Goal: Register for event/course

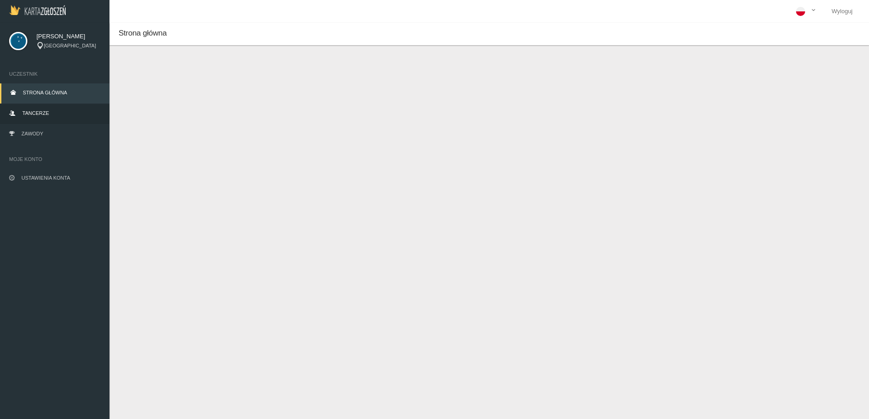
click at [39, 117] on link "Tancerze" at bounding box center [55, 114] width 110 height 20
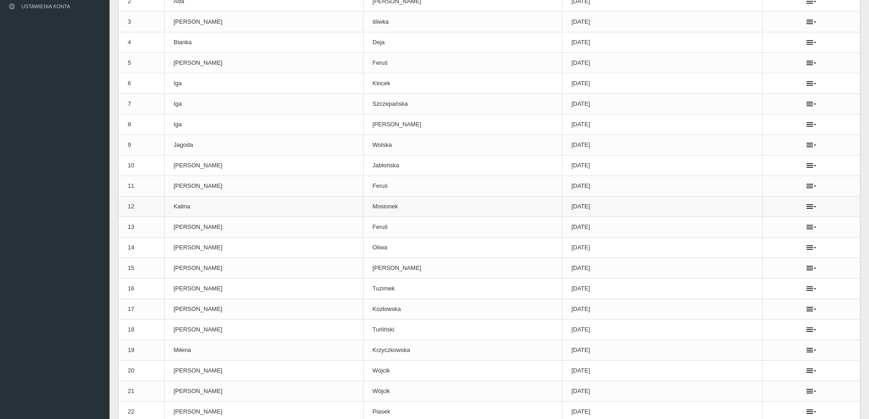
scroll to position [183, 0]
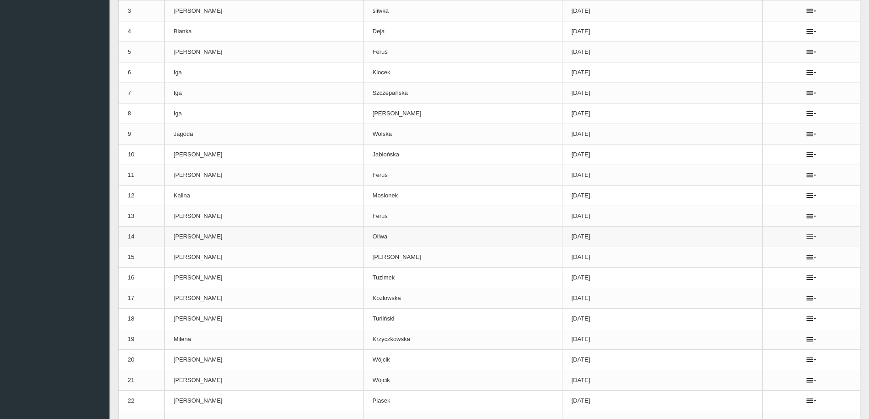
click at [807, 235] on icon at bounding box center [812, 236] width 10 height 7
drag, startPoint x: 579, startPoint y: 234, endPoint x: 572, endPoint y: 234, distance: 6.8
click at [578, 234] on td "[DATE]" at bounding box center [662, 237] width 201 height 21
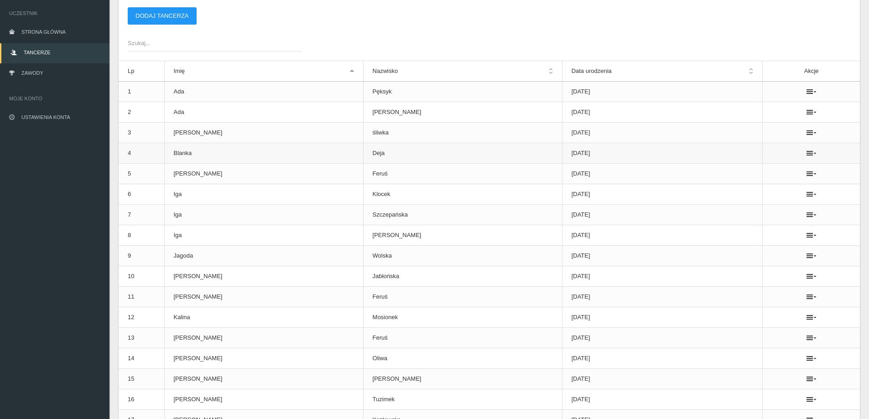
scroll to position [0, 0]
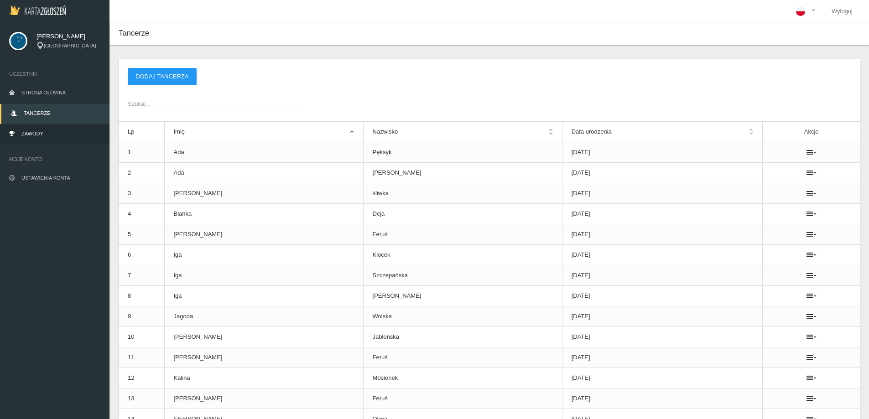
click at [37, 131] on span "Zawody" at bounding box center [32, 133] width 22 height 5
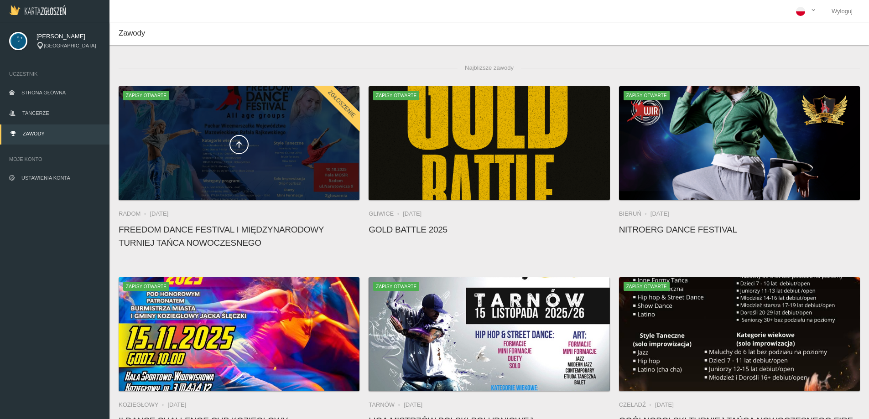
click at [204, 135] on span at bounding box center [239, 144] width 241 height 19
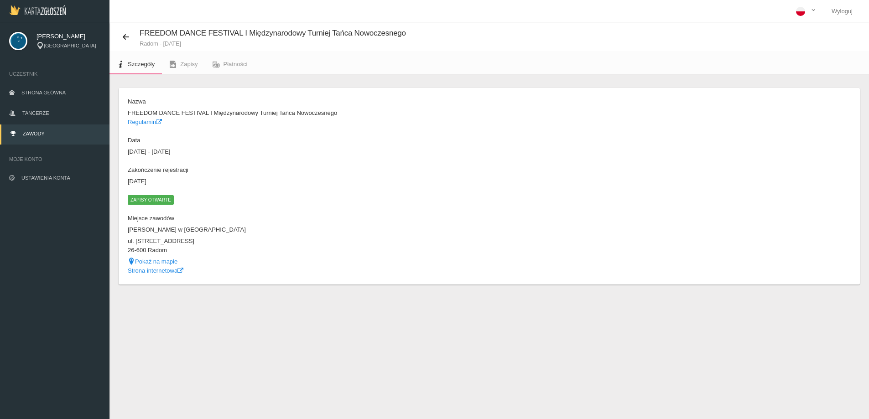
click at [142, 193] on dl "Nazwa FREEDOM DANCE FESTIVAL I Międzynarodowy Turniej Tańca Nowoczesnego Regula…" at bounding box center [306, 186] width 357 height 178
click at [146, 197] on span "Zapisy otwarte" at bounding box center [151, 199] width 46 height 9
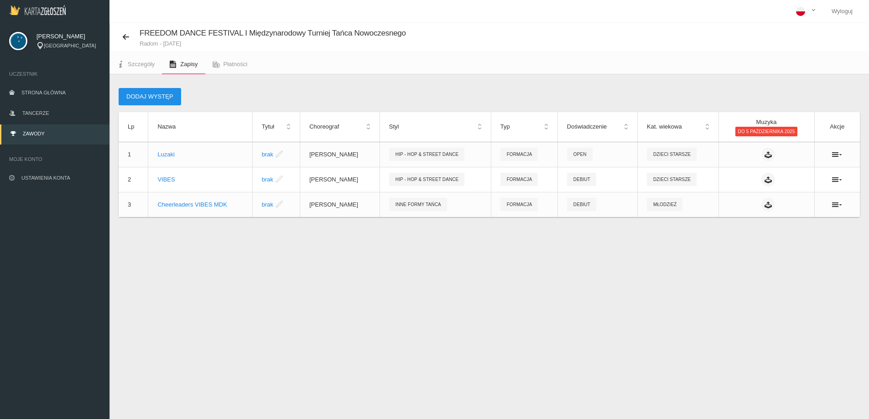
click at [139, 94] on button "Dodaj występ" at bounding box center [150, 96] width 63 height 17
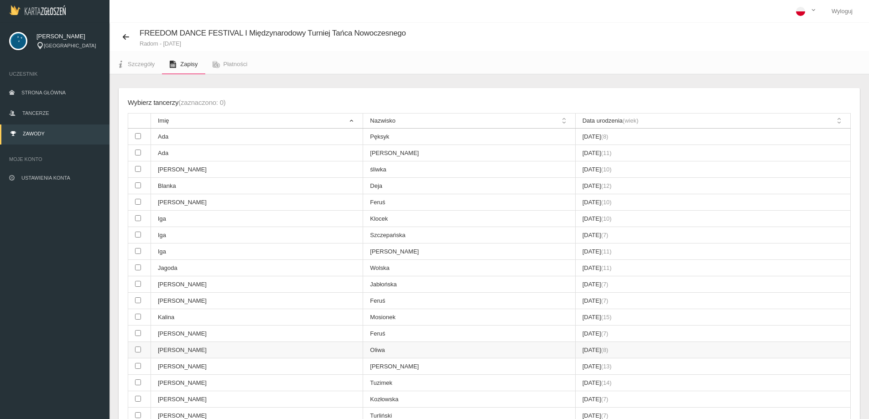
click at [138, 350] on input "checkbox" at bounding box center [138, 350] width 6 height 6
checkbox input "true"
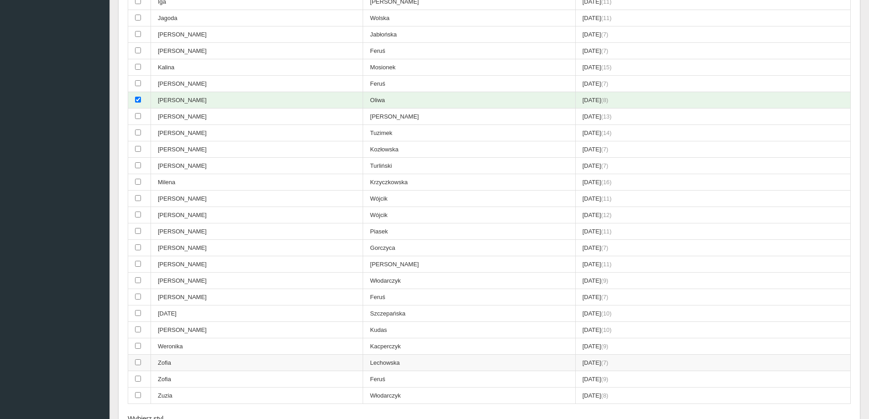
scroll to position [411, 0]
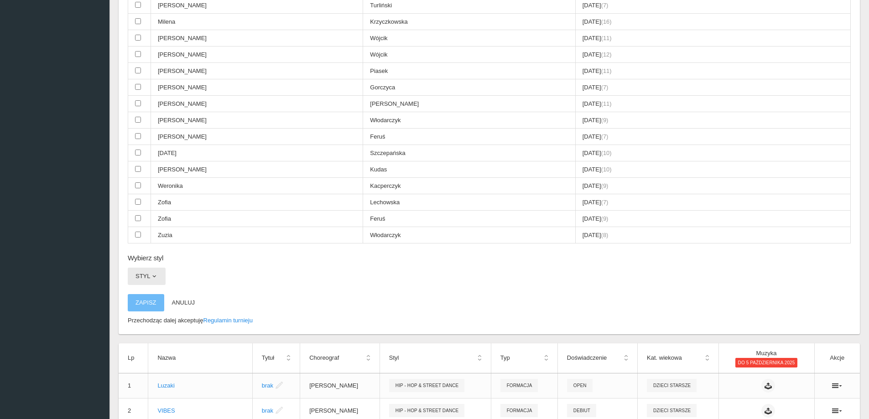
click at [152, 275] on span "button" at bounding box center [154, 276] width 7 height 7
click at [155, 299] on link "Hip - Hop & Street Dance" at bounding box center [169, 298] width 82 height 16
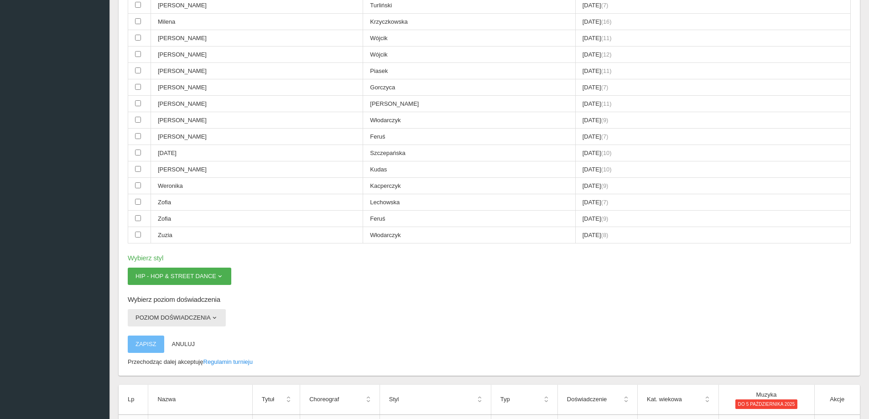
click at [214, 316] on span "button" at bounding box center [214, 317] width 7 height 7
click at [209, 317] on button "Poziom doświadczenia" at bounding box center [177, 317] width 98 height 17
click at [203, 317] on button "Poziom doświadczenia" at bounding box center [177, 317] width 98 height 17
click at [161, 336] on link "Open" at bounding box center [169, 339] width 82 height 16
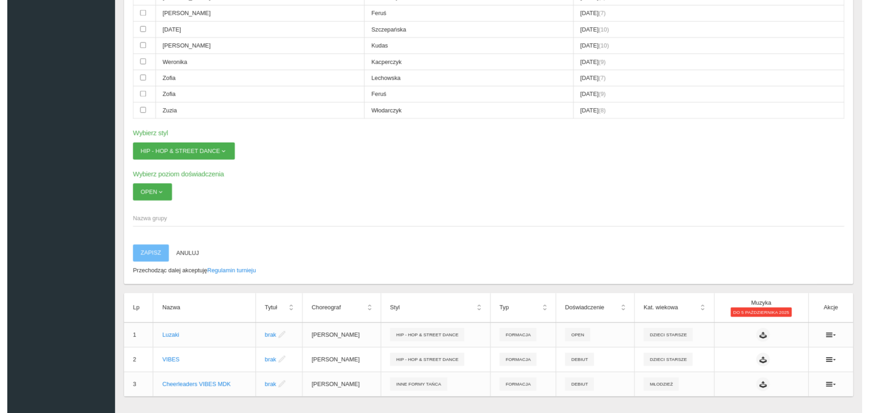
scroll to position [548, 0]
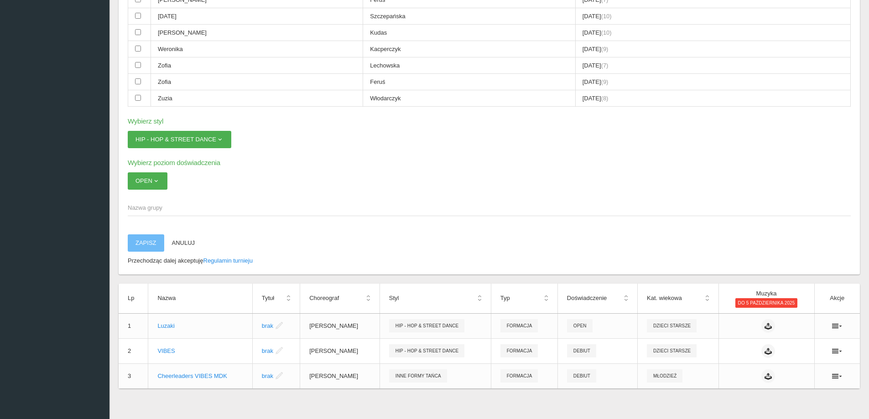
click at [135, 212] on span "Nazwa grupy" at bounding box center [485, 208] width 714 height 9
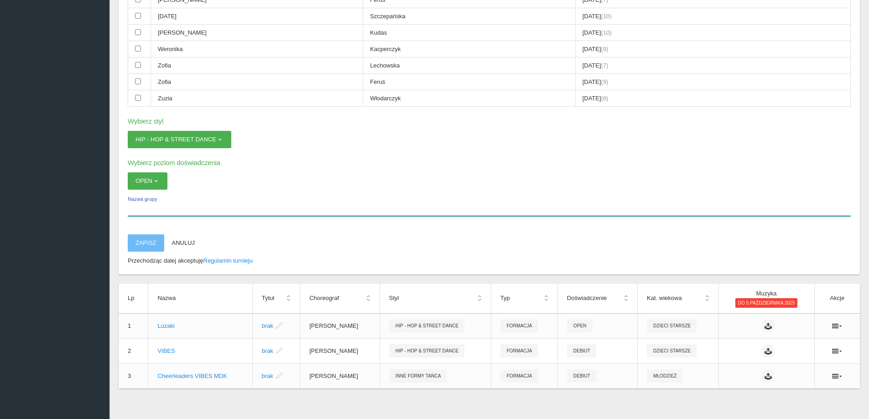
click at [135, 212] on input "Nazwa grupy" at bounding box center [489, 207] width 723 height 17
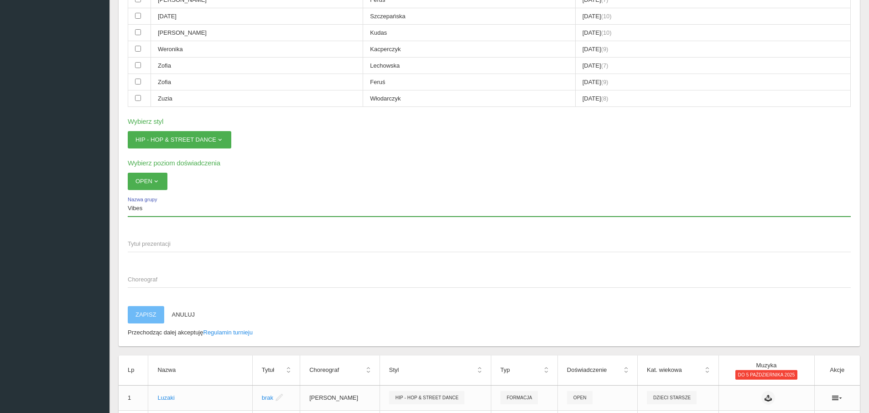
drag, startPoint x: 136, startPoint y: 212, endPoint x: 116, endPoint y: 215, distance: 19.9
click at [116, 215] on div "Wybierz tancerzy (zaznaczono: 1) Solo Improwizacja Solo Improwizacja Starszaki …" at bounding box center [490, 12] width 760 height 970
type input "solo"
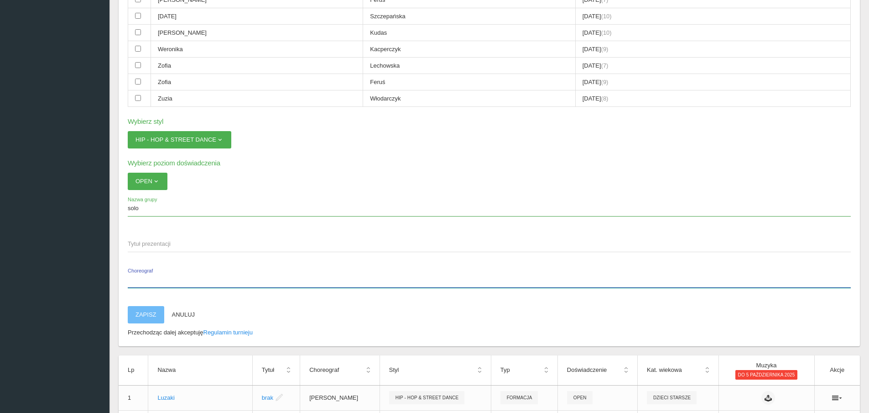
click at [230, 272] on input "Choreograf" at bounding box center [489, 278] width 723 height 17
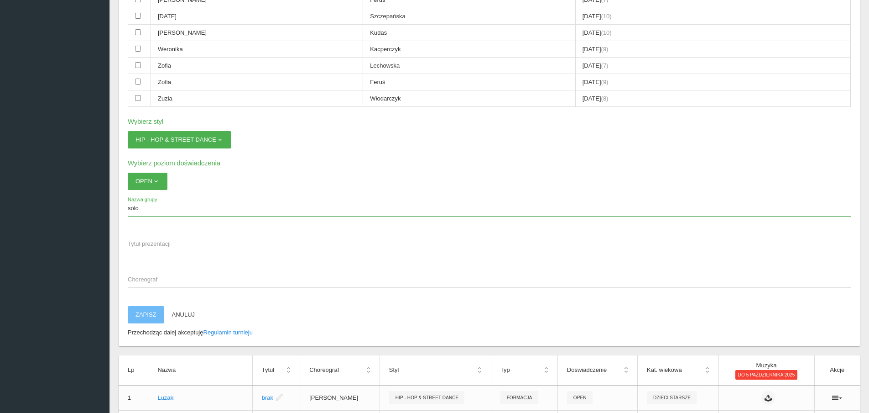
drag, startPoint x: 263, startPoint y: 320, endPoint x: 178, endPoint y: 329, distance: 85.3
click at [256, 319] on p "Zapisz Anuluj" at bounding box center [489, 314] width 723 height 17
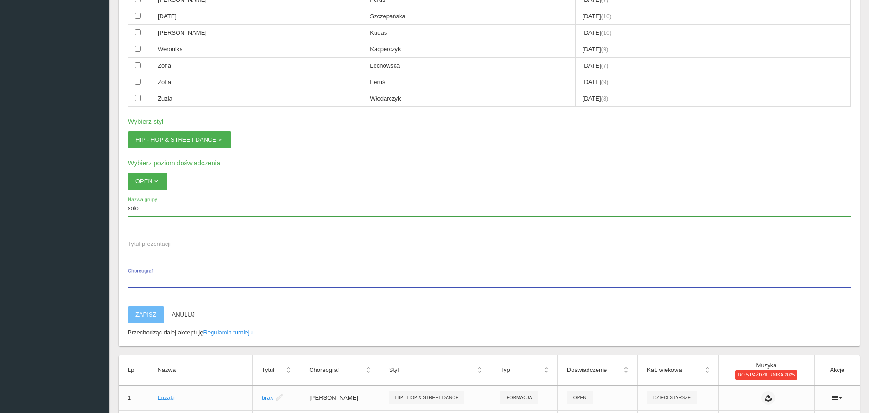
click at [149, 286] on input "Choreograf" at bounding box center [489, 278] width 723 height 17
type input "[PERSON_NAME]"
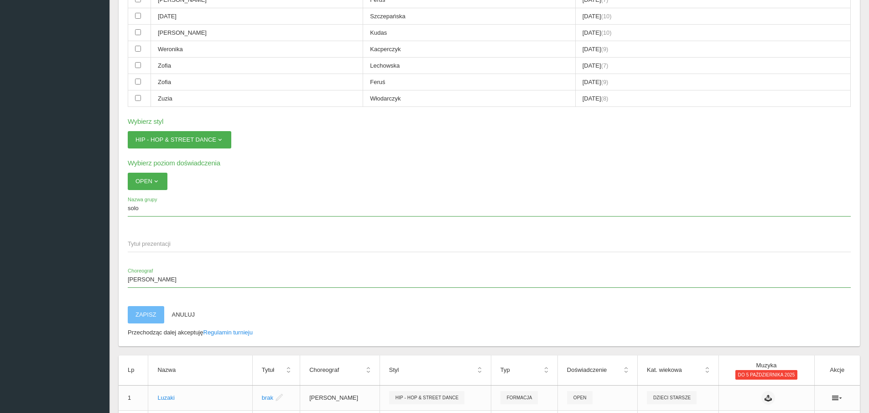
click at [154, 246] on span "Tytuł prezentacji" at bounding box center [485, 243] width 714 height 9
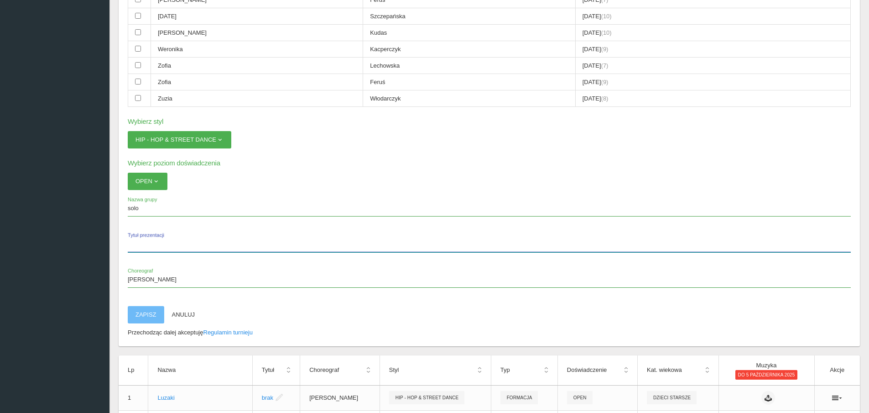
click at [154, 246] on input "Tytuł prezentacji" at bounding box center [489, 243] width 723 height 17
type input "brak"
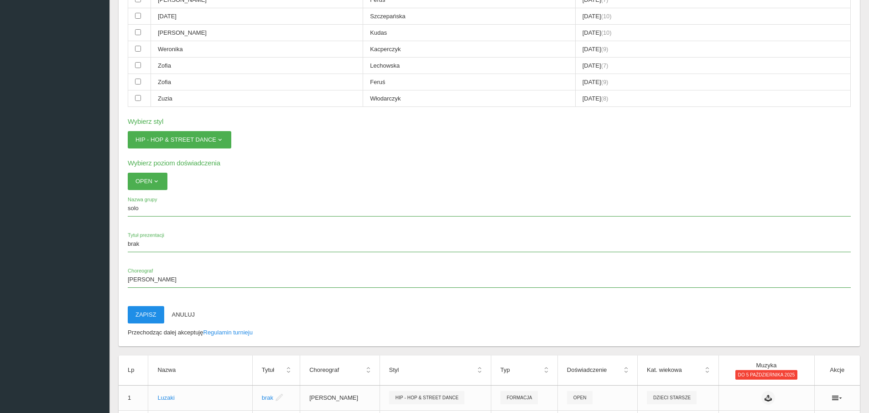
click at [142, 310] on button "Zapisz" at bounding box center [146, 314] width 37 height 17
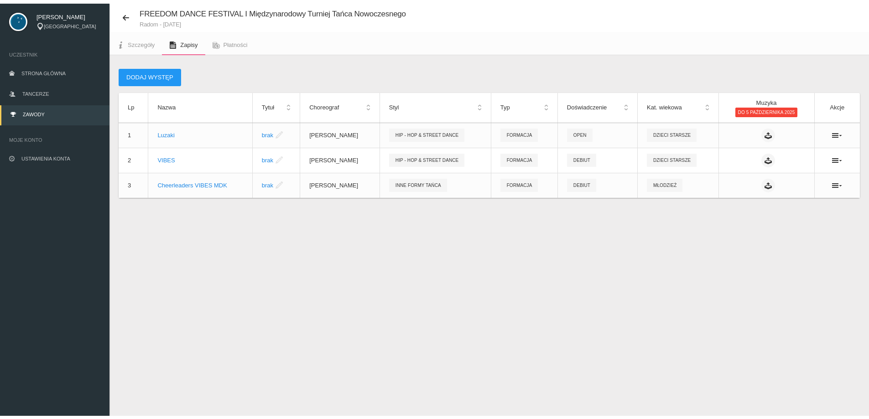
scroll to position [23, 0]
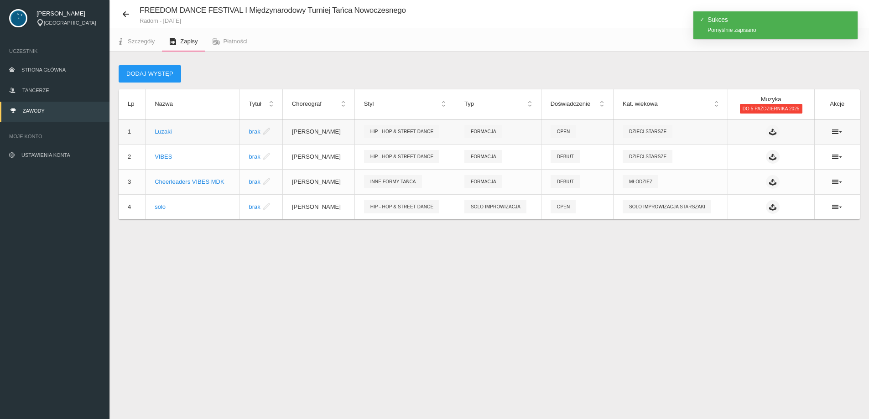
click at [502, 128] on span "Formacja" at bounding box center [484, 131] width 38 height 13
click at [531, 104] on th "Typ" at bounding box center [498, 104] width 86 height 30
click at [835, 129] on icon at bounding box center [837, 131] width 10 height 7
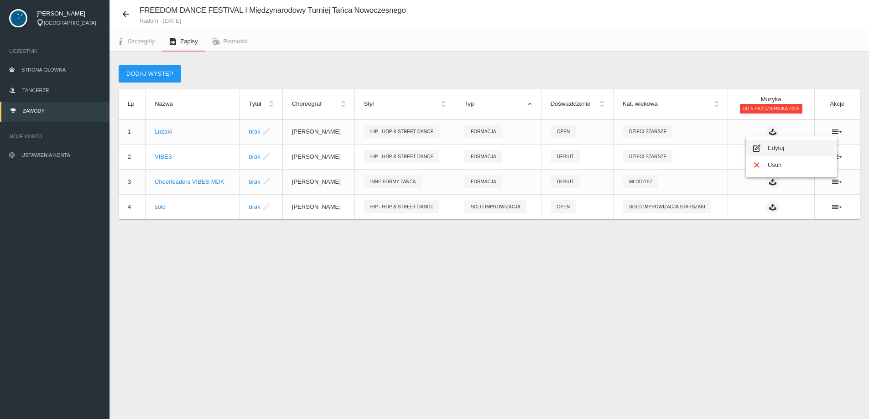
click at [770, 150] on link "Edytuj" at bounding box center [791, 148] width 91 height 16
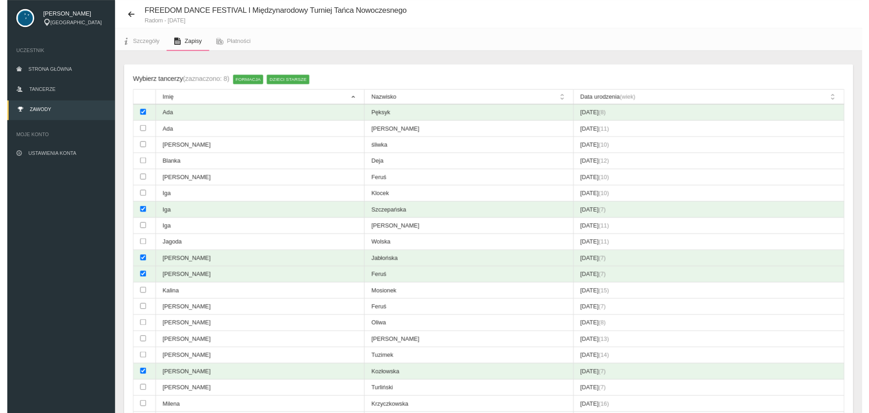
scroll to position [548, 0]
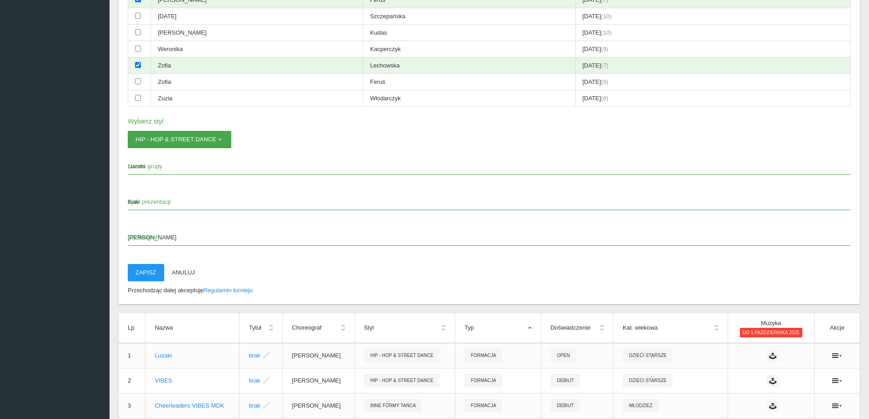
click at [219, 134] on button "Hip - Hop & Street Dance" at bounding box center [180, 139] width 104 height 17
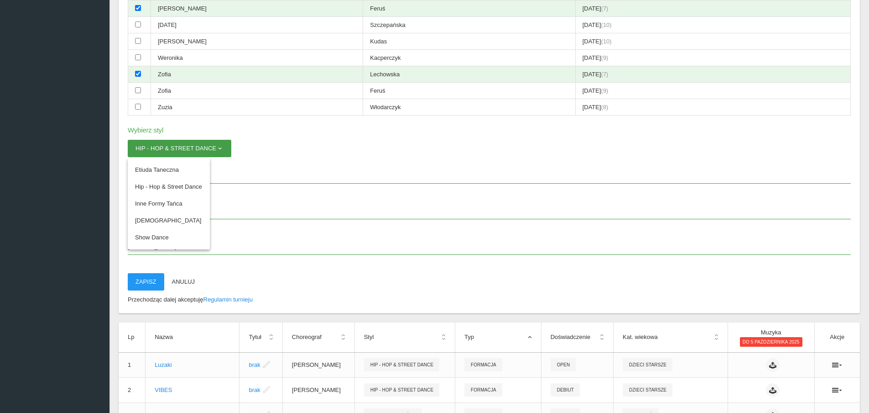
scroll to position [524, 0]
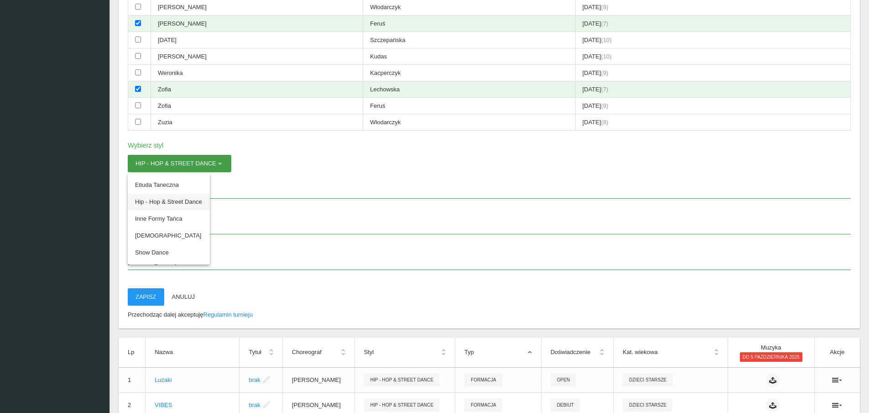
click at [183, 200] on link "Hip - Hop & Street Dance" at bounding box center [169, 201] width 82 height 16
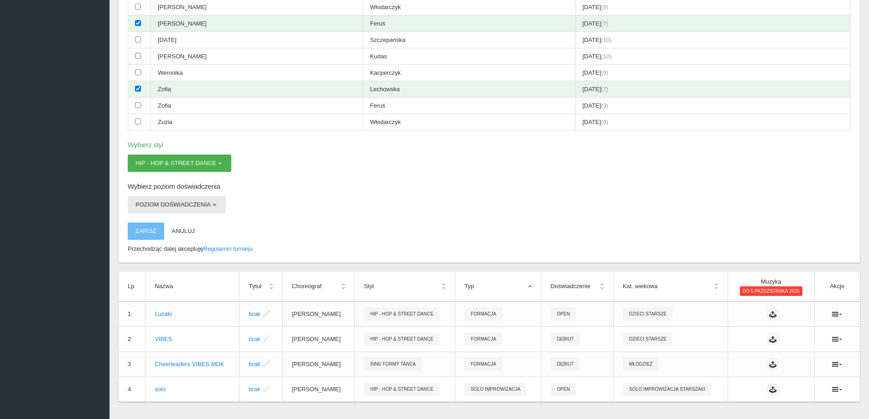
click at [216, 199] on button "Poziom doświadczenia" at bounding box center [177, 204] width 98 height 17
click at [146, 228] on link "Debiut" at bounding box center [169, 226] width 82 height 16
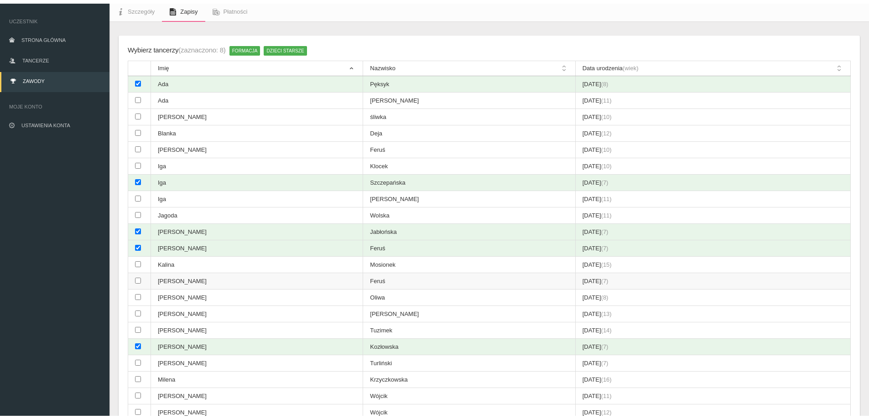
scroll to position [0, 0]
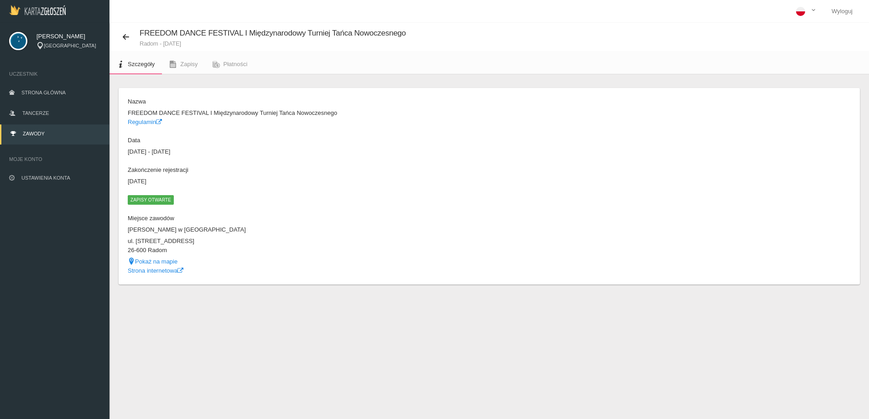
click at [142, 203] on span "Zapisy otwarte" at bounding box center [151, 199] width 46 height 9
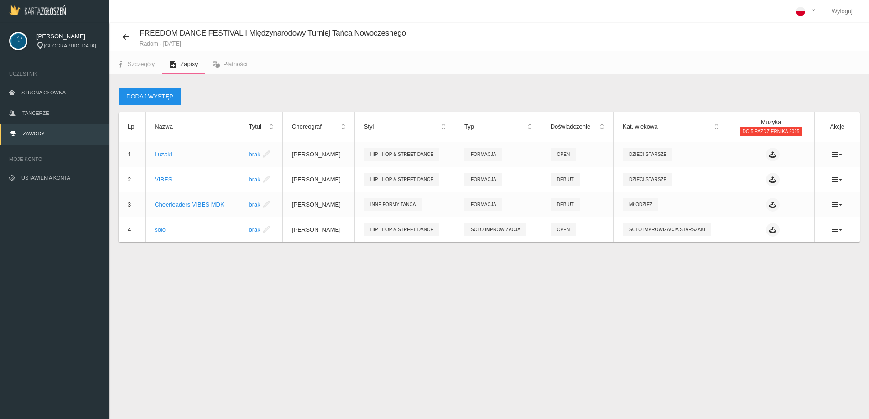
click at [151, 99] on button "Dodaj występ" at bounding box center [150, 96] width 63 height 17
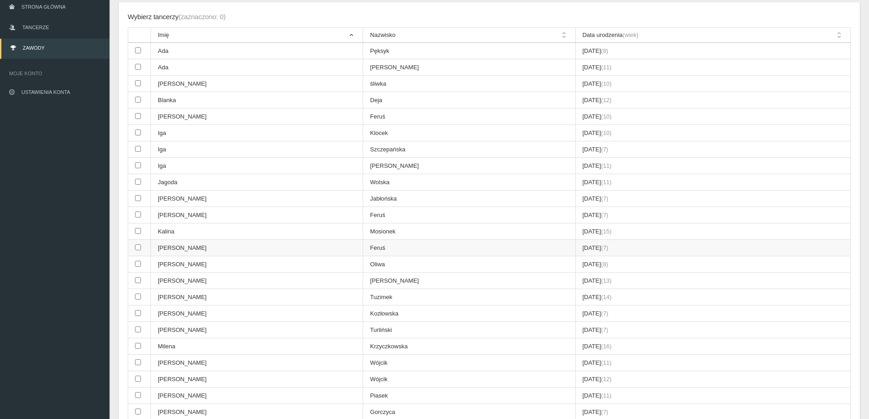
scroll to position [91, 0]
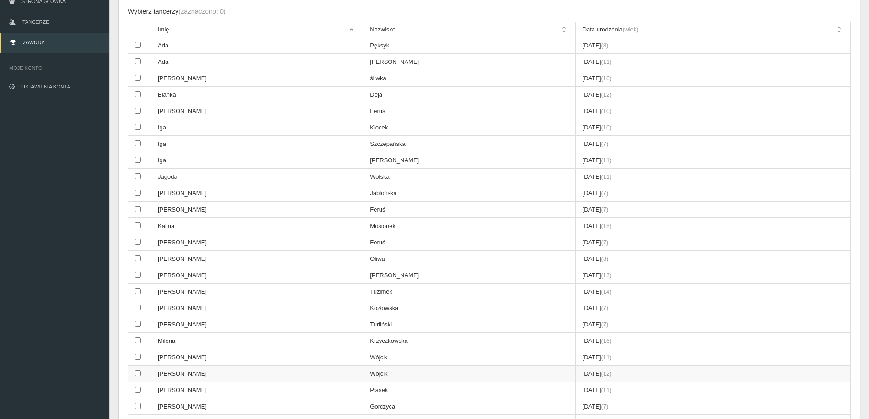
click at [135, 374] on input "checkbox" at bounding box center [138, 374] width 6 height 6
checkbox input "true"
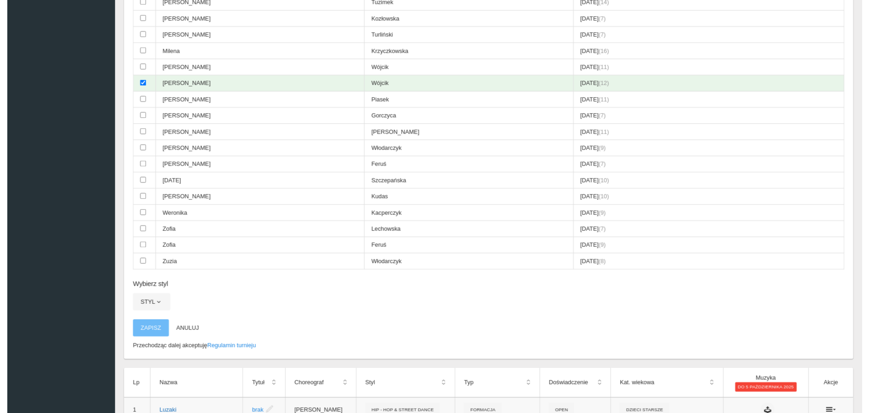
scroll to position [502, 0]
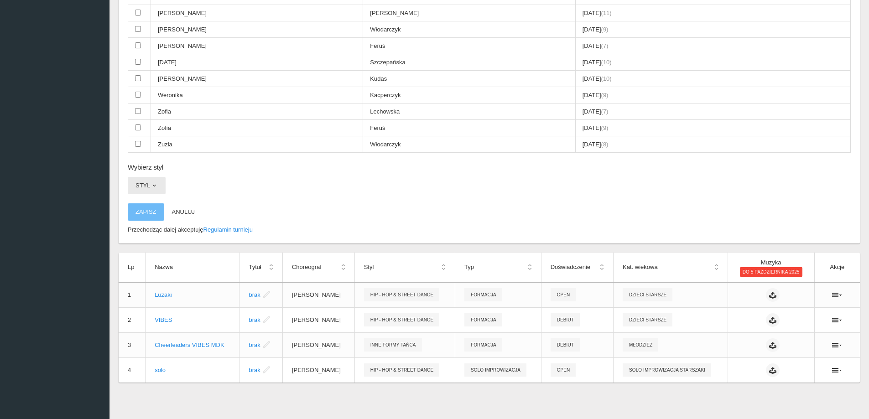
click at [160, 189] on button "Styl" at bounding box center [147, 185] width 38 height 17
click at [161, 210] on link "Hip - Hop & Street Dance" at bounding box center [169, 207] width 82 height 16
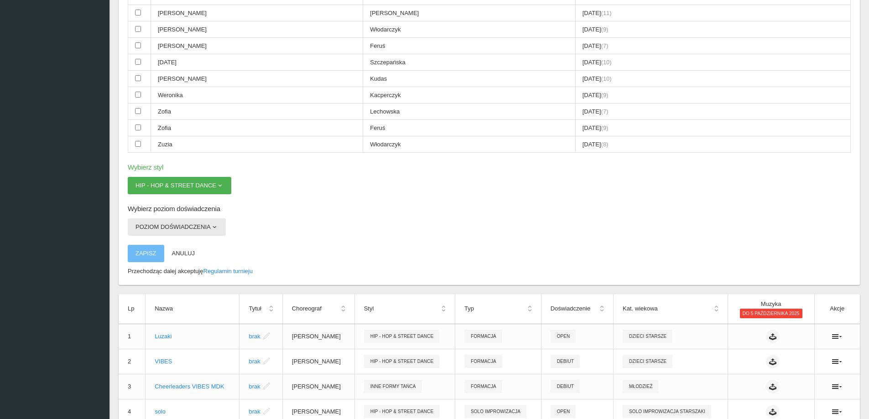
click at [200, 225] on button "Poziom doświadczenia" at bounding box center [177, 227] width 98 height 17
click at [219, 184] on span "button" at bounding box center [219, 185] width 7 height 7
click at [186, 208] on link "Hip - Hop & Street Dance" at bounding box center [169, 207] width 82 height 16
click at [176, 227] on button "Poziom doświadczenia" at bounding box center [177, 227] width 98 height 17
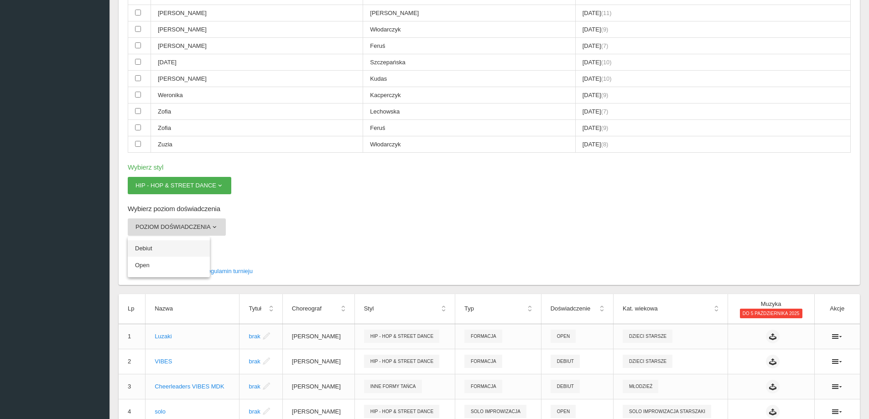
click at [165, 246] on link "Debiut" at bounding box center [169, 248] width 82 height 16
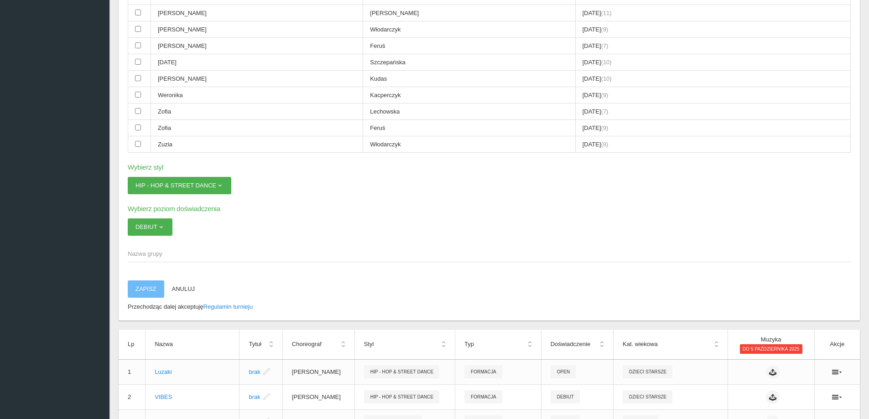
click at [150, 256] on span "Nazwa grupy" at bounding box center [485, 254] width 714 height 9
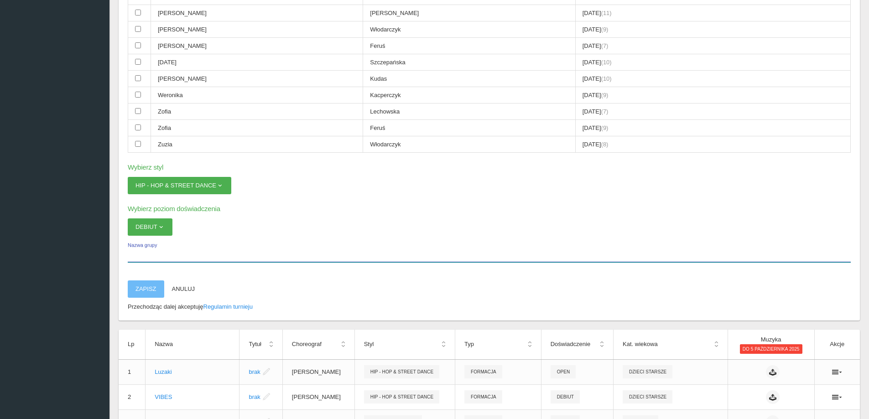
click at [150, 256] on input "Nazwa grupy" at bounding box center [489, 253] width 723 height 17
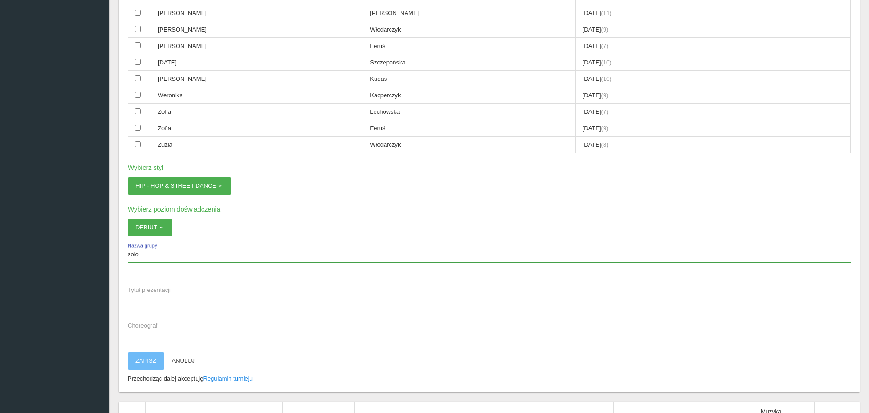
type input "solo"
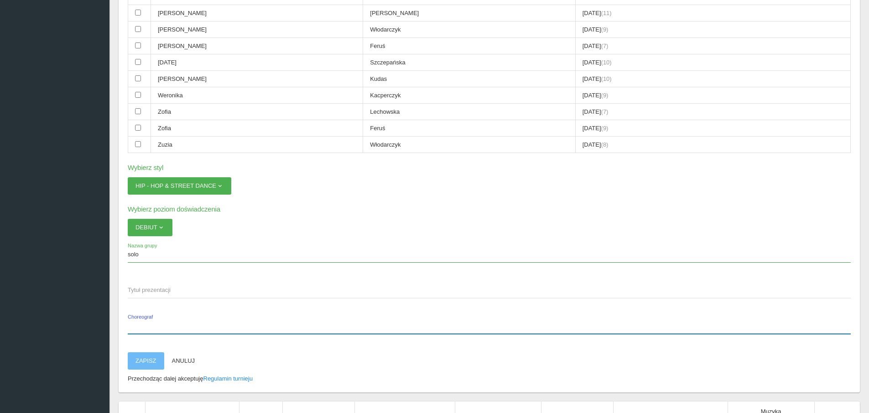
click at [159, 319] on input "Choreograf" at bounding box center [489, 324] width 723 height 17
type input "[PERSON_NAME]"
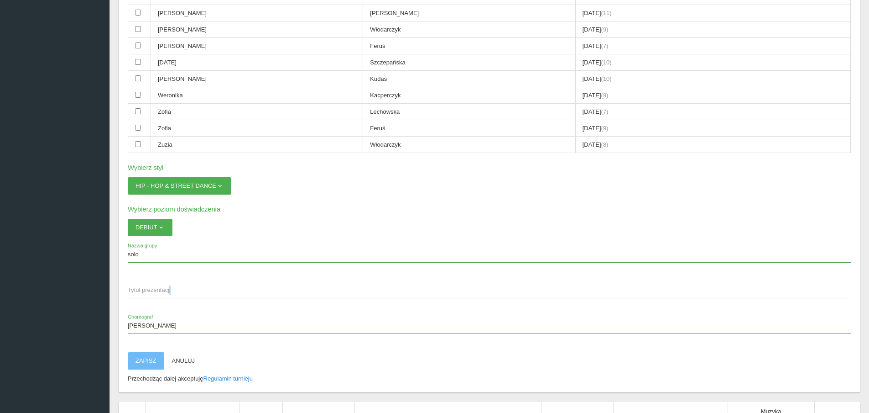
drag, startPoint x: 169, startPoint y: 285, endPoint x: 155, endPoint y: 290, distance: 15.0
click at [163, 287] on span "Tytuł prezentacji" at bounding box center [485, 289] width 714 height 9
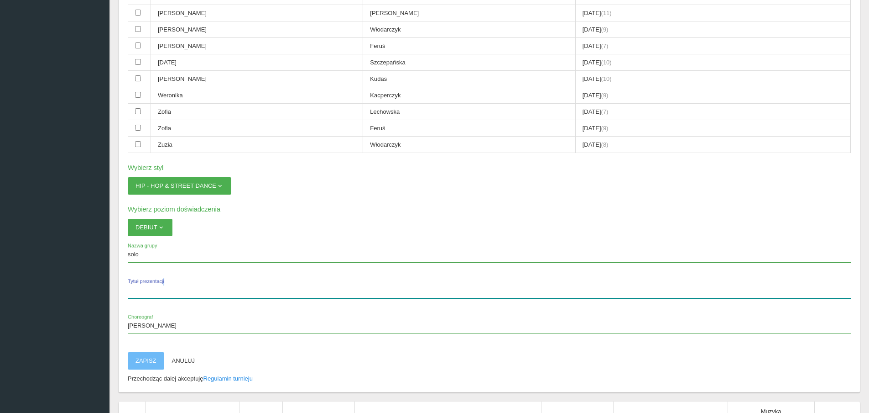
click at [163, 287] on input "Tytuł prezentacji" at bounding box center [489, 289] width 723 height 17
drag, startPoint x: 149, startPoint y: 290, endPoint x: 132, endPoint y: 292, distance: 16.5
click at [132, 292] on input "brsal" at bounding box center [489, 289] width 723 height 17
type input "brak"
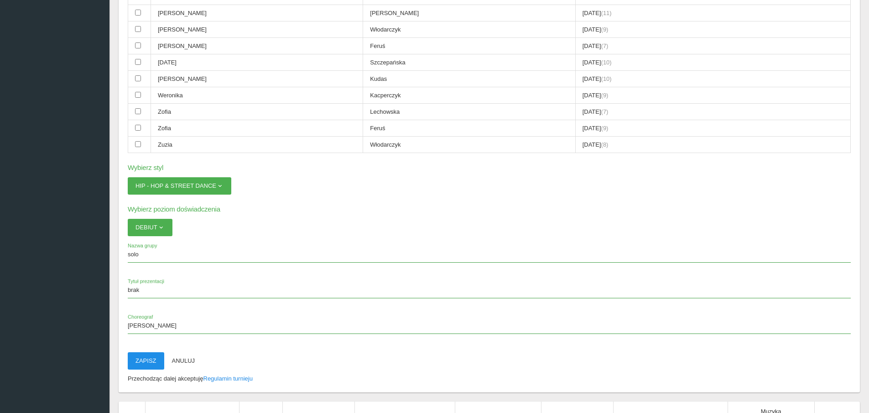
click at [131, 368] on button "Zapisz" at bounding box center [146, 360] width 37 height 17
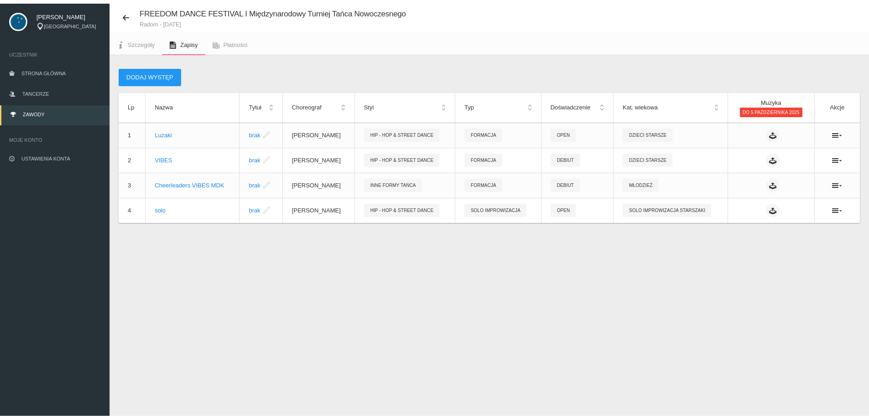
scroll to position [23, 0]
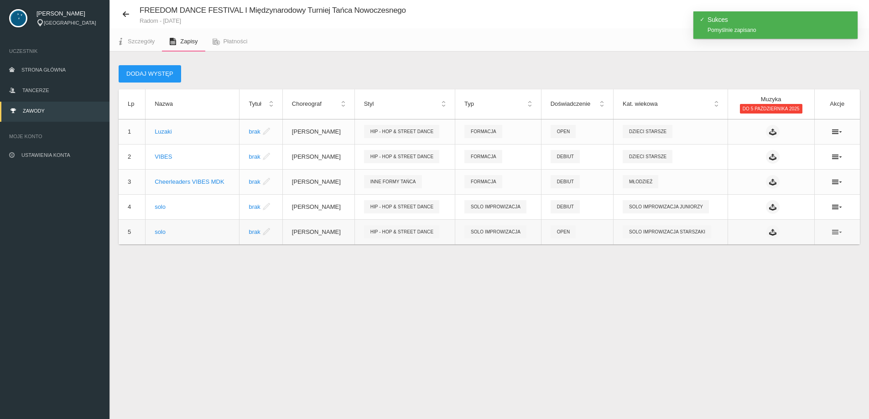
click at [841, 235] on icon at bounding box center [837, 232] width 10 height 7
click at [804, 247] on link "Edytuj" at bounding box center [791, 248] width 91 height 16
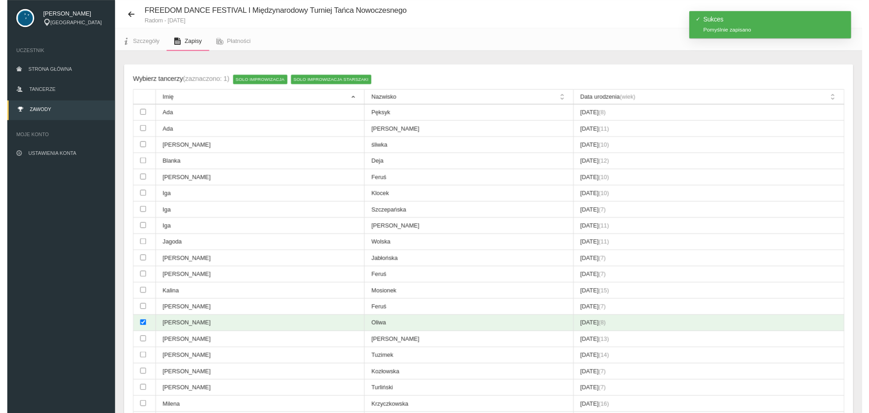
scroll to position [502, 0]
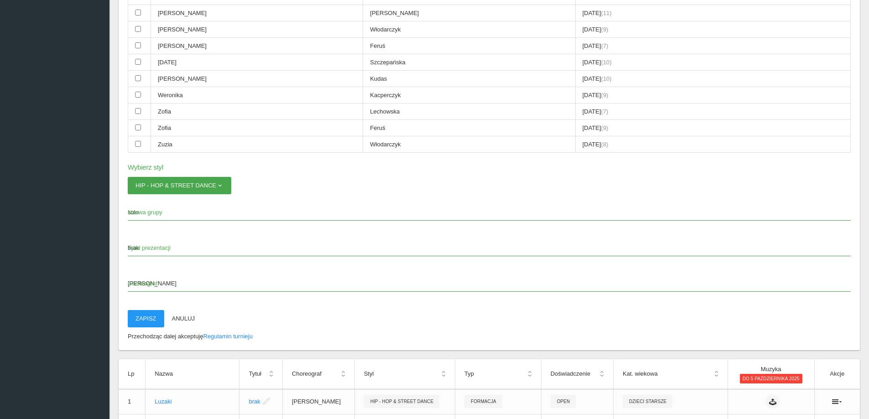
click at [219, 186] on span "button" at bounding box center [219, 185] width 7 height 7
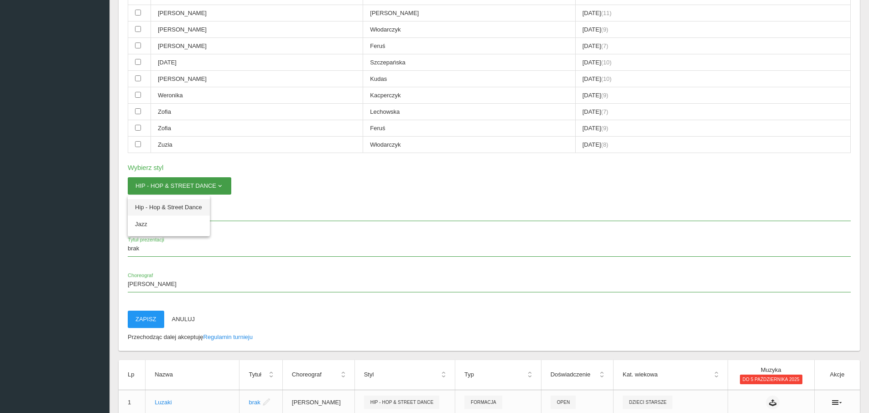
click at [178, 205] on link "Hip - Hop & Street Dance" at bounding box center [169, 207] width 82 height 16
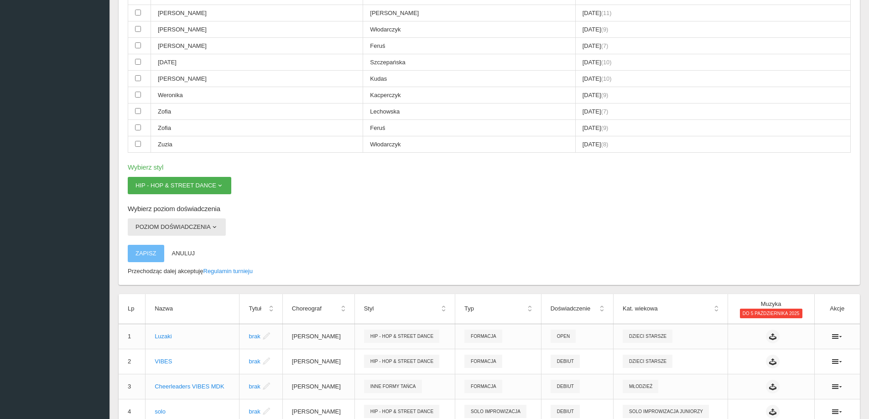
click at [219, 225] on button "Poziom doświadczenia" at bounding box center [177, 227] width 98 height 17
click at [215, 182] on button "Hip - Hop & Street Dance" at bounding box center [180, 185] width 104 height 17
click at [146, 208] on link "Hip - Hop & Street Dance" at bounding box center [169, 207] width 82 height 16
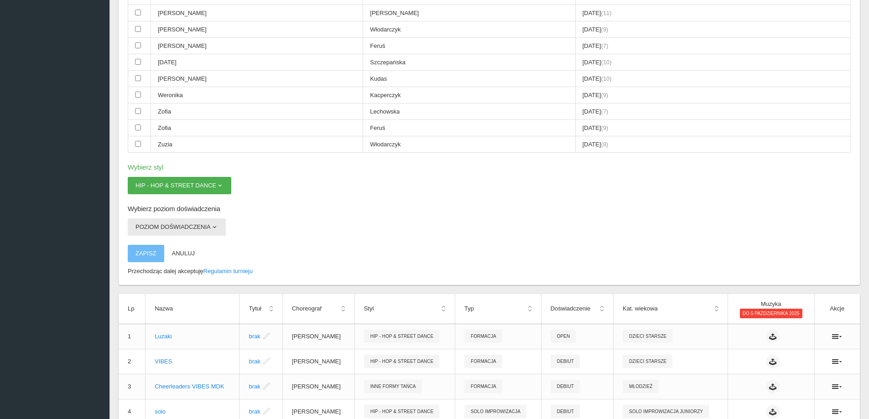
click at [163, 225] on button "Poziom doświadczenia" at bounding box center [177, 227] width 98 height 17
click at [153, 251] on link "Open" at bounding box center [169, 248] width 82 height 16
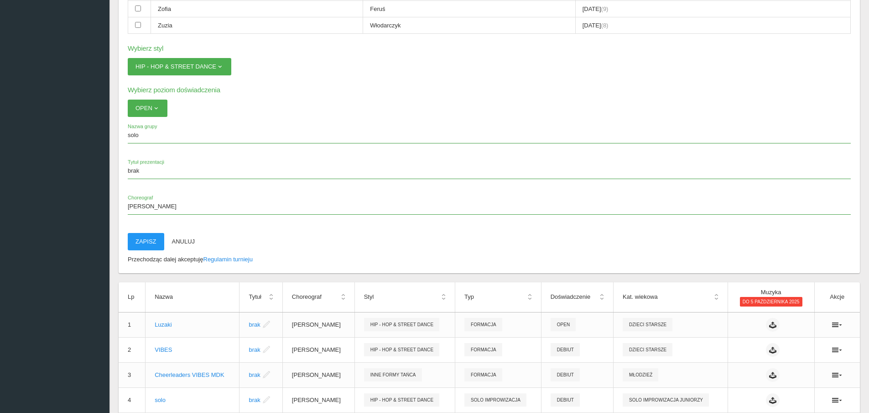
scroll to position [638, 0]
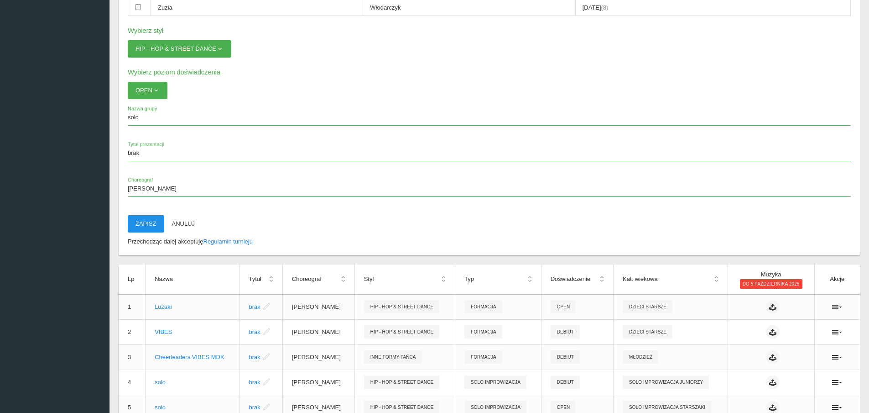
click at [149, 223] on button "Zapisz" at bounding box center [146, 223] width 37 height 17
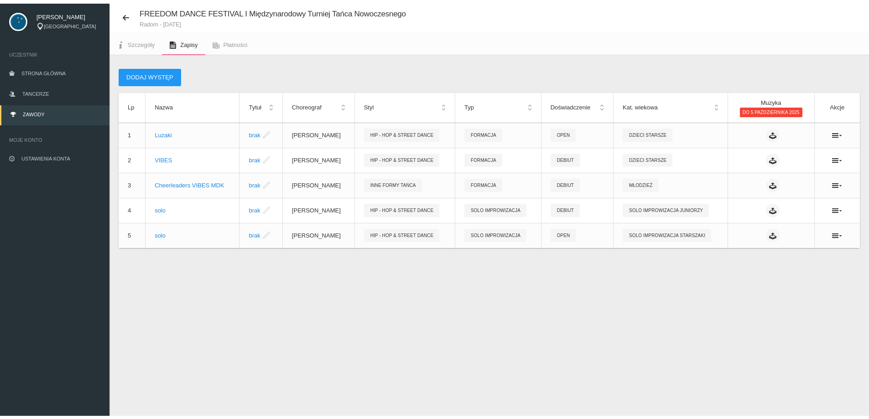
scroll to position [23, 0]
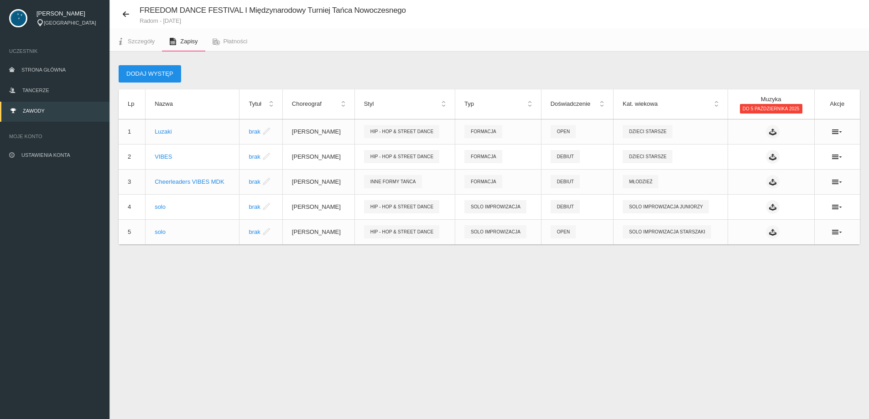
click at [161, 68] on button "Dodaj występ" at bounding box center [150, 73] width 63 height 17
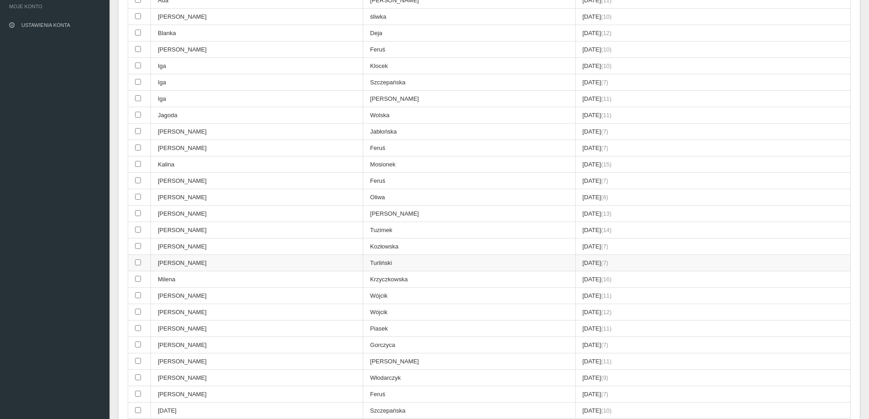
scroll to position [205, 0]
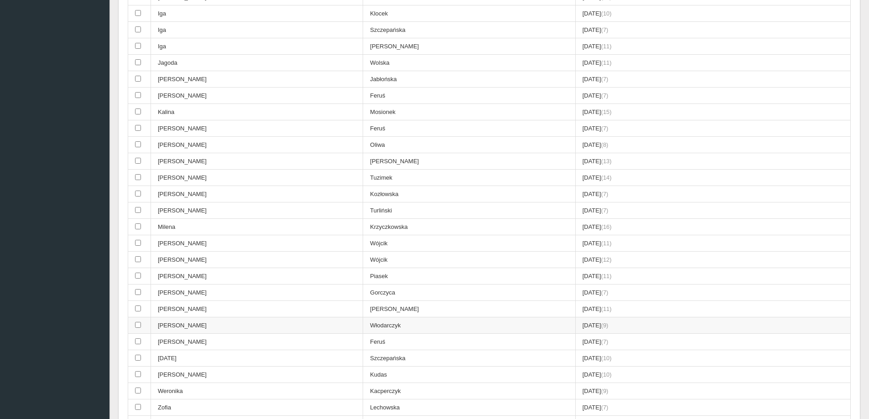
click at [138, 328] on input "checkbox" at bounding box center [138, 325] width 6 height 6
checkbox input "true"
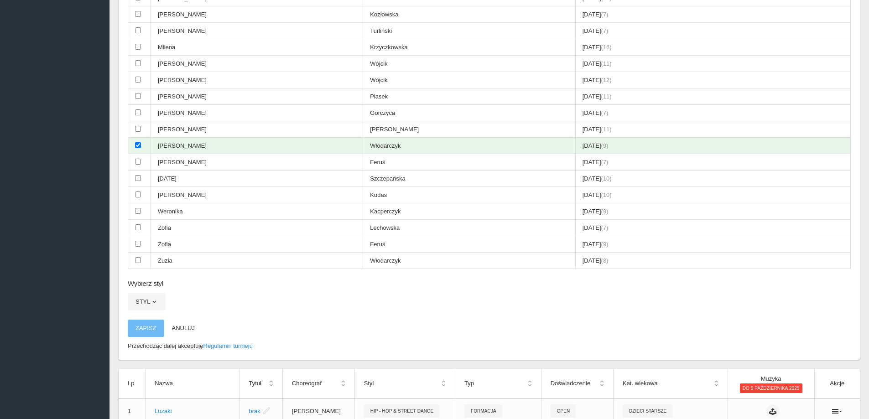
scroll to position [388, 0]
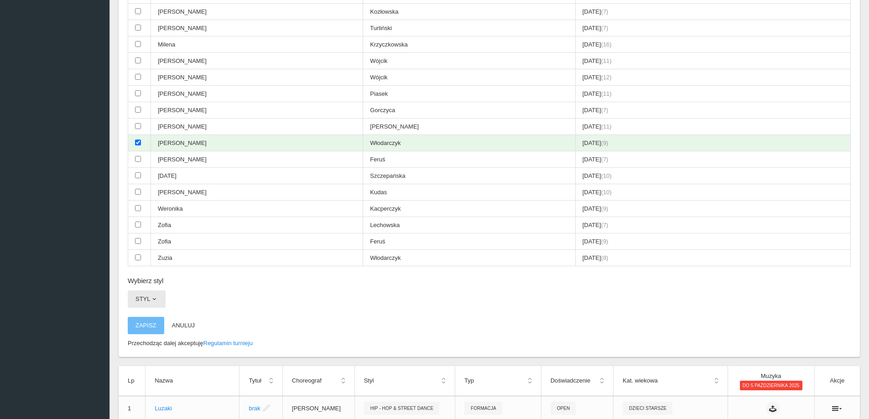
click at [153, 298] on span "button" at bounding box center [154, 299] width 7 height 7
click at [159, 340] on link "Hip - Hop & Street Dance" at bounding box center [169, 337] width 82 height 16
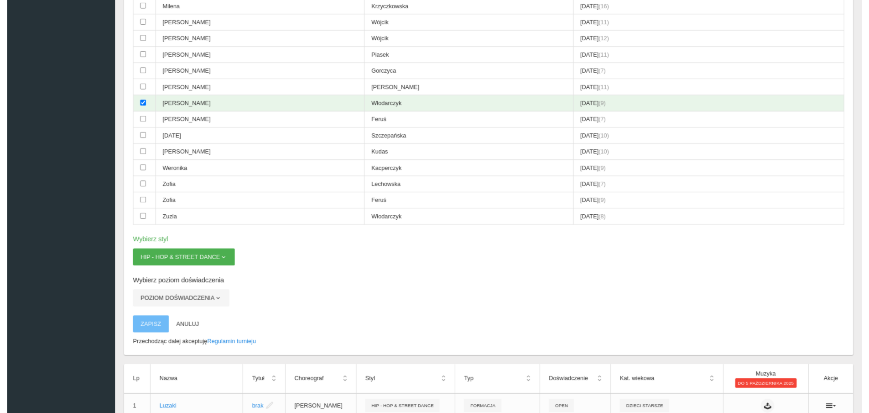
scroll to position [479, 0]
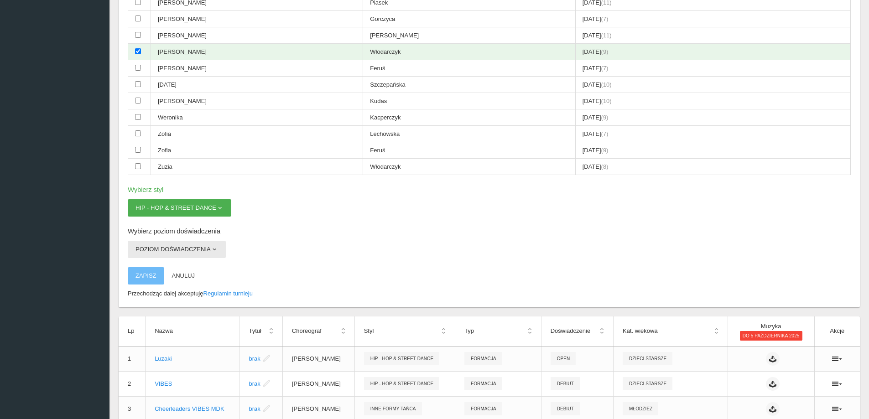
click at [207, 252] on button "Poziom doświadczenia" at bounding box center [177, 249] width 98 height 17
click at [177, 274] on link "Debiut" at bounding box center [169, 271] width 82 height 16
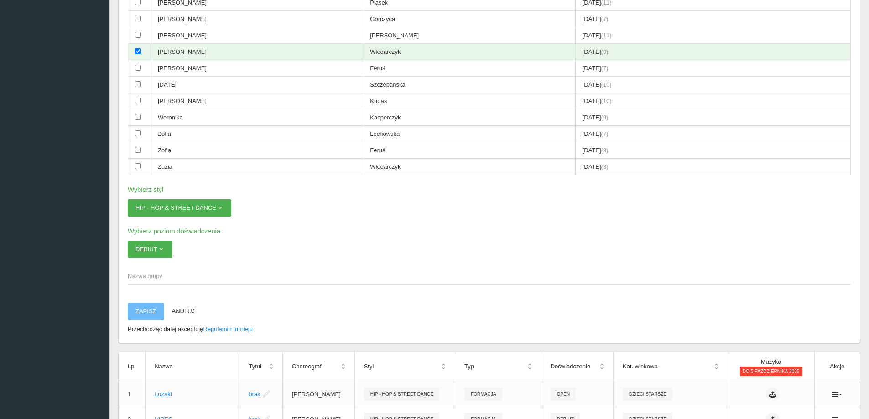
click at [142, 272] on span "Nazwa grupy" at bounding box center [485, 276] width 714 height 9
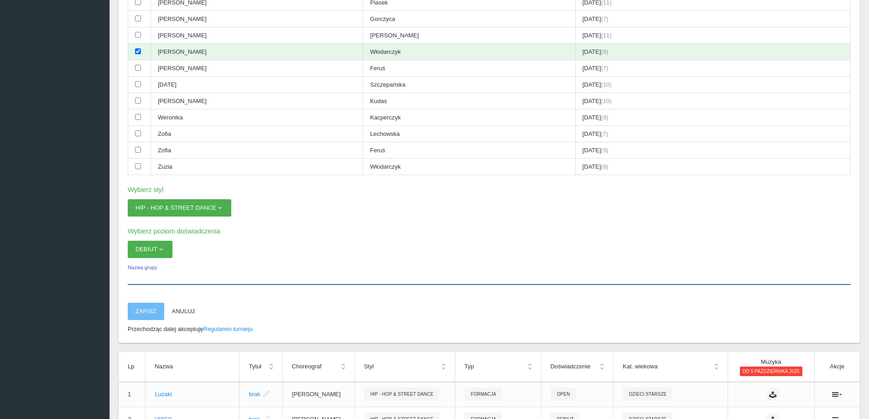
click at [142, 272] on input "Nazwa grupy" at bounding box center [489, 275] width 723 height 17
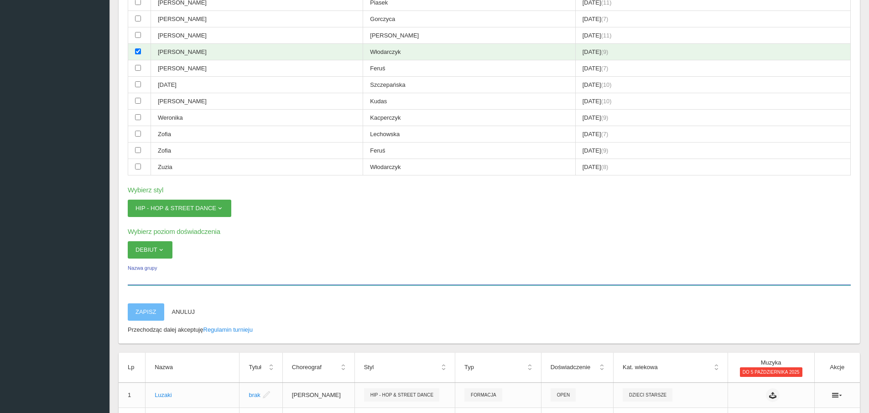
click at [137, 279] on input "Nazwa grupy" at bounding box center [489, 275] width 723 height 17
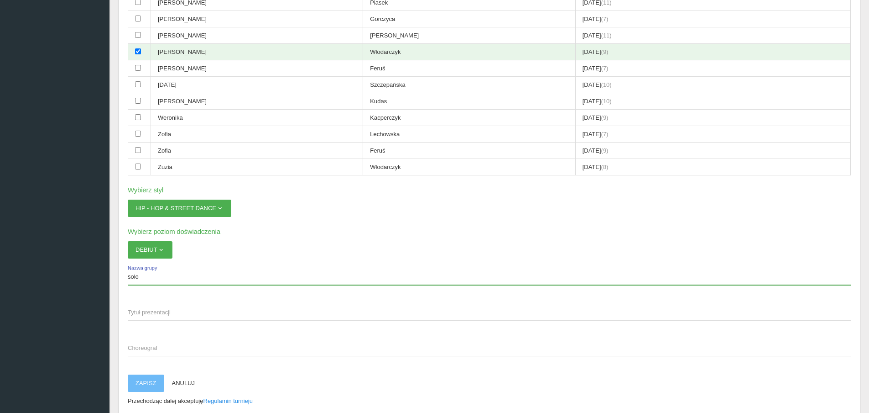
type input "solo"
click at [160, 308] on span "Tytuł prezentacji" at bounding box center [485, 312] width 714 height 9
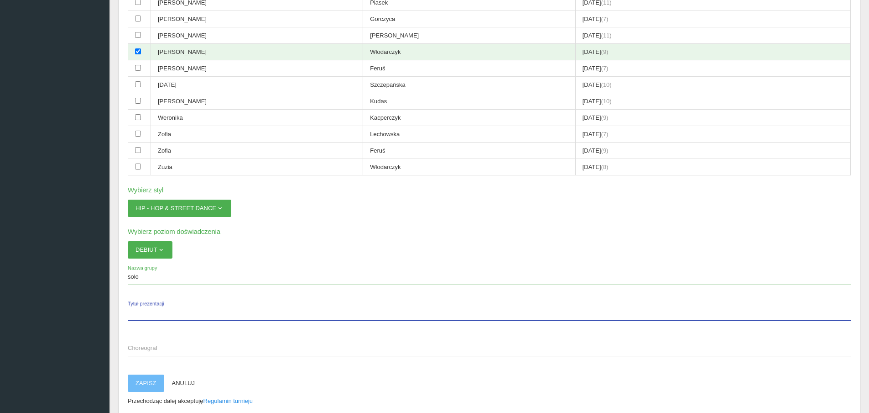
click at [160, 308] on input "Tytuł prezentacji" at bounding box center [489, 311] width 723 height 17
type input "brak"
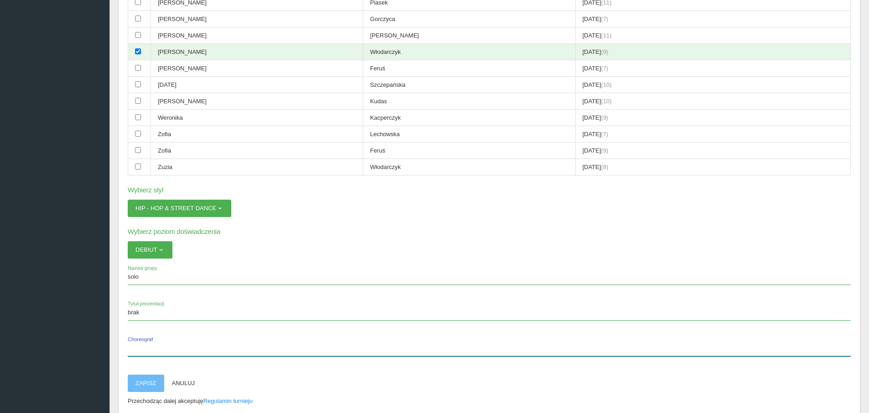
click at [146, 353] on input "Choreograf" at bounding box center [489, 347] width 723 height 17
type input "Włodarczyk [PERSON_NAME]"
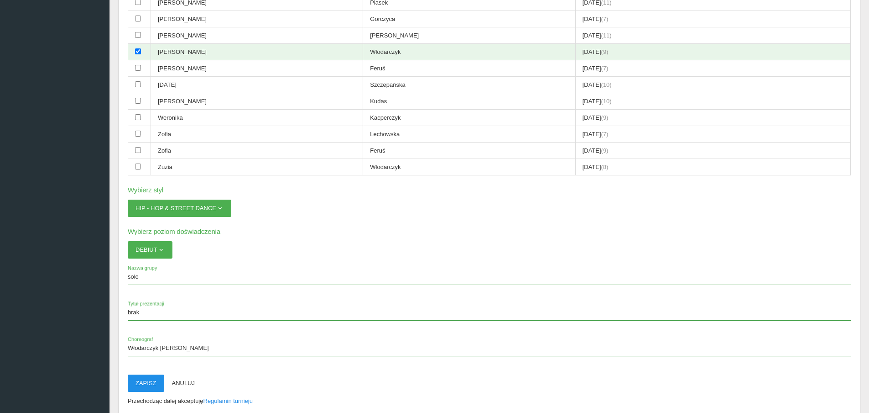
click at [145, 387] on button "Zapisz" at bounding box center [146, 382] width 37 height 17
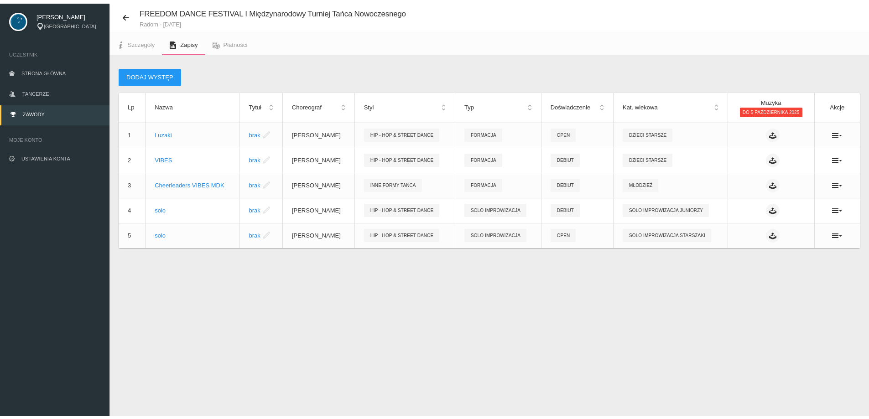
scroll to position [23, 0]
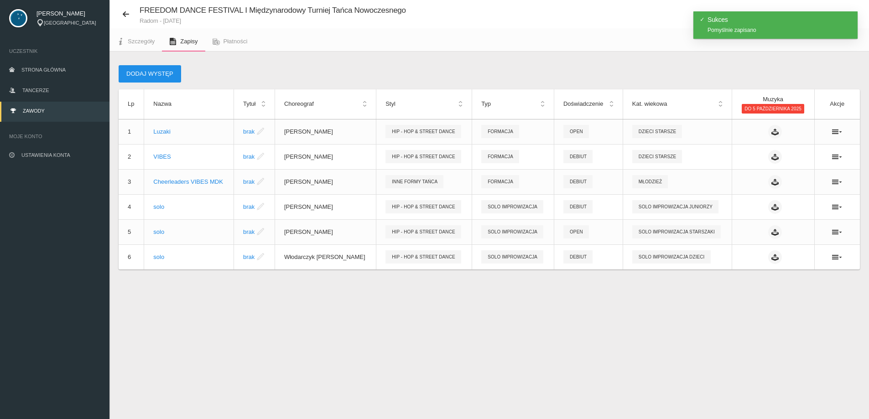
click at [172, 74] on button "Dodaj występ" at bounding box center [150, 73] width 63 height 17
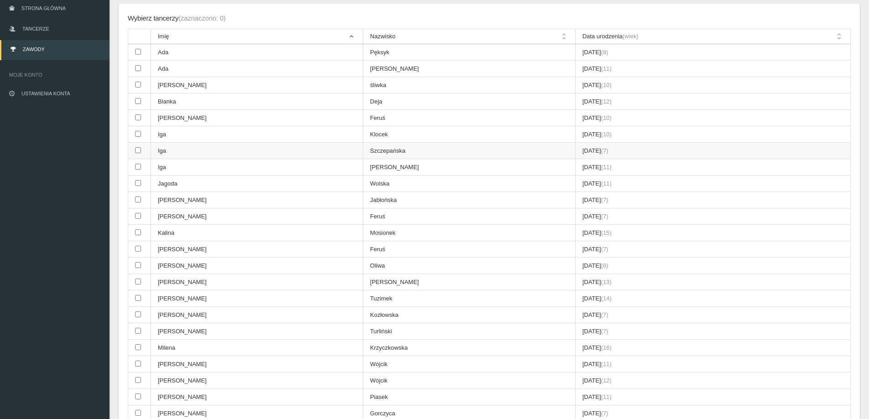
scroll to position [68, 0]
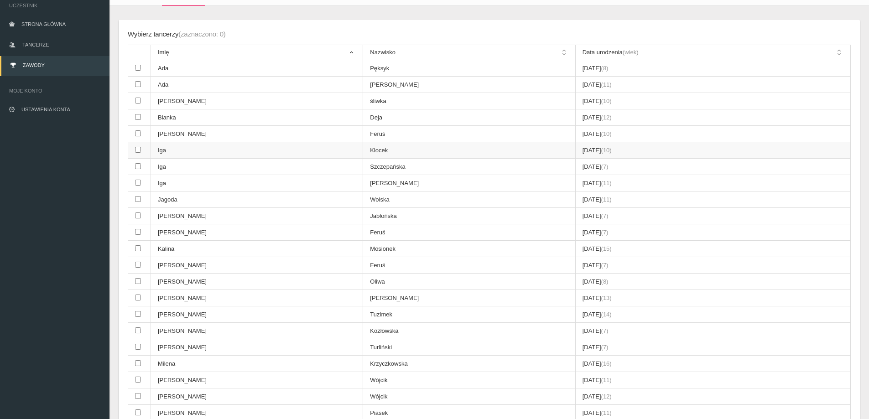
click at [139, 149] on input "checkbox" at bounding box center [138, 150] width 6 height 6
checkbox input "true"
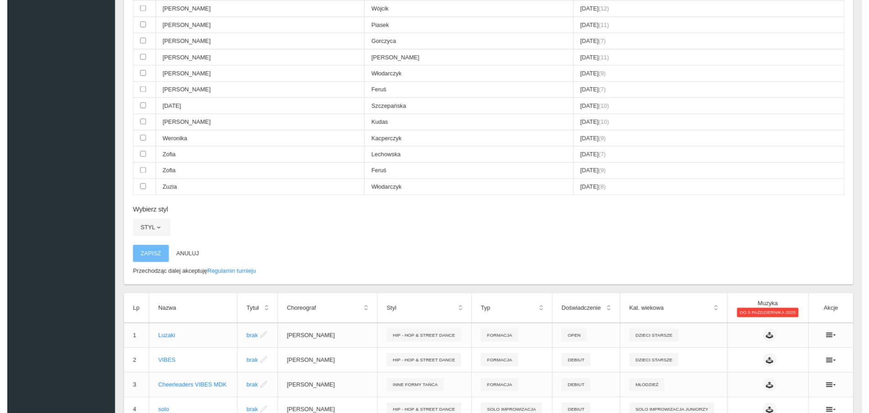
scroll to position [552, 0]
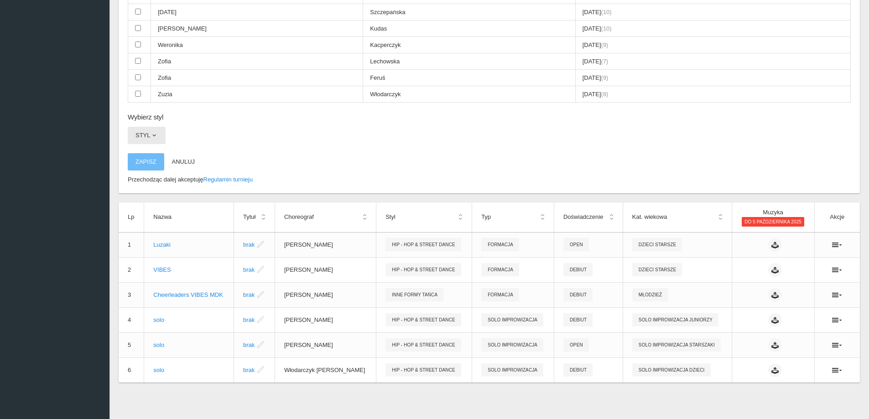
click at [159, 137] on button "Styl" at bounding box center [147, 135] width 38 height 17
click at [167, 176] on link "Hip - Hop & Street Dance" at bounding box center [169, 174] width 82 height 16
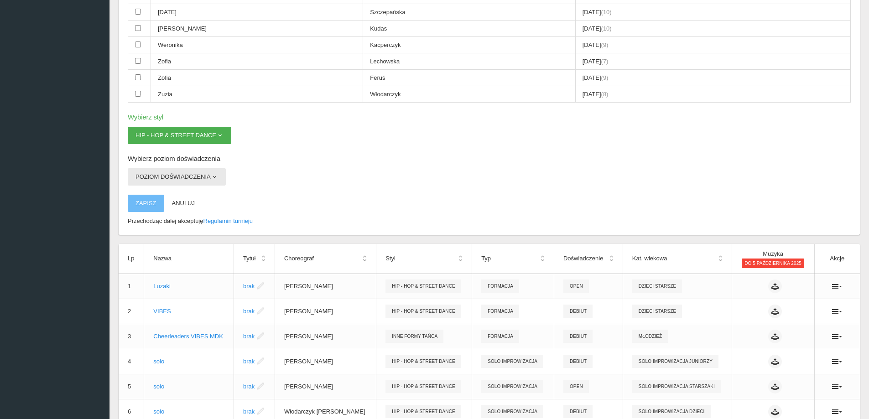
click at [167, 173] on button "Poziom doświadczenia" at bounding box center [177, 176] width 98 height 17
click at [168, 196] on link "Debiut" at bounding box center [169, 198] width 82 height 16
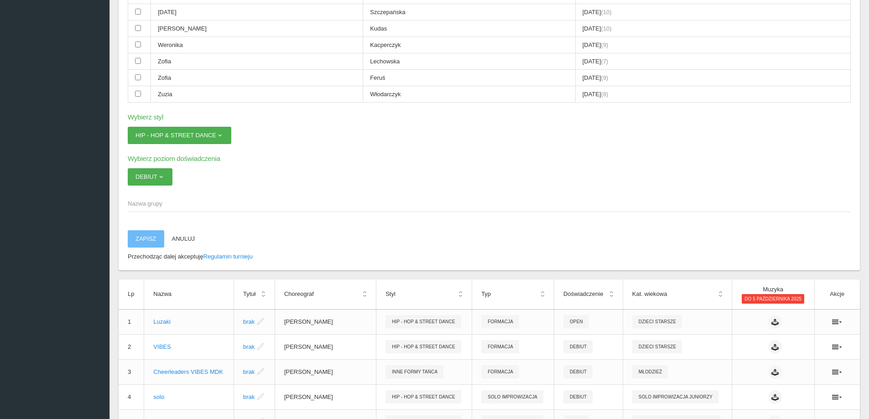
click at [139, 204] on span "Nazwa grupy" at bounding box center [485, 203] width 714 height 9
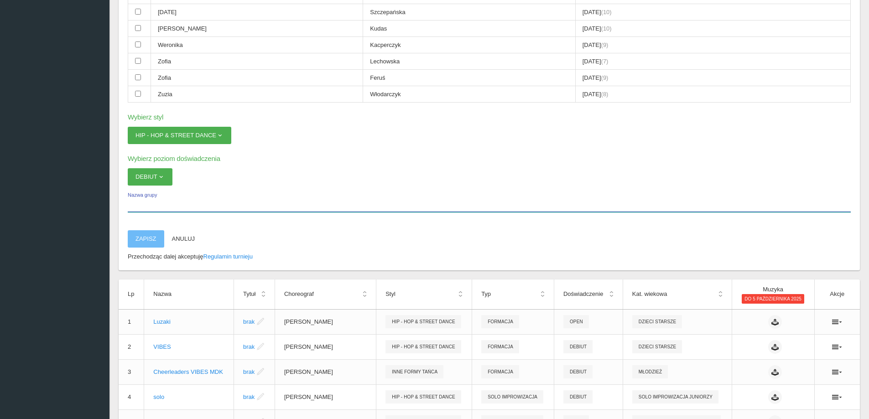
click at [139, 204] on input "Nazwa grupy" at bounding box center [489, 203] width 723 height 17
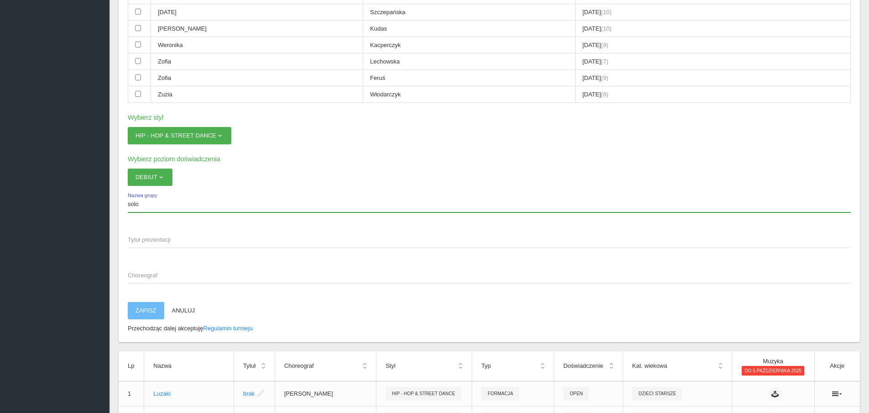
type input "solo"
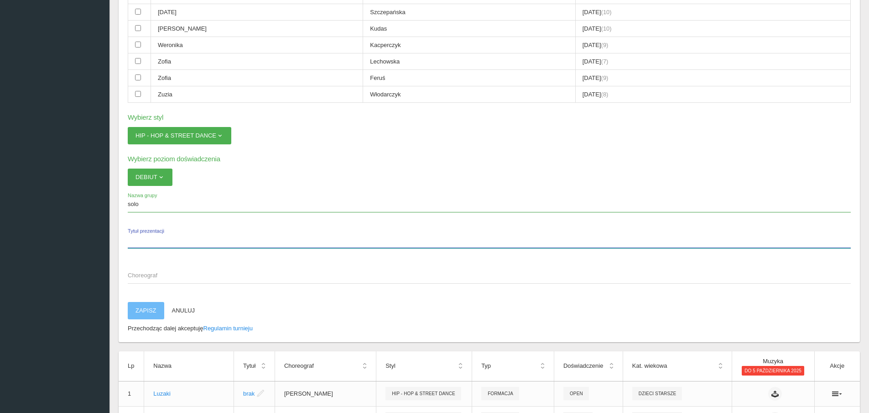
click at [148, 246] on input "Tytuł prezentacji" at bounding box center [489, 238] width 723 height 17
type input "brak"
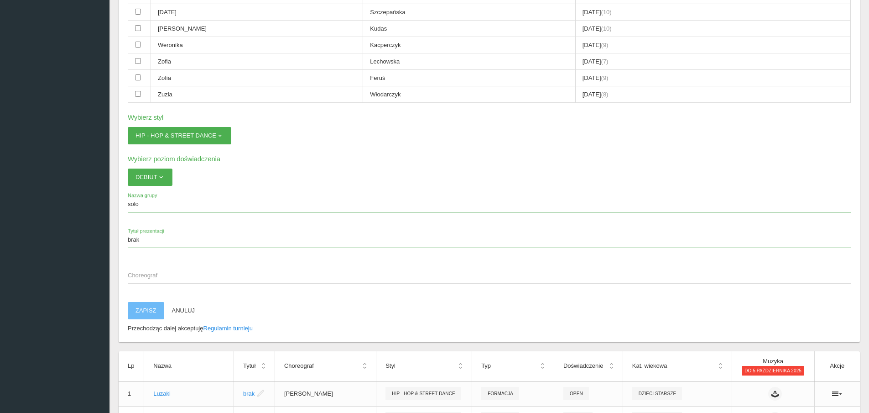
click at [149, 278] on span "Choreograf" at bounding box center [485, 275] width 714 height 9
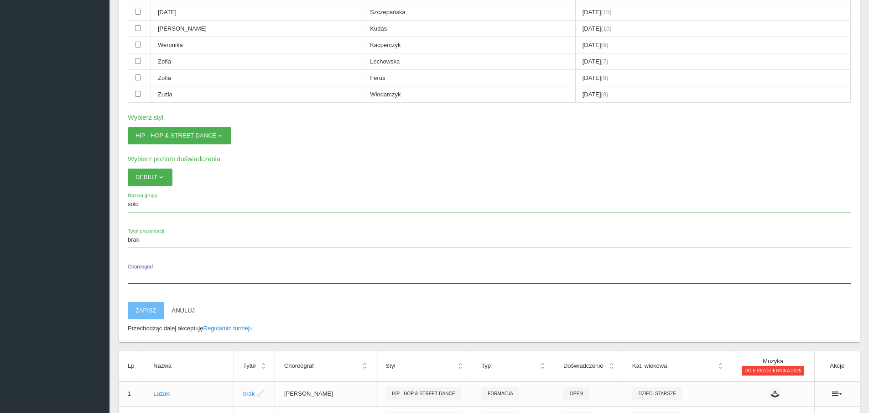
click at [149, 278] on input "Choreograf" at bounding box center [489, 274] width 723 height 17
type input "Iga"
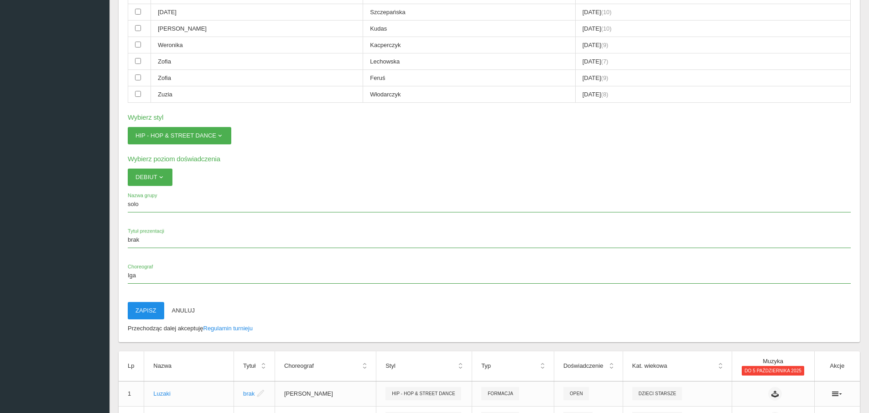
click at [142, 317] on button "Zapisz" at bounding box center [146, 310] width 37 height 17
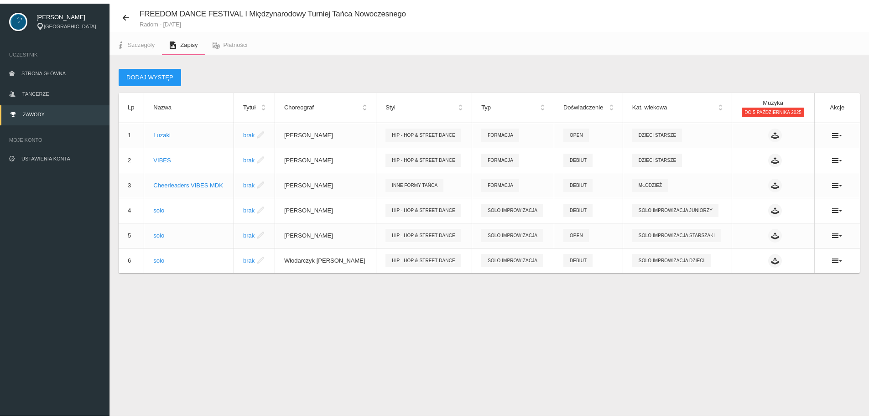
scroll to position [23, 0]
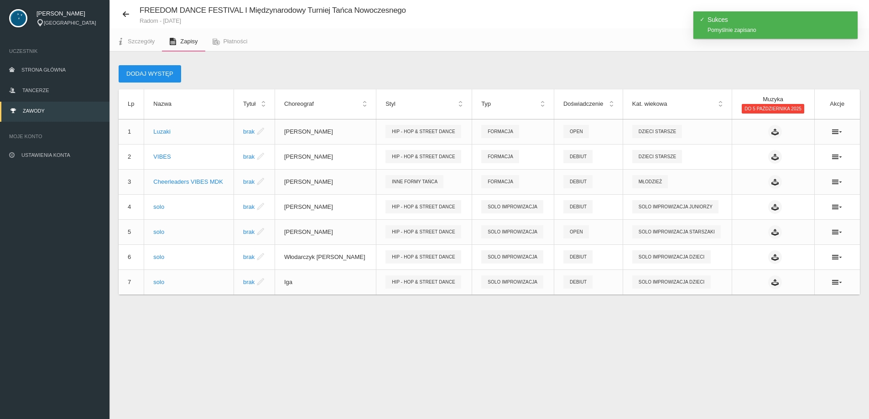
click at [167, 71] on button "Dodaj występ" at bounding box center [150, 73] width 63 height 17
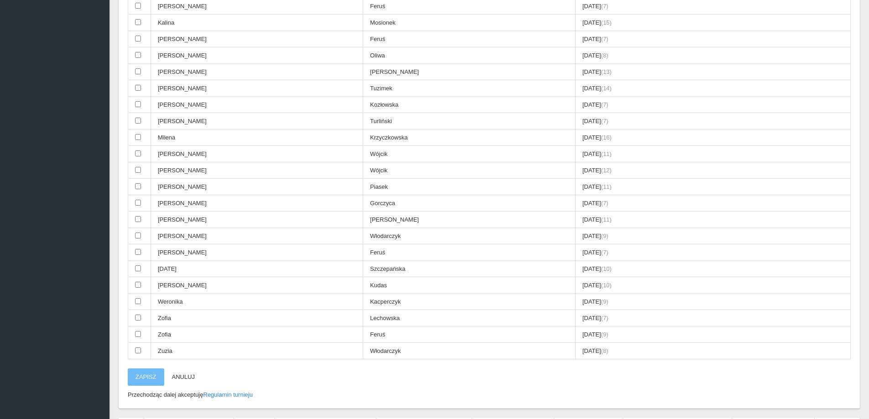
scroll to position [297, 0]
click at [140, 284] on input "checkbox" at bounding box center [138, 283] width 6 height 6
checkbox input "true"
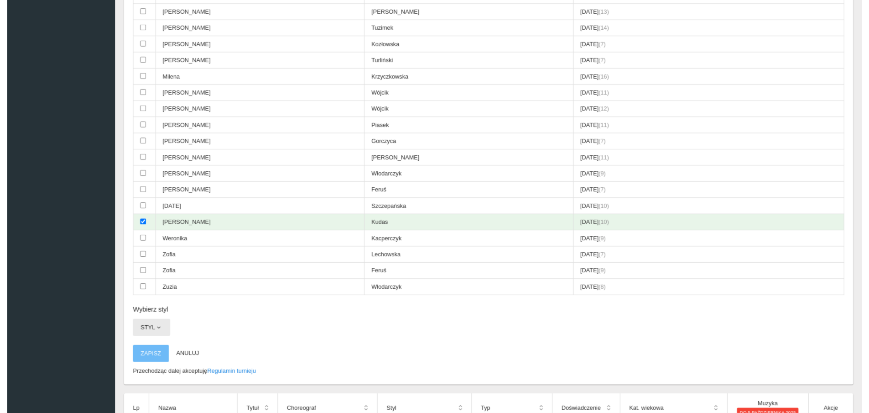
scroll to position [434, 0]
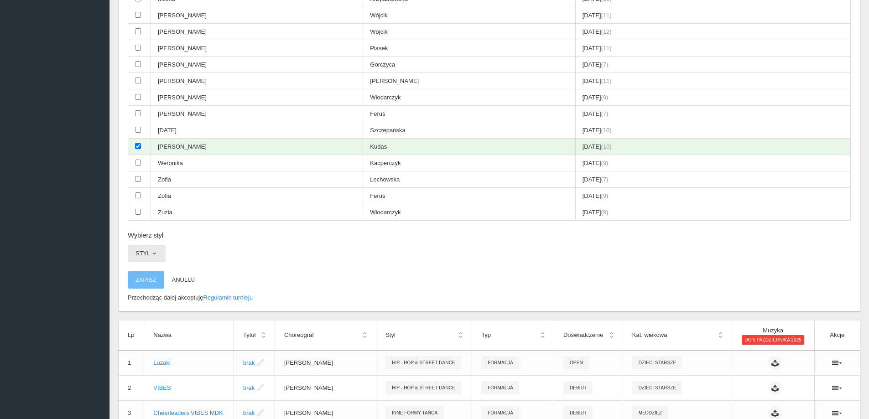
click at [154, 262] on button "Styl" at bounding box center [147, 253] width 38 height 17
click at [155, 293] on link "Hip - Hop & Street Dance" at bounding box center [169, 292] width 82 height 16
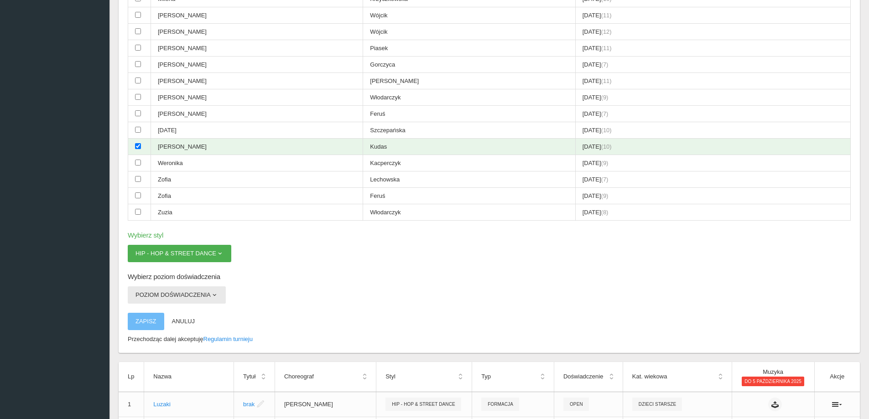
click at [154, 291] on button "Poziom doświadczenia" at bounding box center [177, 295] width 98 height 17
click at [148, 316] on link "Debiut" at bounding box center [169, 316] width 82 height 16
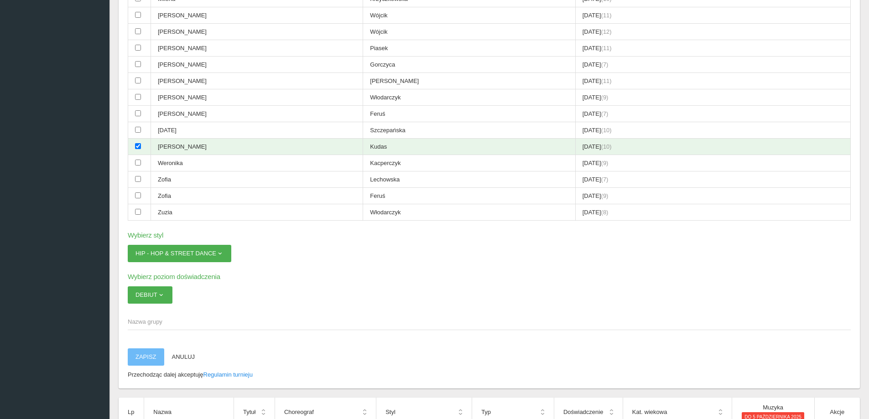
click at [146, 323] on span "Nazwa grupy" at bounding box center [485, 322] width 714 height 9
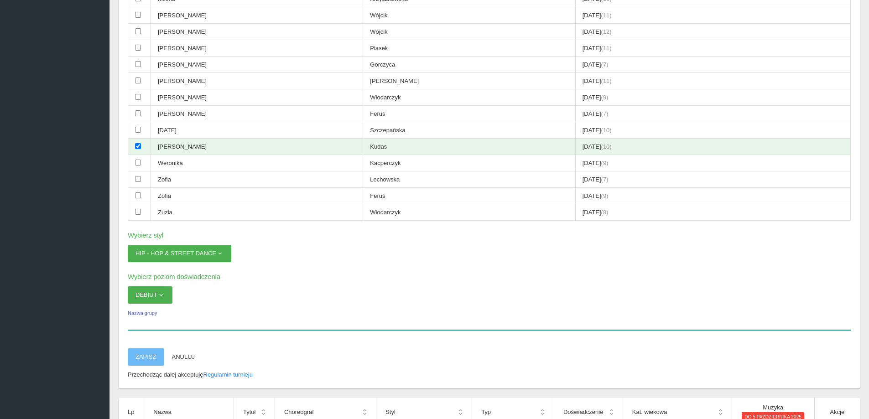
click at [146, 323] on input "Nazwa grupy" at bounding box center [489, 321] width 723 height 17
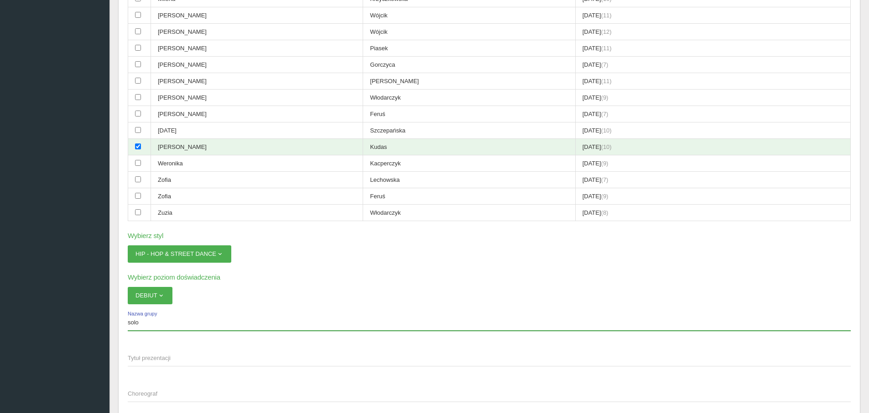
type input "solo"
click at [147, 397] on span "Choreograf" at bounding box center [485, 393] width 714 height 9
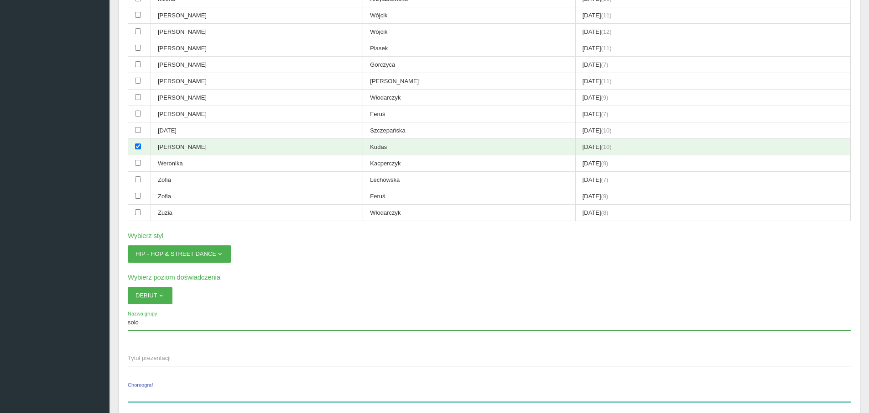
click at [147, 397] on input "Choreograf" at bounding box center [489, 392] width 723 height 17
type input "[PERSON_NAME]"
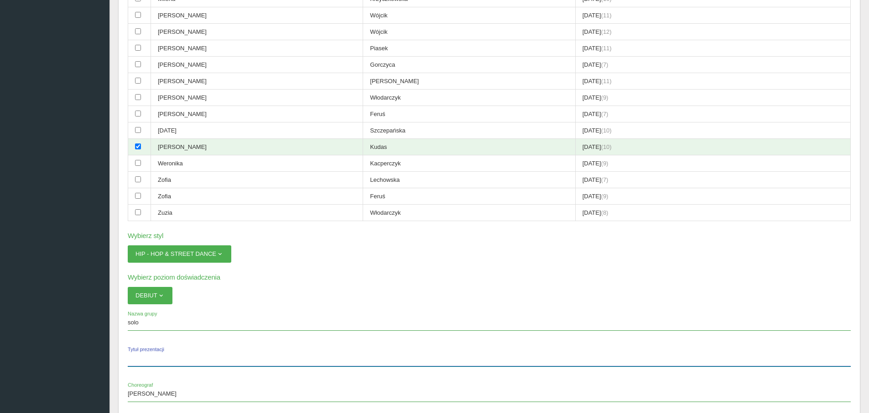
click at [145, 365] on input "Tytuł prezentacji" at bounding box center [489, 357] width 723 height 17
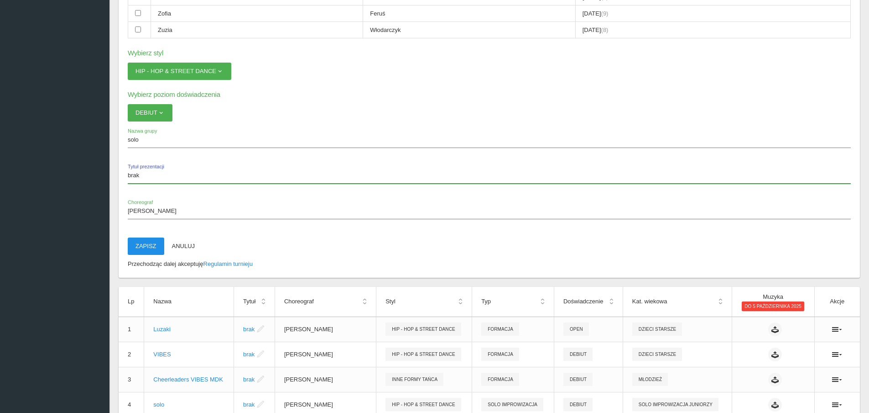
type input "brak"
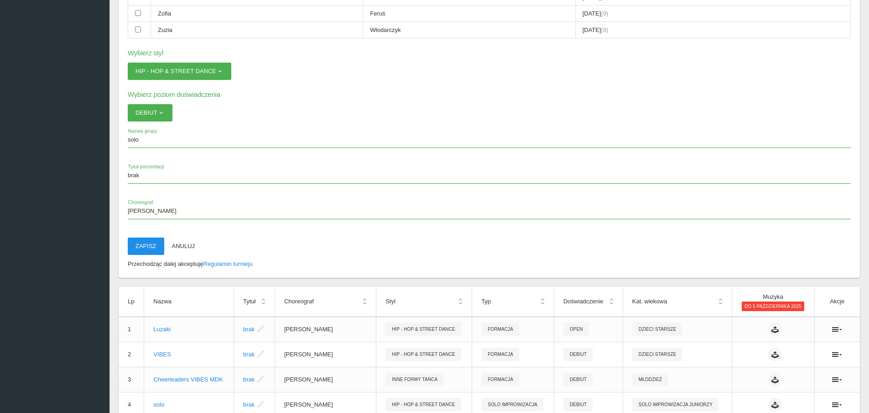
click at [148, 241] on button "Zapisz" at bounding box center [146, 245] width 37 height 17
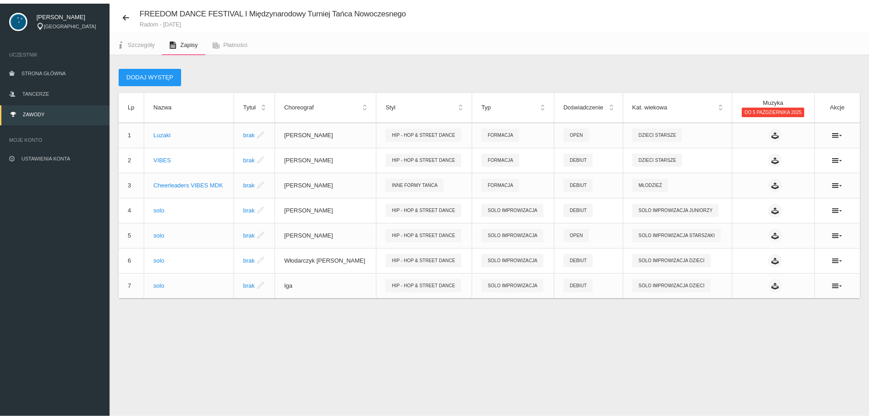
scroll to position [23, 0]
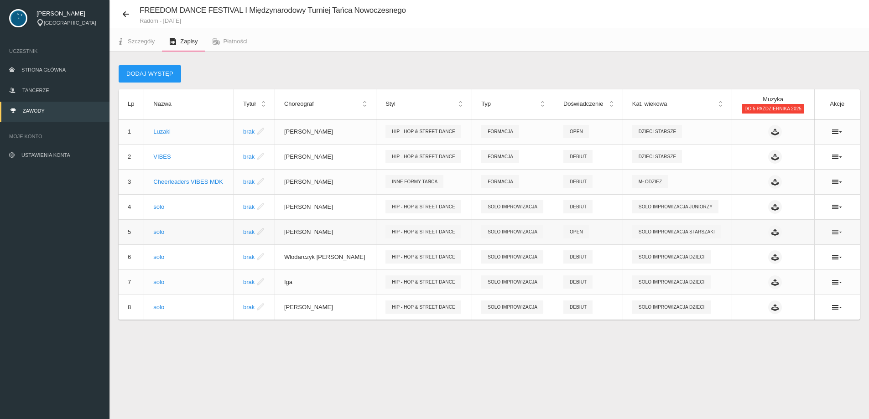
click at [839, 234] on icon at bounding box center [837, 232] width 10 height 7
click at [778, 269] on link "Usuń" at bounding box center [791, 265] width 91 height 16
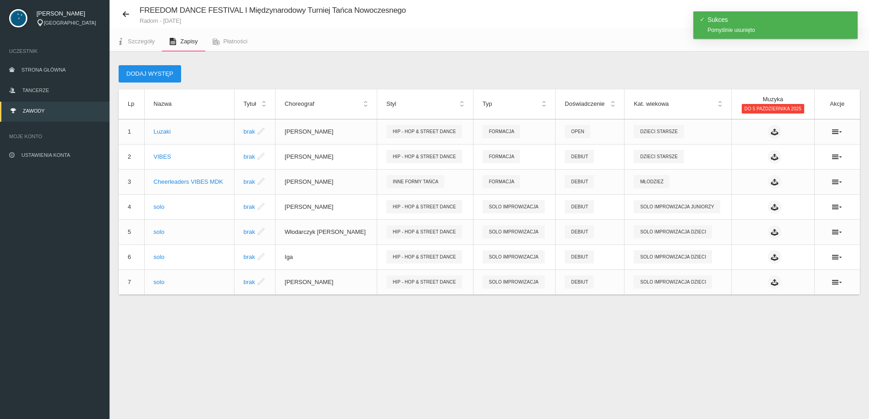
click at [143, 69] on button "Dodaj występ" at bounding box center [150, 73] width 63 height 17
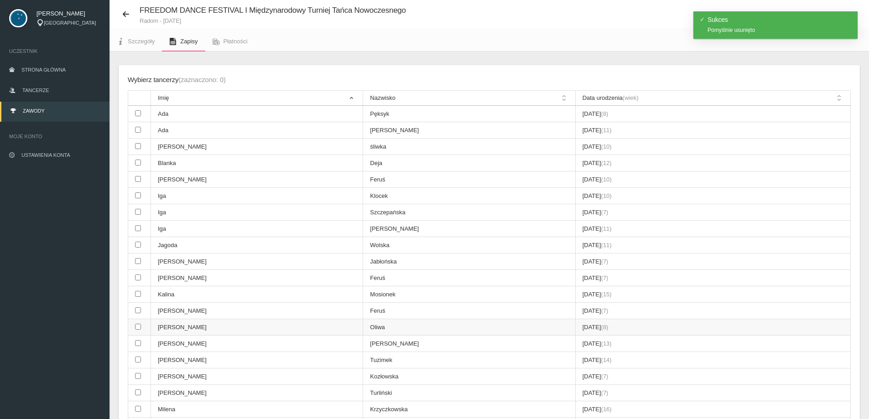
click at [142, 327] on td at bounding box center [139, 327] width 23 height 16
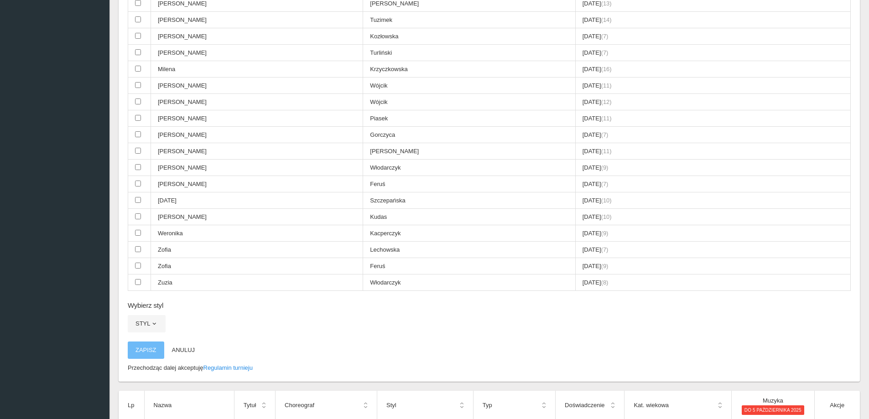
scroll to position [434, 0]
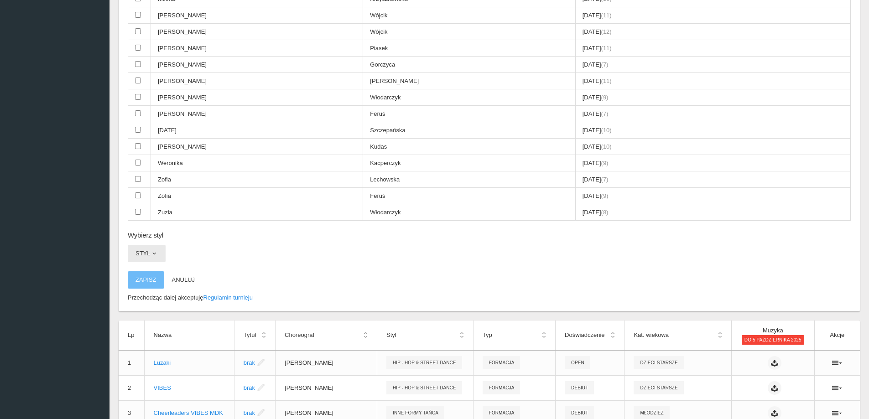
click at [161, 256] on button "Styl" at bounding box center [147, 253] width 38 height 17
click at [157, 271] on link "Hip - Hop & Street Dance" at bounding box center [169, 275] width 82 height 16
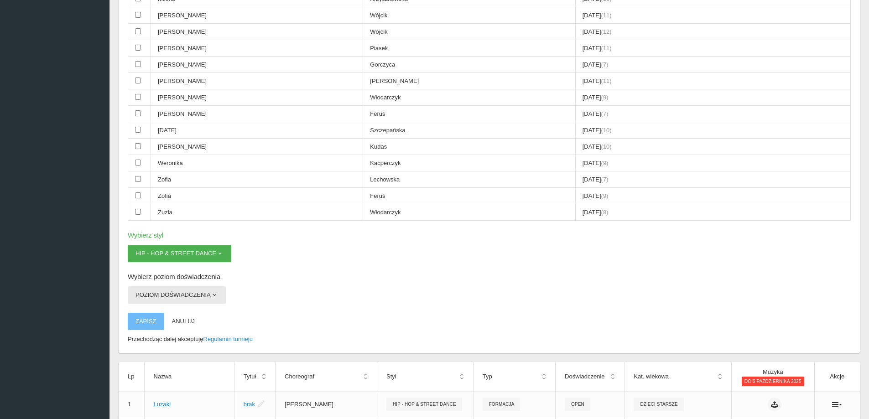
click at [176, 302] on button "Poziom doświadczenia" at bounding box center [177, 295] width 98 height 17
click at [177, 299] on button "Poziom doświadczenia" at bounding box center [177, 295] width 98 height 17
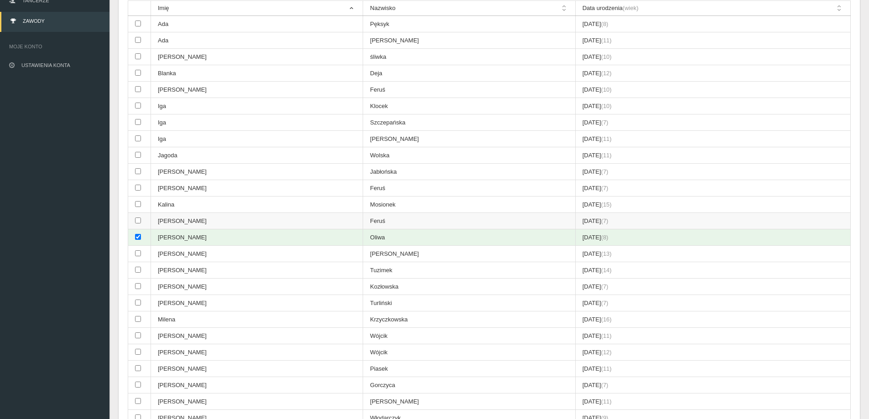
scroll to position [68, 0]
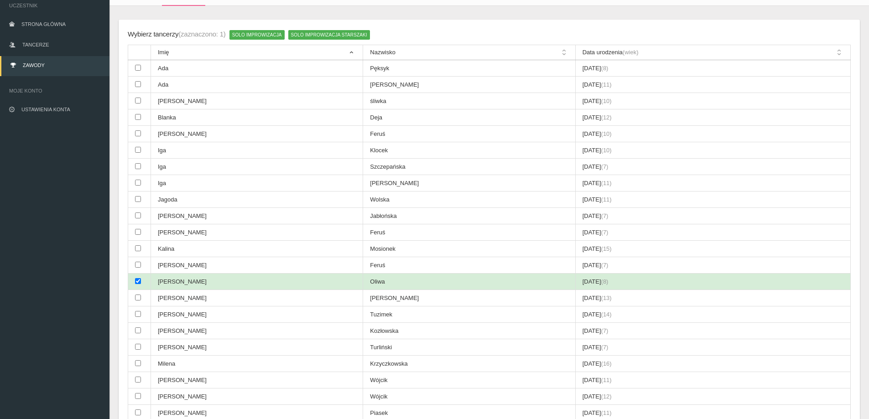
click at [134, 277] on td at bounding box center [139, 282] width 23 height 16
checkbox input "false"
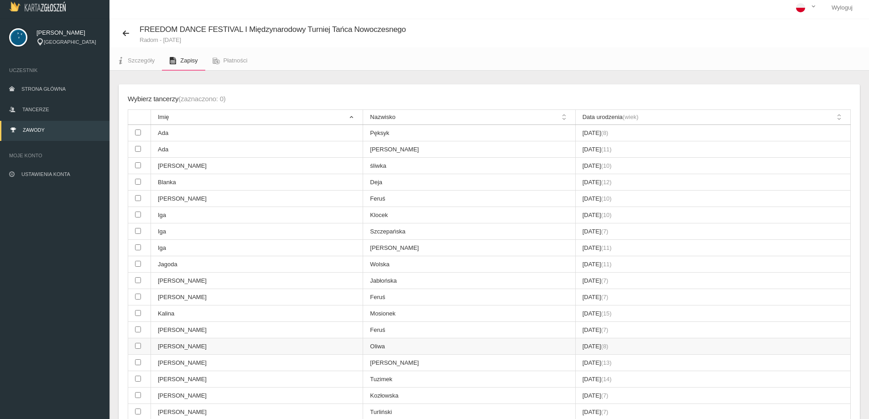
scroll to position [0, 0]
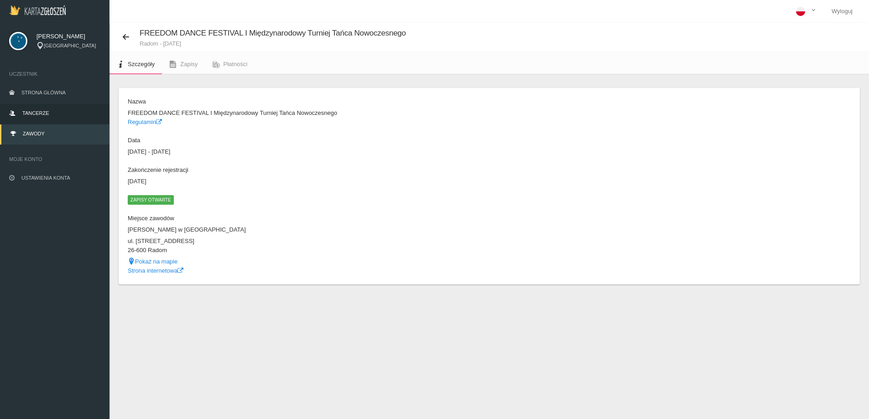
click at [15, 109] on link "Tancerze" at bounding box center [55, 114] width 110 height 20
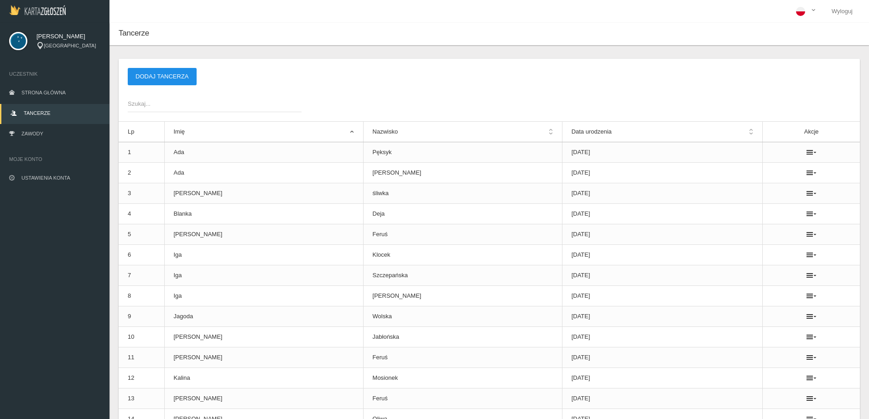
click at [169, 77] on button "Dodaj tancerza" at bounding box center [162, 76] width 69 height 17
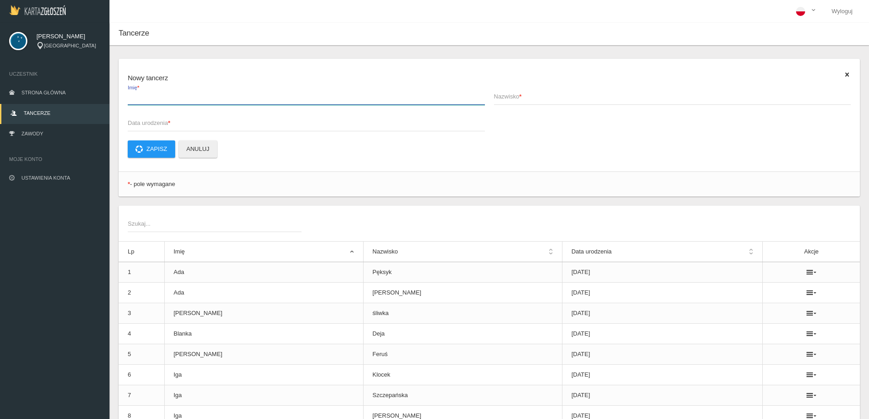
click at [172, 88] on input "Imię *" at bounding box center [306, 96] width 357 height 17
type input "[PERSON_NAME]"
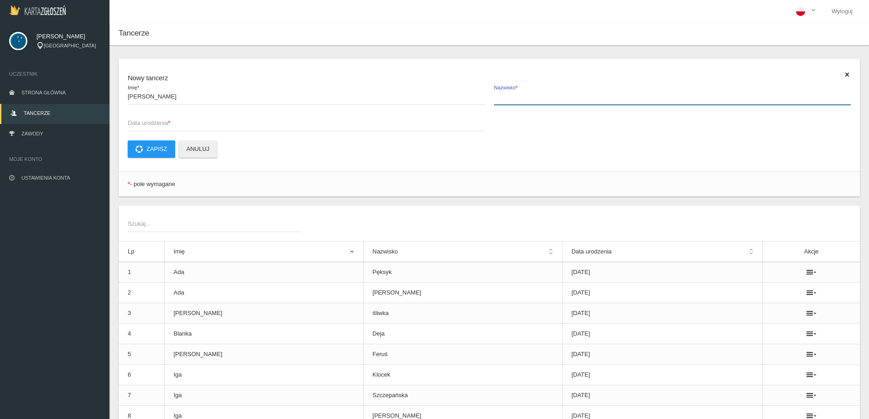
click at [559, 105] on input "Nazwisko *" at bounding box center [672, 96] width 357 height 17
type input "Oliwa"
click at [225, 121] on span "Data urodzenia *" at bounding box center [302, 123] width 348 height 9
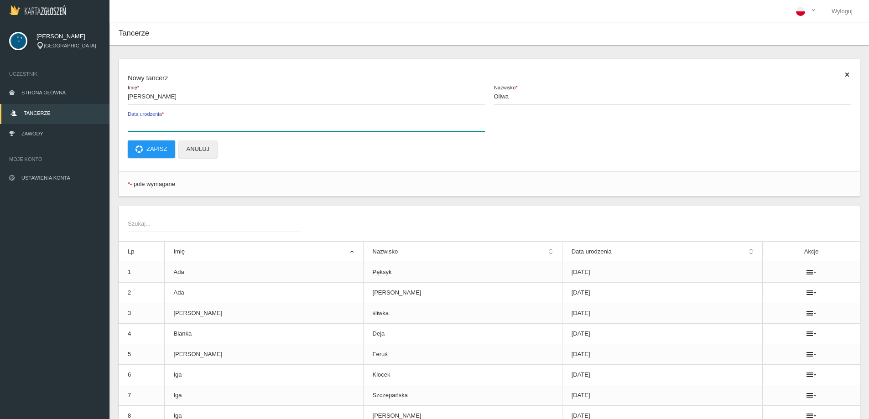
click at [225, 121] on input "Data urodzenia *" at bounding box center [306, 122] width 357 height 17
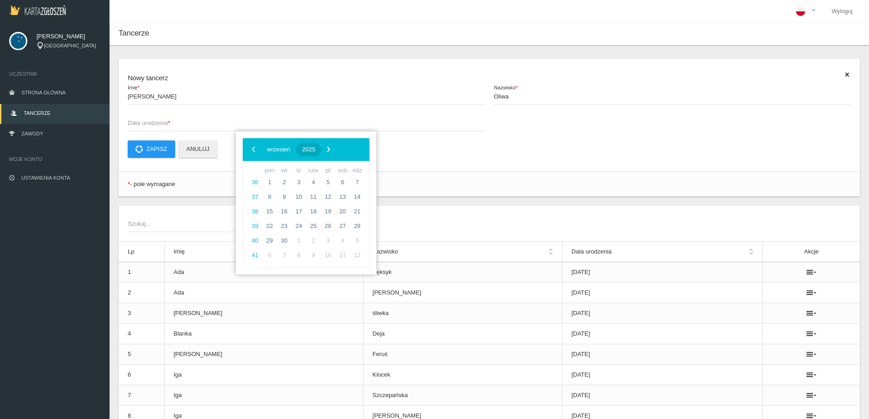
click at [315, 152] on span "2025" at bounding box center [308, 149] width 13 height 7
click at [255, 149] on span "‹" at bounding box center [254, 149] width 14 height 14
click at [293, 253] on span "2015" at bounding box center [291, 250] width 21 height 21
click at [347, 248] on span "grudzień" at bounding box center [345, 249] width 37 height 15
click at [283, 191] on span "8" at bounding box center [284, 197] width 15 height 15
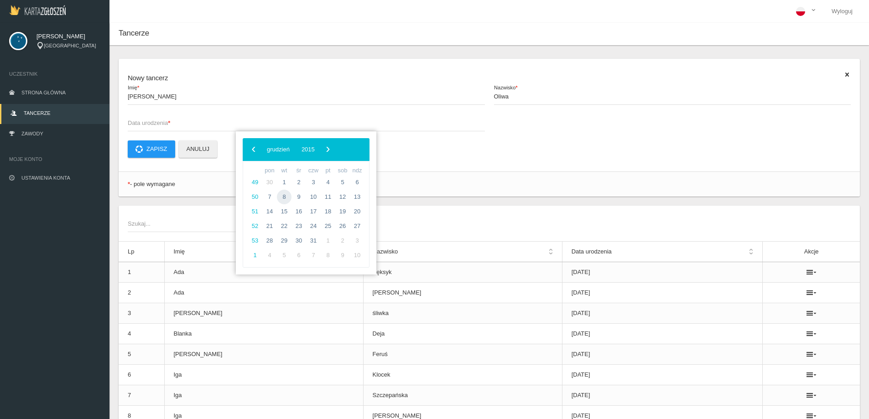
type input "[DATE]"
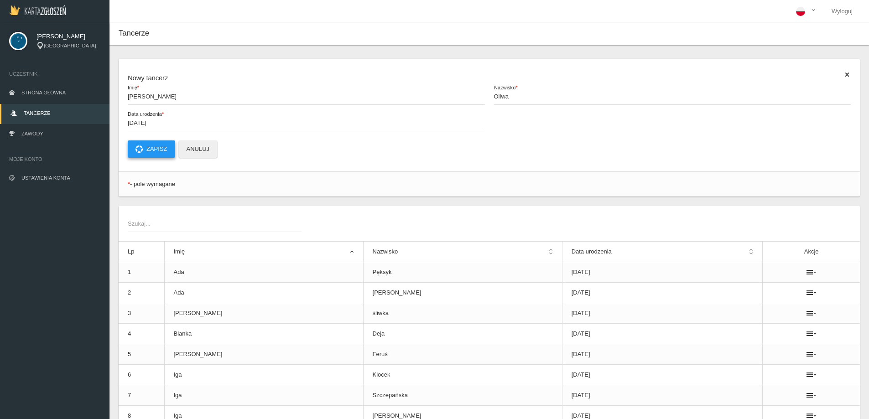
click at [133, 149] on button "Zapisz" at bounding box center [151, 149] width 47 height 17
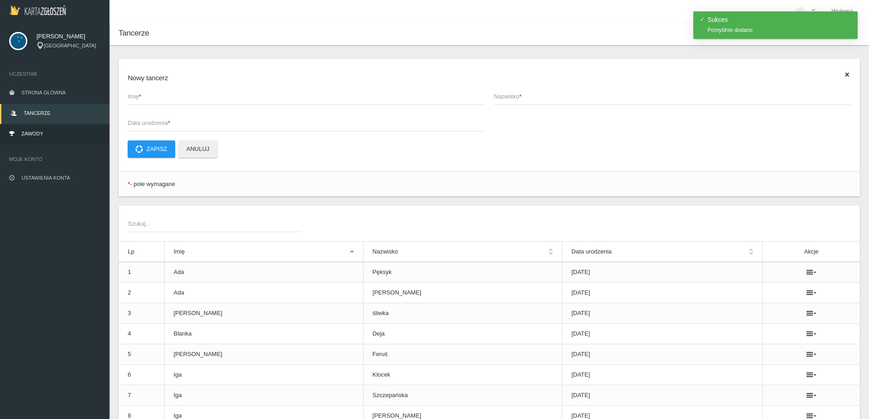
click at [26, 134] on span "Zawody" at bounding box center [32, 133] width 22 height 5
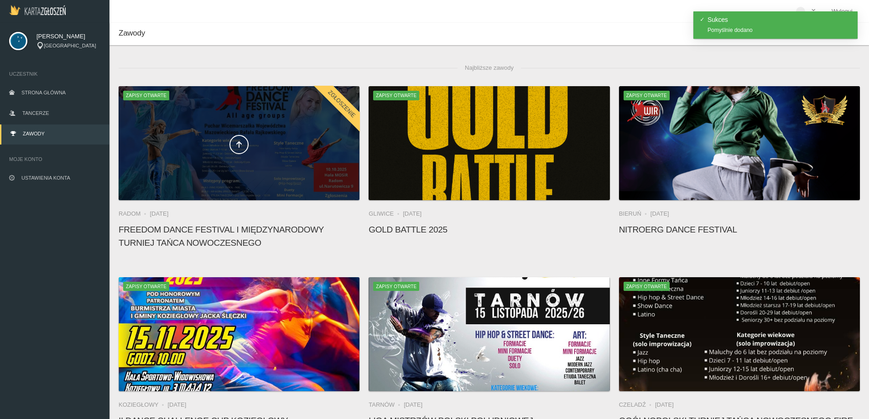
click at [208, 149] on span at bounding box center [239, 144] width 241 height 19
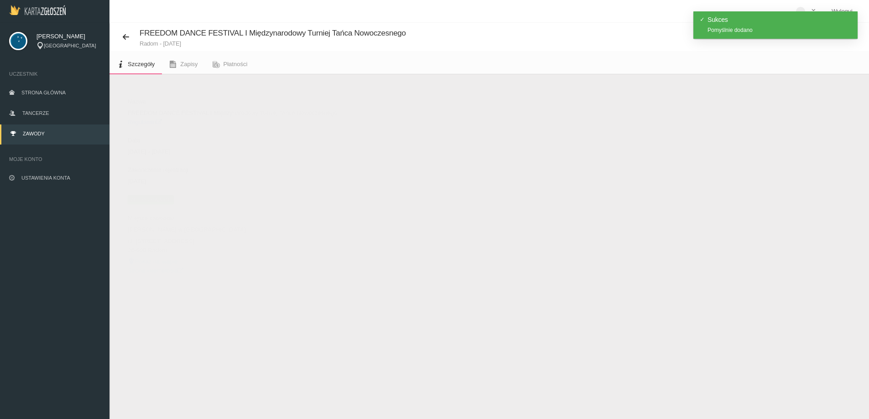
click at [158, 200] on span "Zapisy otwarte" at bounding box center [151, 199] width 46 height 9
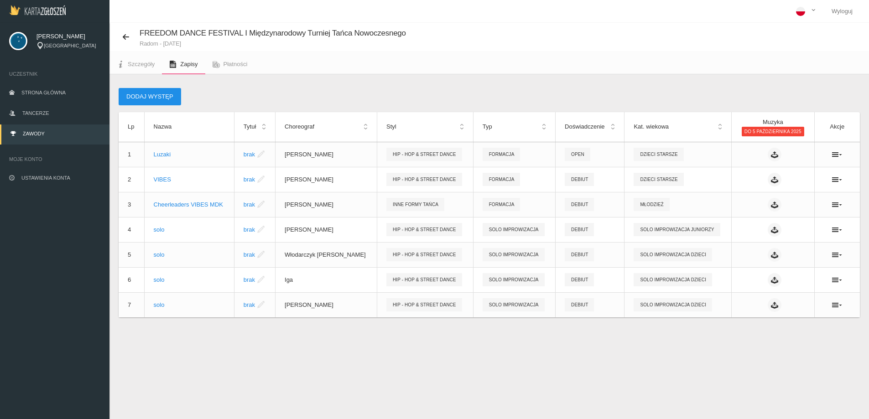
click at [160, 92] on button "Dodaj występ" at bounding box center [150, 96] width 63 height 17
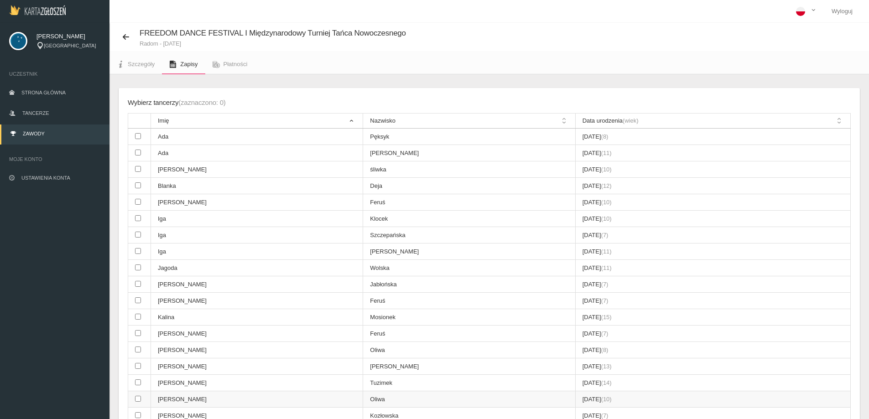
click at [137, 400] on input "checkbox" at bounding box center [138, 399] width 6 height 6
checkbox input "true"
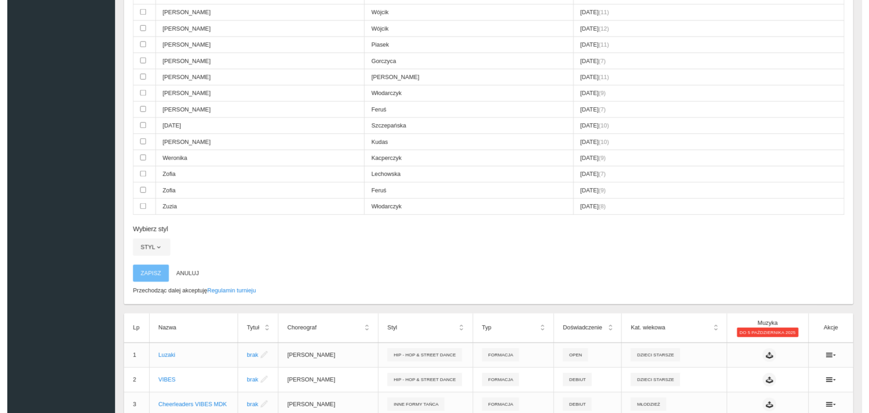
scroll to position [456, 0]
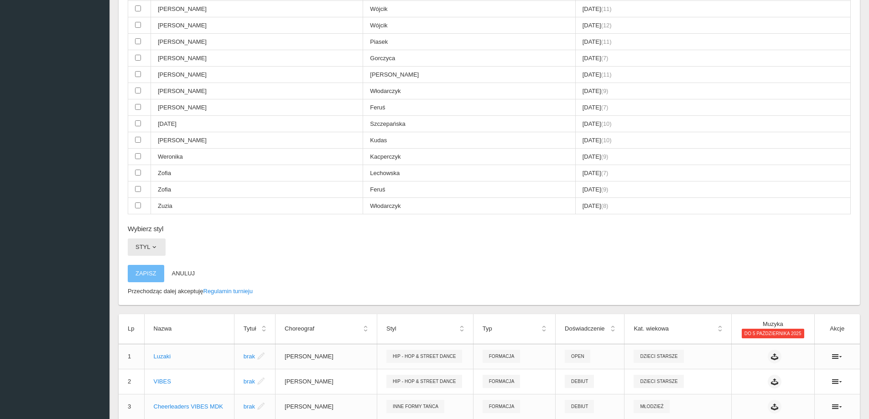
click at [150, 240] on button "Styl" at bounding box center [147, 247] width 38 height 17
click at [159, 287] on link "Hip - Hop & Street Dance" at bounding box center [169, 285] width 82 height 16
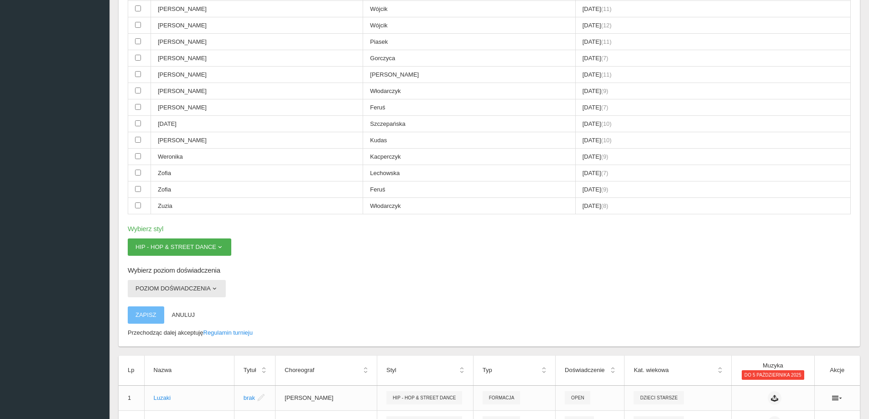
click at [195, 287] on button "Poziom doświadczenia" at bounding box center [177, 288] width 98 height 17
click at [154, 310] on link "Debiut" at bounding box center [169, 310] width 82 height 16
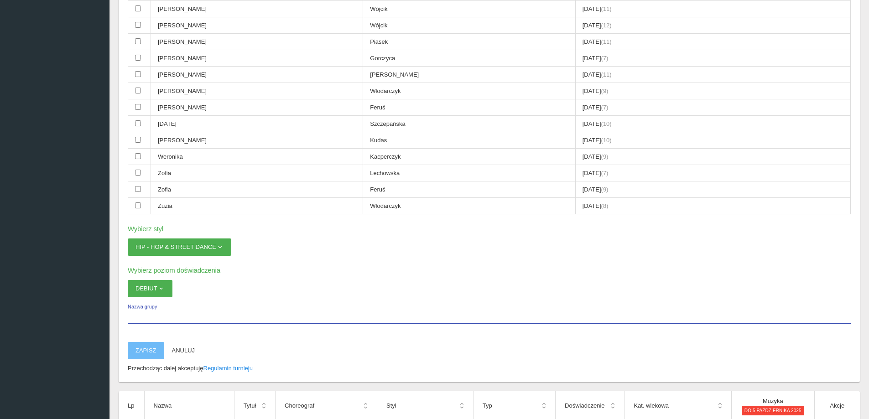
click at [145, 322] on input "Nazwa grupy" at bounding box center [489, 315] width 723 height 17
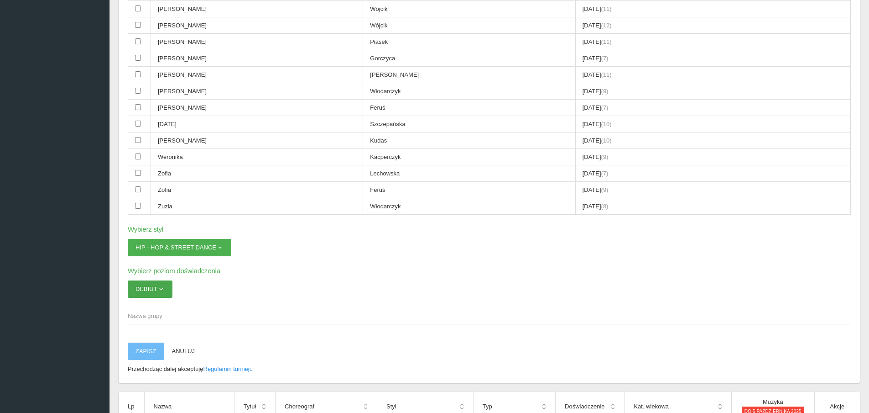
click at [163, 287] on span "button" at bounding box center [160, 288] width 7 height 7
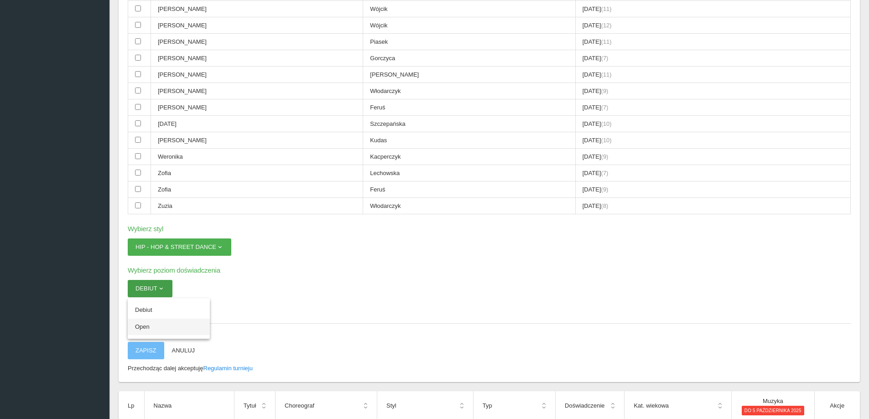
click at [146, 334] on link "Open" at bounding box center [169, 327] width 82 height 16
click at [141, 319] on span "Nazwa grupy" at bounding box center [485, 315] width 714 height 9
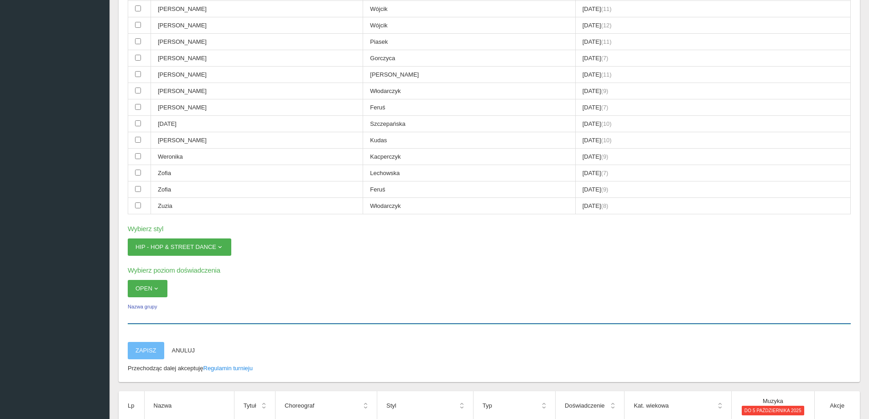
click at [141, 319] on input "Nazwa grupy" at bounding box center [489, 315] width 723 height 17
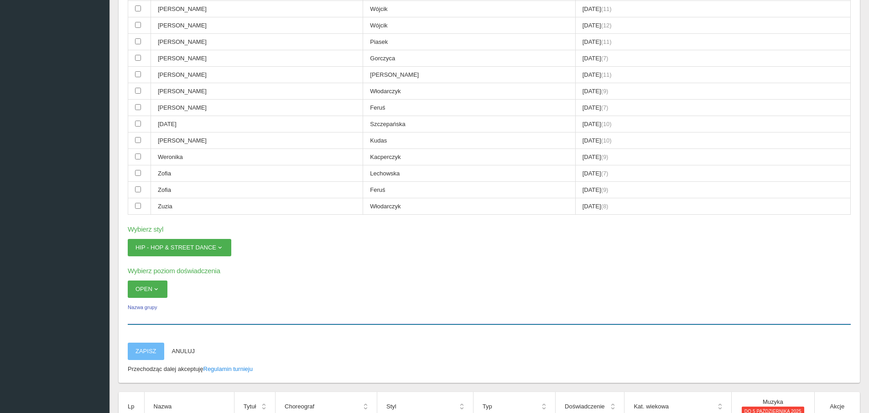
type input "L"
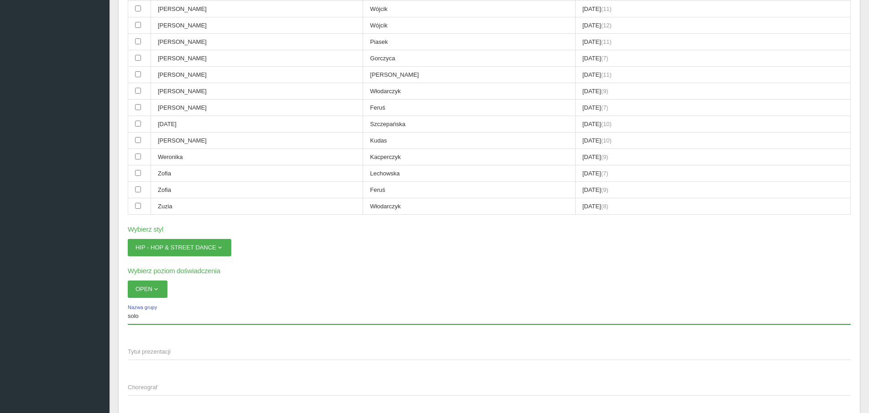
type input "solo"
click at [153, 280] on div "Wybierz tancerzy (zaznaczono: 1) Solo Improwizacja Solo Improwizacja Dzieci Imi…" at bounding box center [490, 43] width 742 height 822
click at [154, 282] on button "Open" at bounding box center [148, 288] width 40 height 17
click at [148, 308] on link "Debiut" at bounding box center [169, 310] width 82 height 16
click at [138, 354] on span "Tytuł prezentacji" at bounding box center [485, 351] width 714 height 9
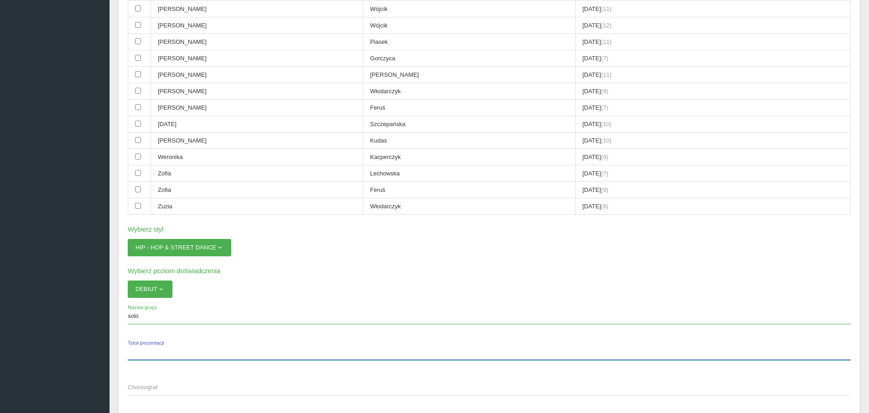
click at [138, 354] on input "Tytuł prezentacji" at bounding box center [489, 350] width 723 height 17
type input "brak"
click at [139, 386] on span "Choreograf" at bounding box center [485, 386] width 714 height 9
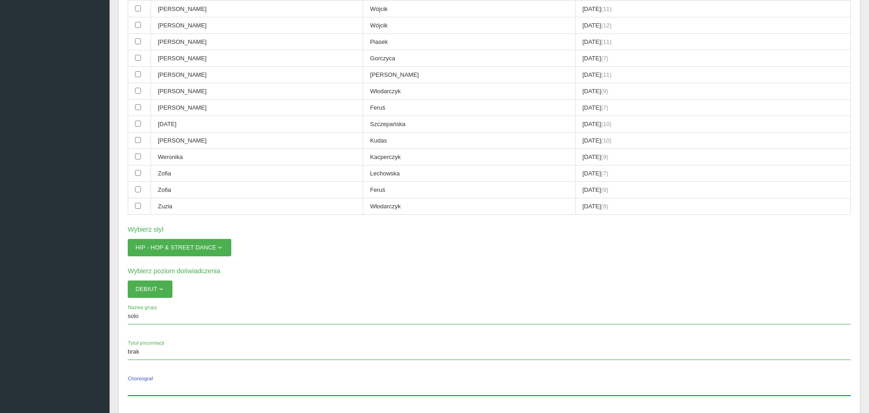
click at [139, 386] on input "Choreograf" at bounding box center [489, 386] width 723 height 17
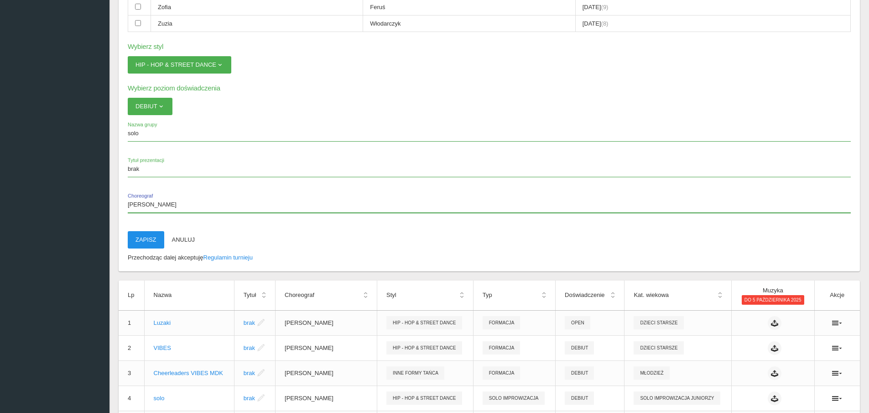
type input "[PERSON_NAME]"
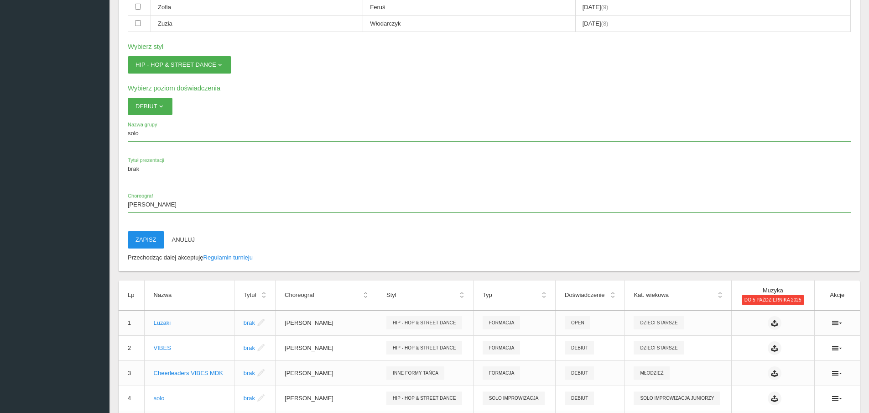
click at [151, 240] on button "Zapisz" at bounding box center [146, 239] width 37 height 17
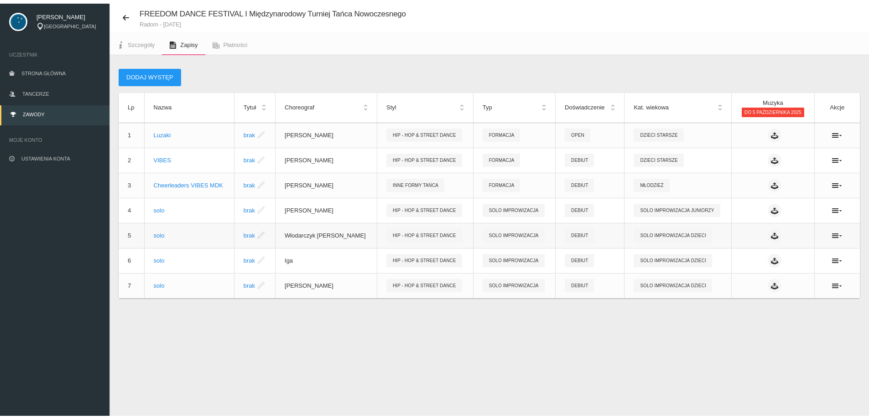
scroll to position [23, 0]
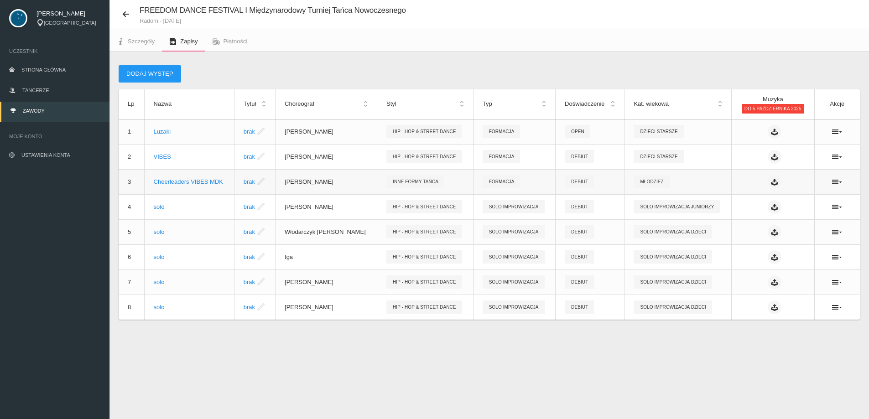
click at [837, 186] on td at bounding box center [838, 181] width 46 height 25
click at [171, 72] on button "Dodaj występ" at bounding box center [150, 73] width 63 height 17
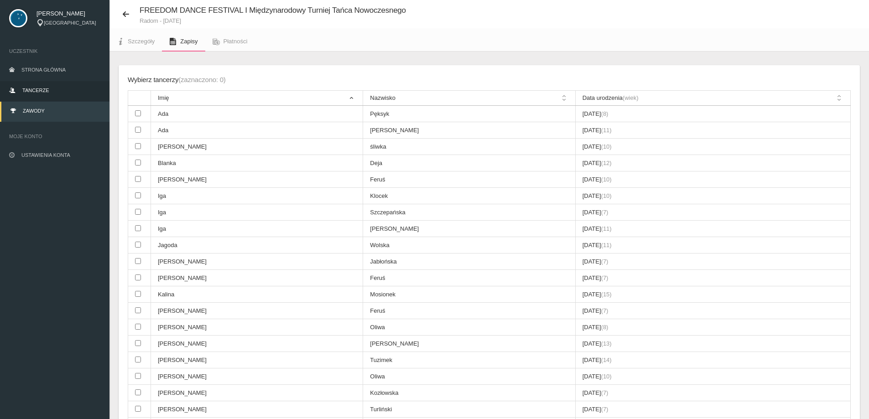
click at [37, 89] on span "Tancerze" at bounding box center [35, 90] width 26 height 5
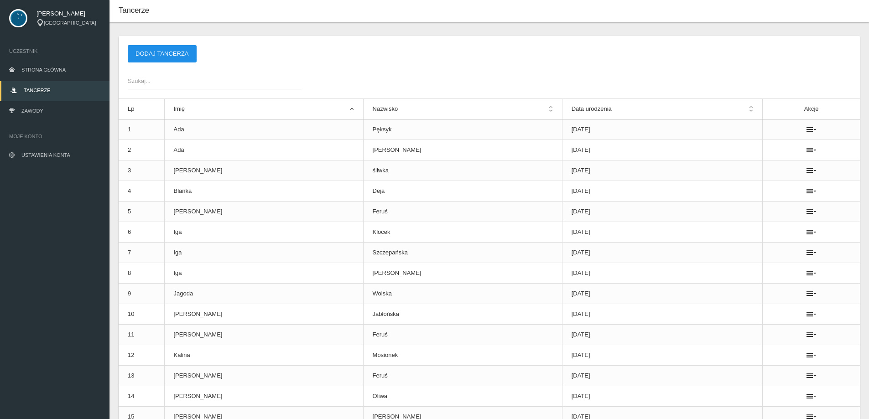
click at [173, 52] on button "Dodaj tancerza" at bounding box center [162, 53] width 69 height 17
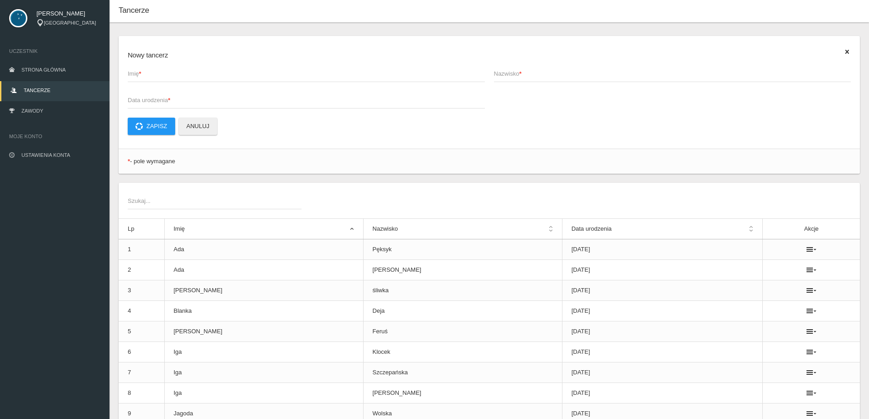
click at [199, 89] on app-labeled-field "Imię *" at bounding box center [306, 78] width 366 height 26
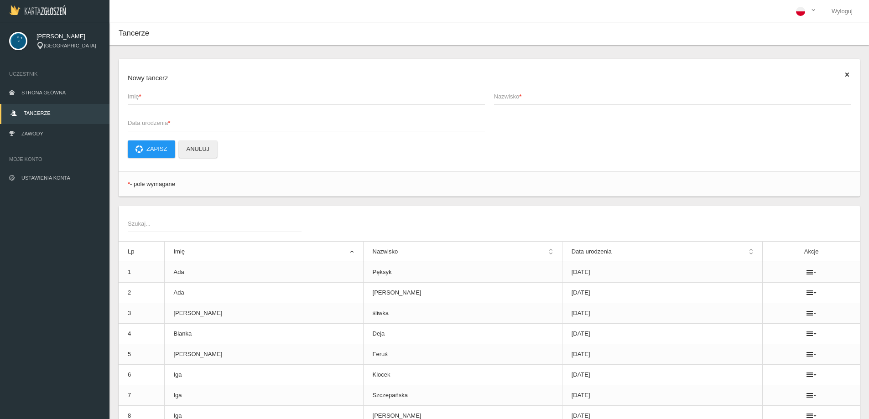
click at [131, 98] on span "Imię *" at bounding box center [302, 96] width 348 height 9
click at [131, 98] on input "Imię *" at bounding box center [306, 96] width 357 height 17
type input "[PERSON_NAME]"
click at [520, 103] on input "Nazwisko *" at bounding box center [672, 96] width 357 height 17
type input "[PERSON_NAME]"
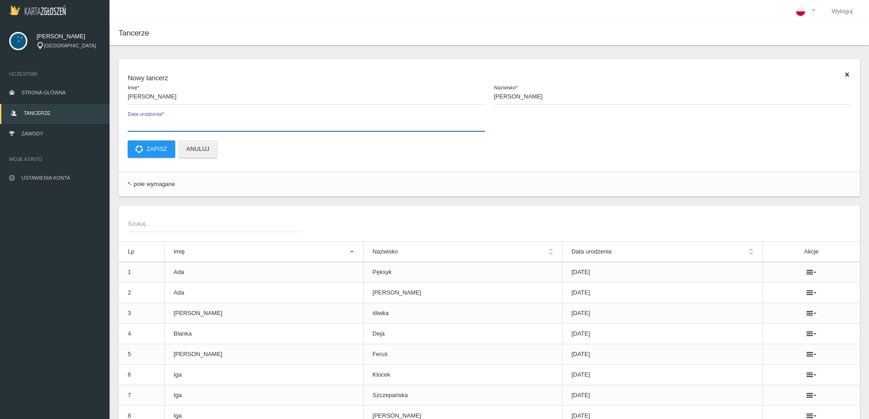
click at [133, 115] on label "Data urodzenia *" at bounding box center [306, 122] width 357 height 17
click at [133, 115] on input "Data urodzenia *" at bounding box center [306, 122] width 357 height 17
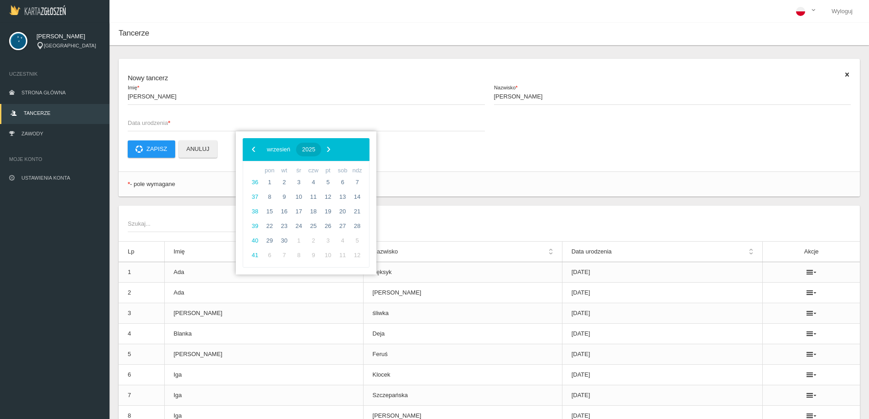
click at [315, 150] on span "2025" at bounding box center [308, 149] width 13 height 7
click at [258, 147] on span "‹" at bounding box center [254, 149] width 14 height 14
click at [297, 252] on span "2015" at bounding box center [291, 250] width 21 height 21
click at [348, 242] on span "grudzień" at bounding box center [345, 249] width 37 height 15
click at [302, 226] on span "23" at bounding box center [299, 226] width 15 height 15
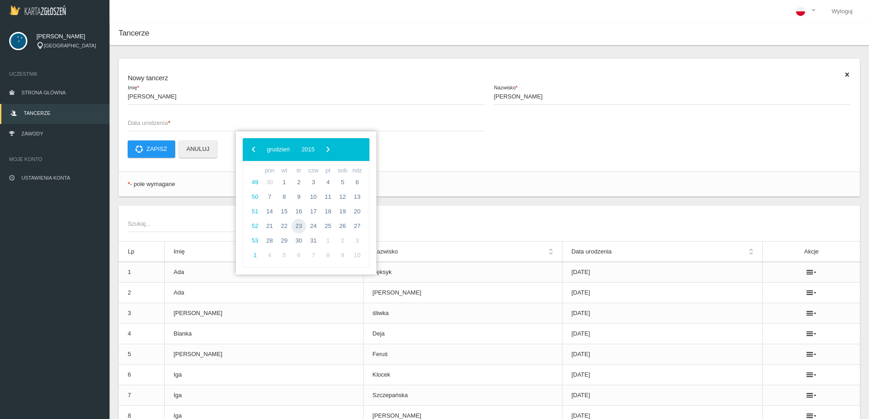
type input "[DATE]"
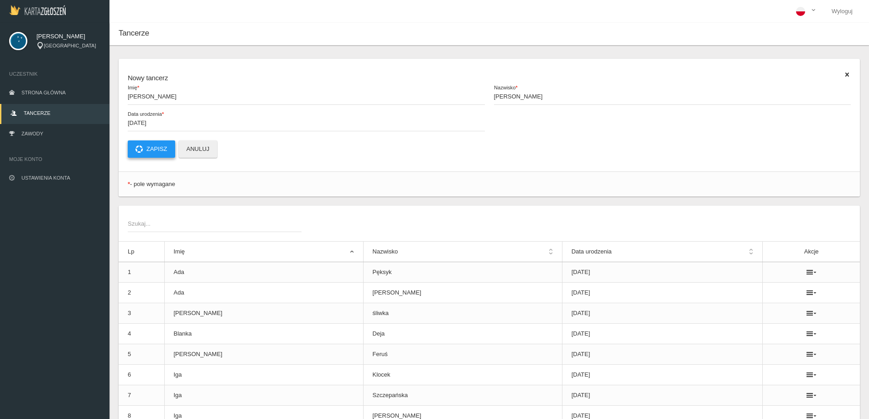
click at [152, 150] on button "Zapisz" at bounding box center [151, 149] width 47 height 17
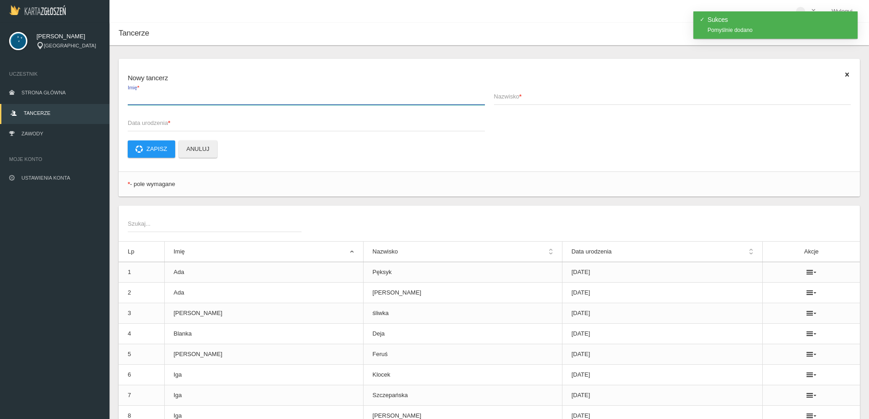
click at [139, 102] on input "Imię *" at bounding box center [306, 96] width 357 height 17
type input "Mia"
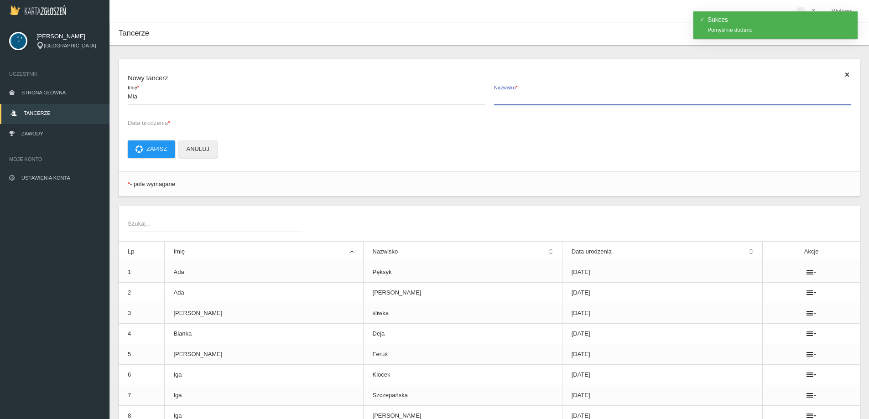
click at [512, 103] on input "Nazwisko *" at bounding box center [672, 96] width 357 height 17
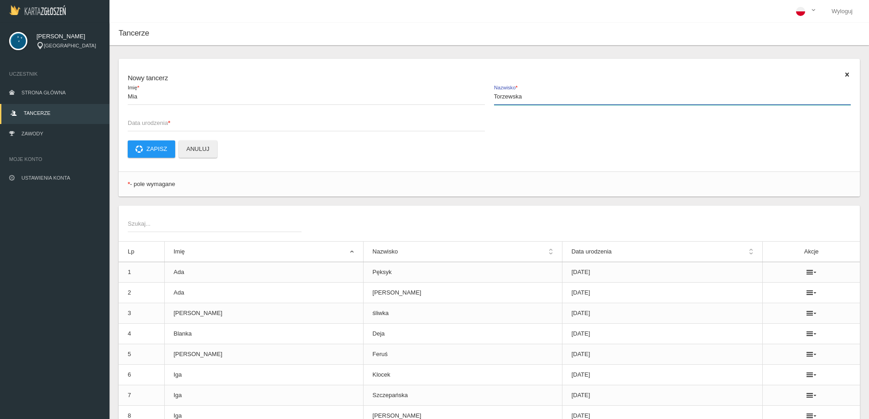
type input "Torzewska"
click at [139, 123] on span "Data urodzenia *" at bounding box center [302, 123] width 348 height 9
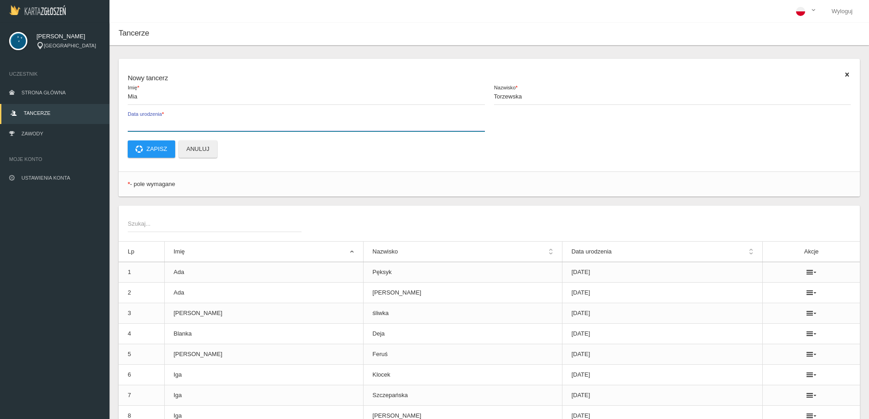
click at [139, 123] on input "Data urodzenia *" at bounding box center [306, 122] width 357 height 17
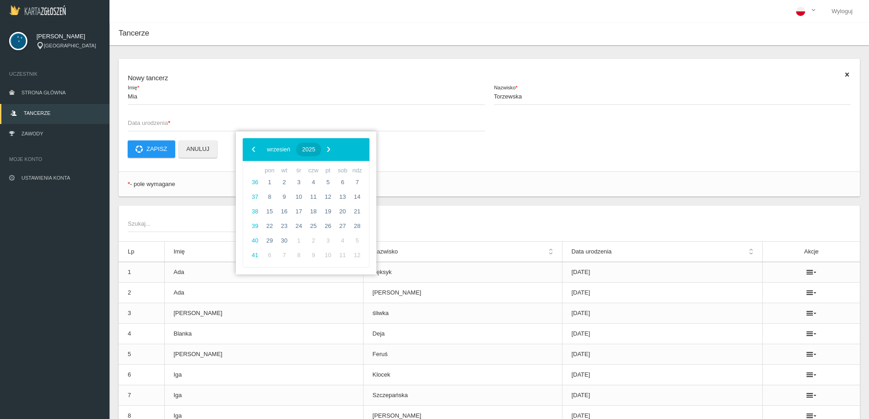
click at [315, 151] on span "2025" at bounding box center [308, 149] width 13 height 7
click at [254, 154] on span "‹" at bounding box center [254, 149] width 14 height 14
click at [293, 252] on span "2015" at bounding box center [291, 250] width 21 height 21
click at [341, 221] on span "wrzesień" at bounding box center [345, 225] width 37 height 15
click at [329, 203] on span "11" at bounding box center [328, 197] width 15 height 15
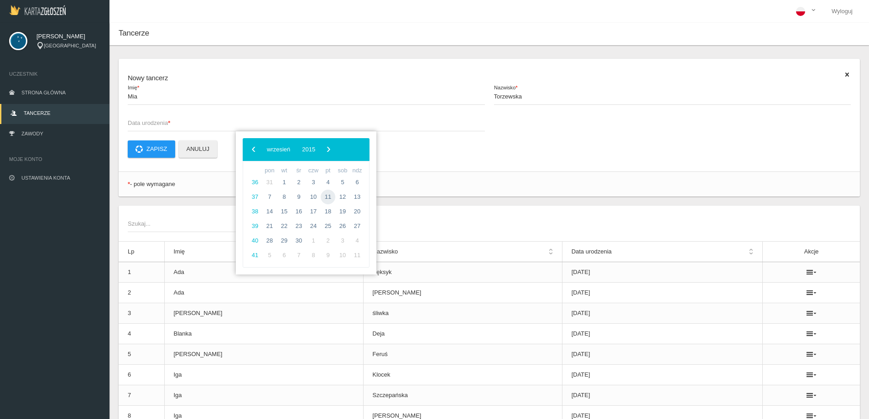
type input "[DATE]"
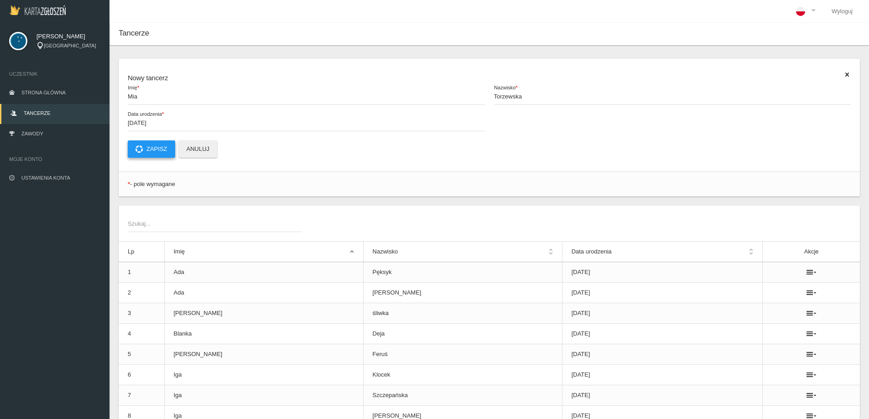
click at [160, 146] on button "Zapisz" at bounding box center [151, 149] width 47 height 17
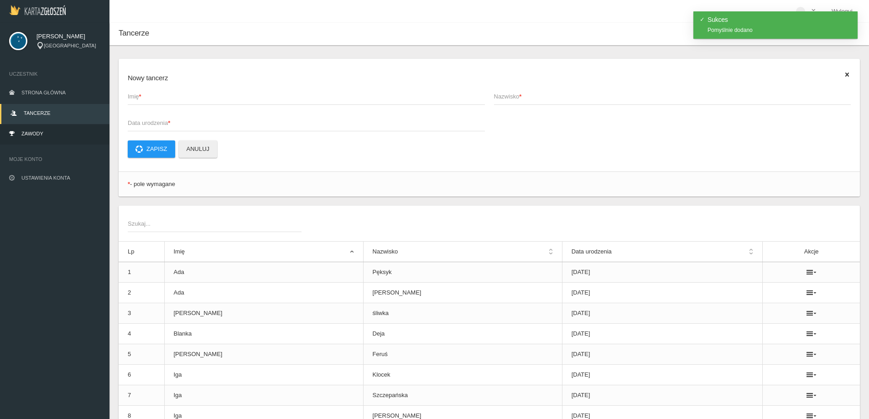
click at [53, 130] on link "Zawody" at bounding box center [55, 135] width 110 height 20
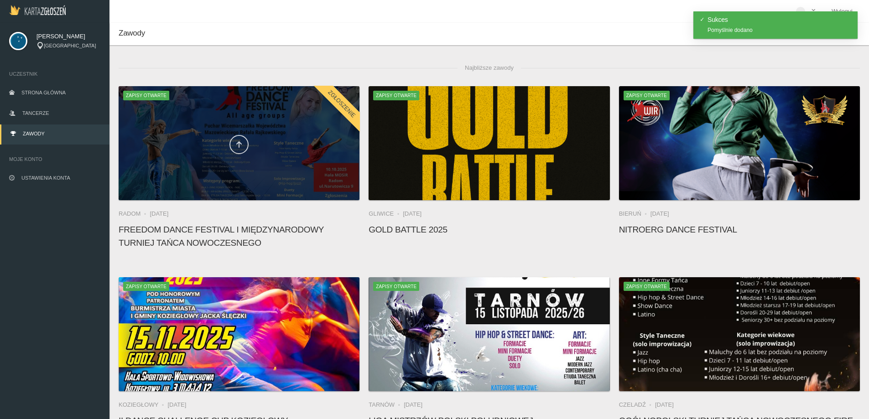
click at [245, 150] on link at bounding box center [239, 144] width 19 height 19
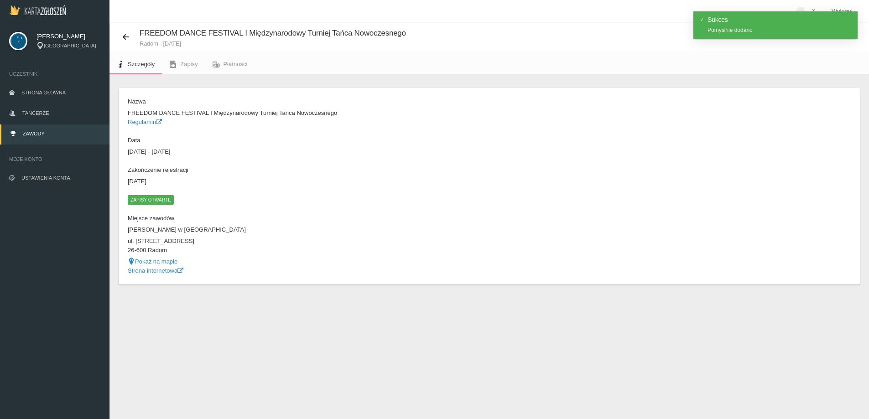
click at [162, 203] on span "Zapisy otwarte" at bounding box center [151, 199] width 46 height 9
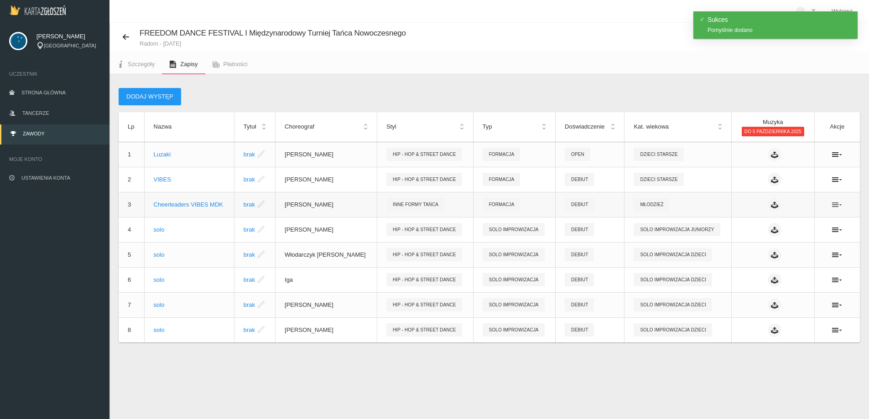
click at [838, 207] on icon at bounding box center [837, 204] width 10 height 7
click at [799, 224] on link "Edytuj" at bounding box center [791, 221] width 91 height 16
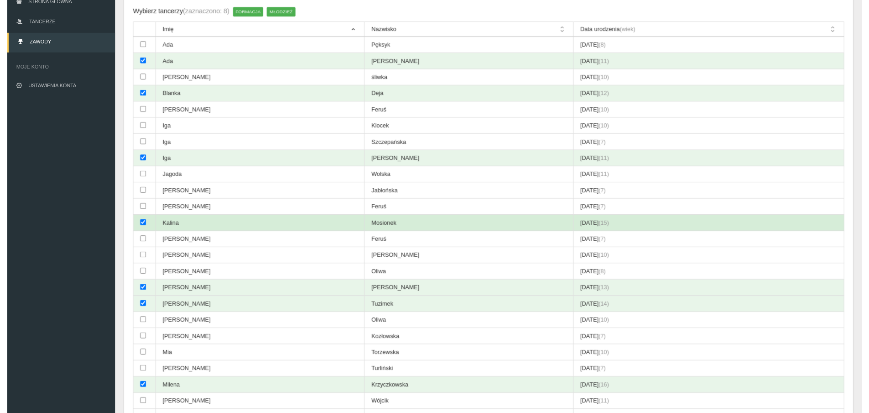
scroll to position [137, 0]
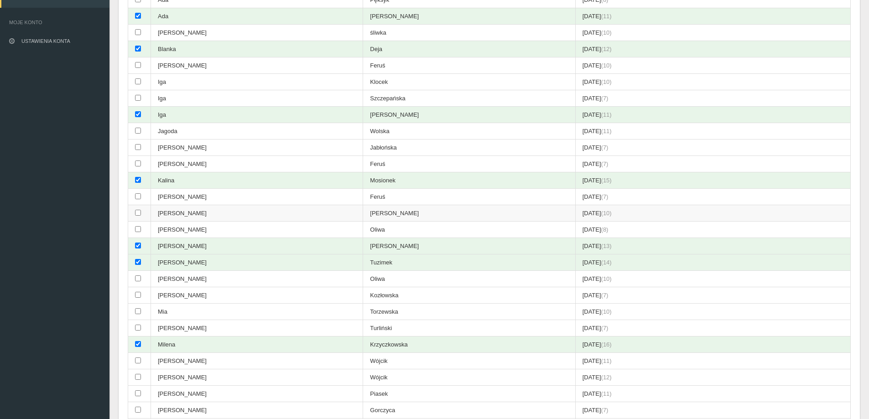
click at [138, 214] on input "checkbox" at bounding box center [138, 213] width 6 height 6
checkbox input "true"
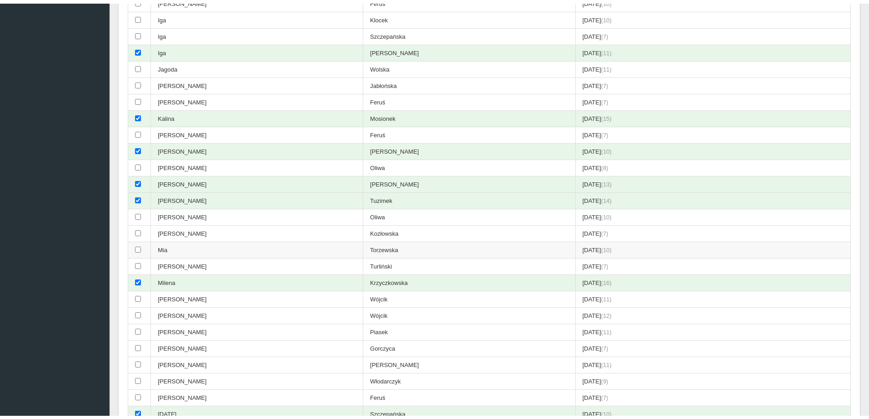
scroll to position [228, 0]
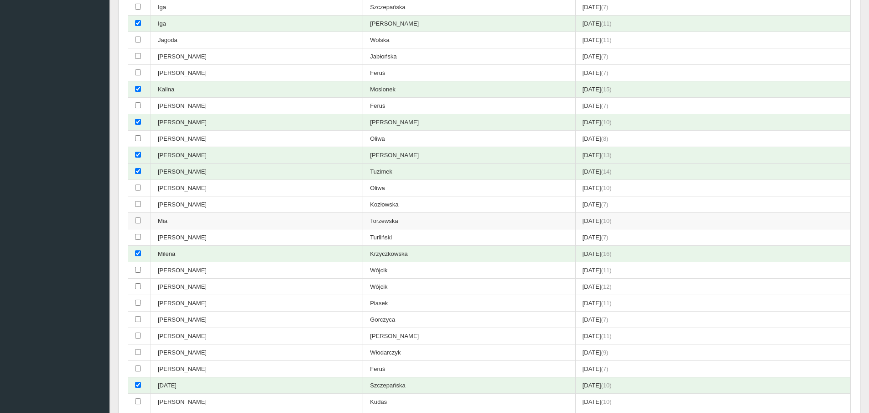
click at [139, 220] on input "checkbox" at bounding box center [138, 220] width 6 height 6
checkbox input "true"
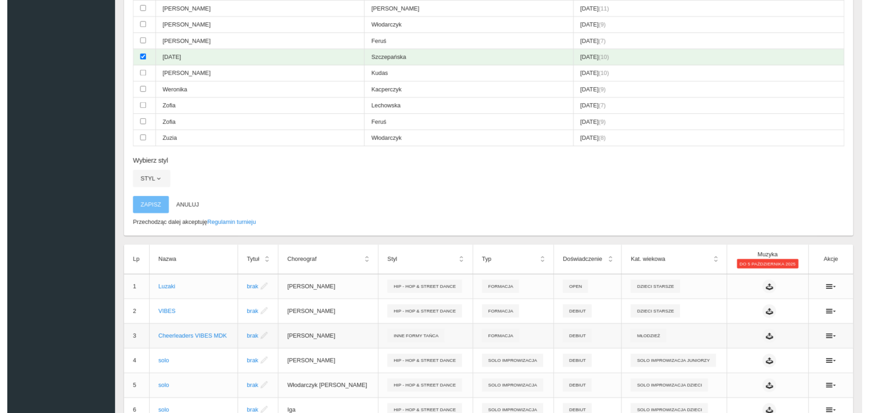
scroll to position [639, 0]
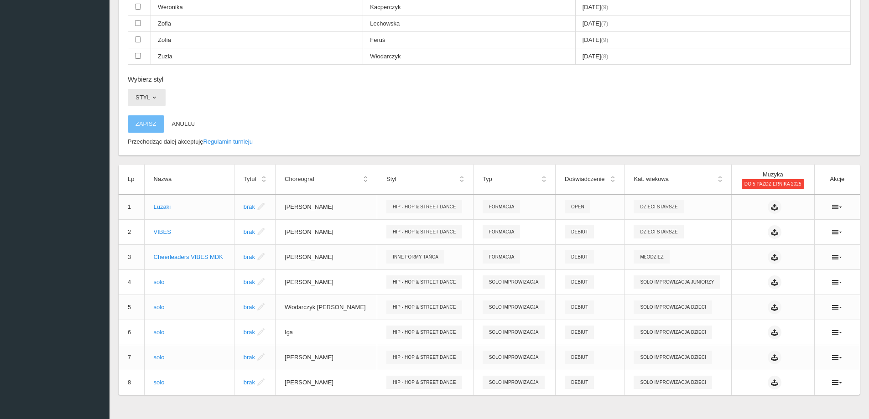
click at [149, 97] on button "Styl" at bounding box center [147, 97] width 38 height 17
click at [161, 150] on link "Inne Formy Tańca" at bounding box center [169, 153] width 82 height 16
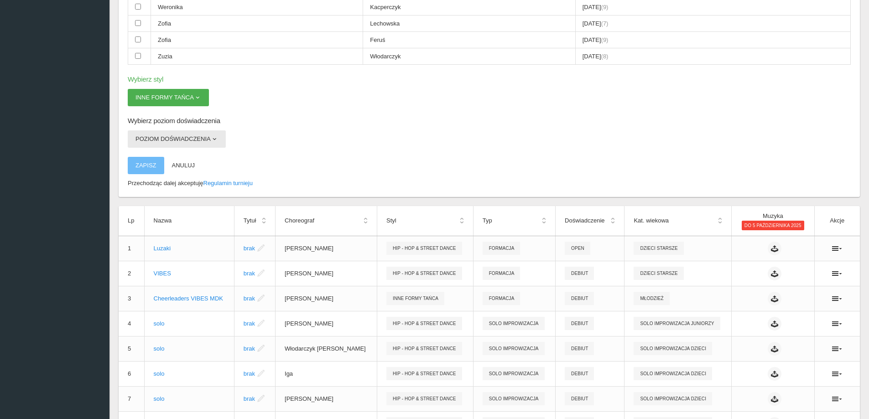
click at [167, 139] on button "Poziom doświadczenia" at bounding box center [177, 139] width 98 height 17
click at [156, 162] on link "Debiut" at bounding box center [169, 160] width 82 height 16
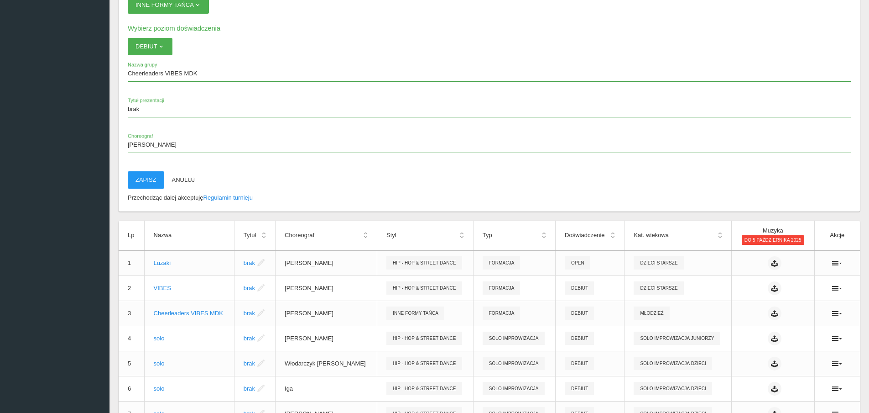
scroll to position [776, 0]
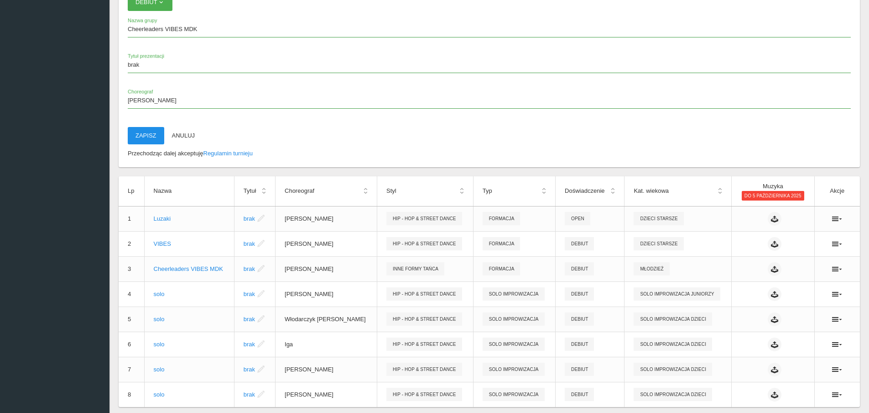
click at [137, 136] on button "Zapisz" at bounding box center [146, 135] width 37 height 17
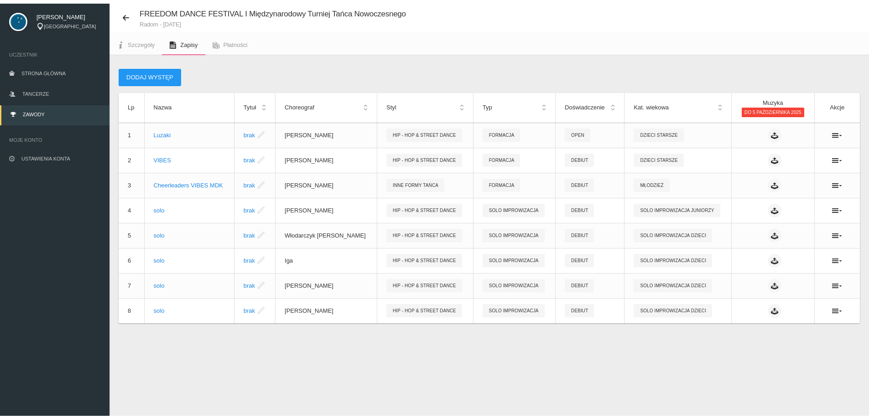
scroll to position [23, 0]
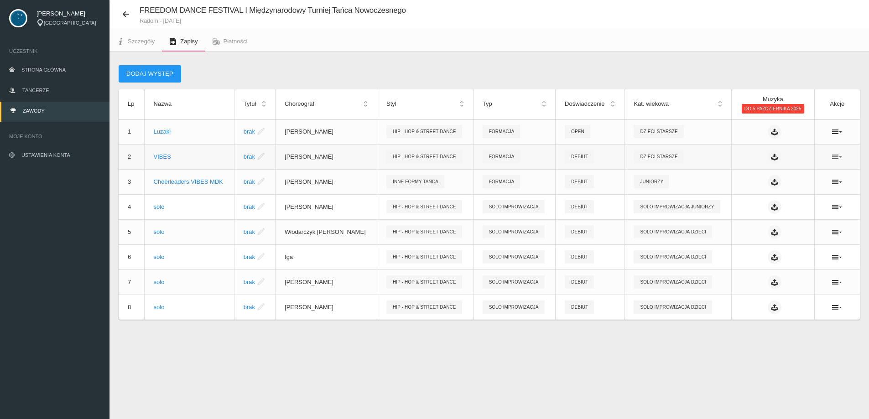
click at [839, 154] on icon at bounding box center [837, 156] width 10 height 7
click at [792, 172] on link "Edytuj" at bounding box center [791, 173] width 91 height 16
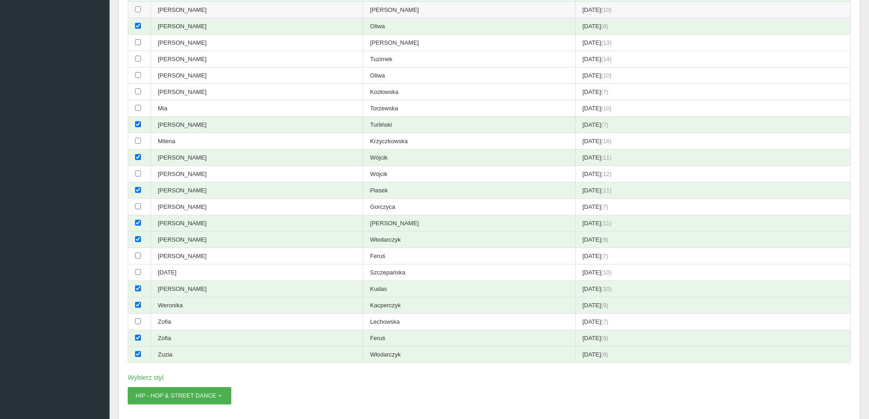
scroll to position [347, 0]
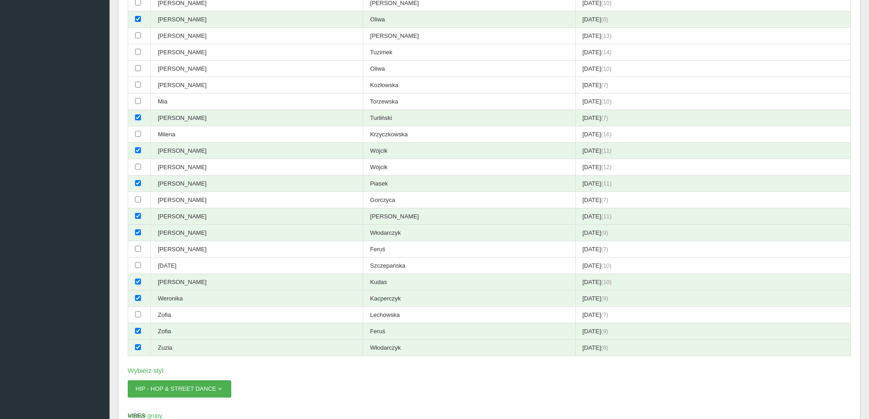
click at [56, 89] on app-sidebar "[PERSON_NAME] Jedlińsk Uczestnik Strona główna Tancerze Zawody Moje konto Ustaw…" at bounding box center [55, 253] width 110 height 1155
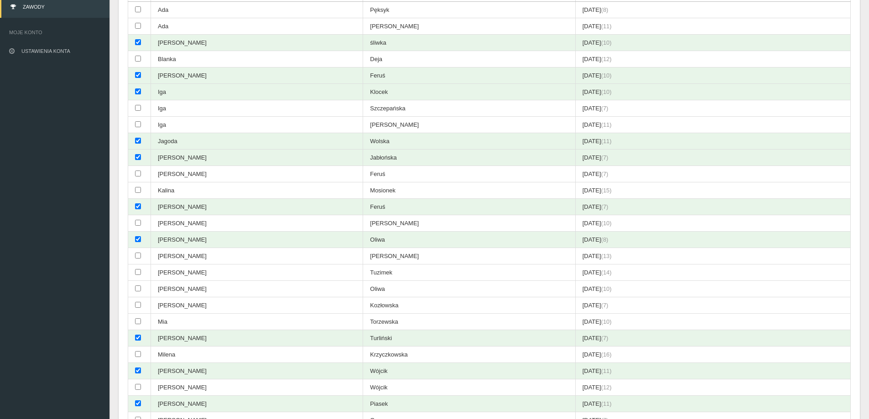
scroll to position [0, 0]
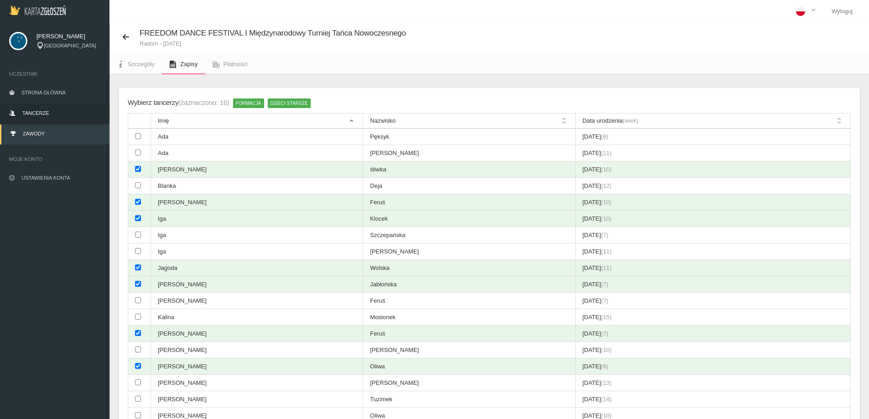
click at [46, 116] on link "Tancerze" at bounding box center [55, 114] width 110 height 20
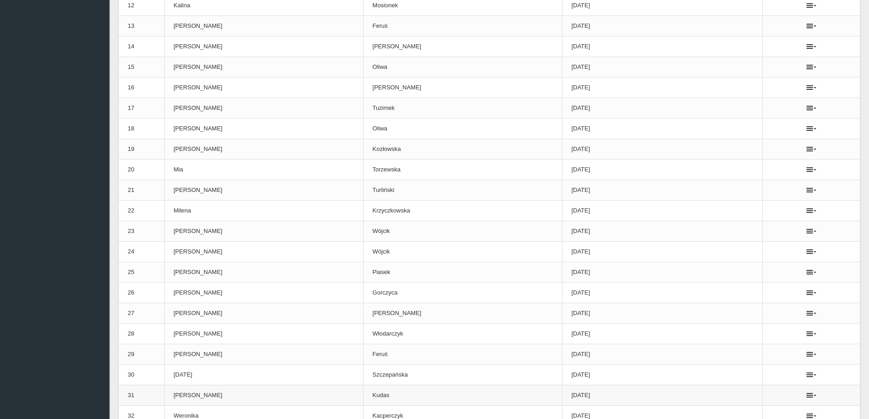
scroll to position [456, 0]
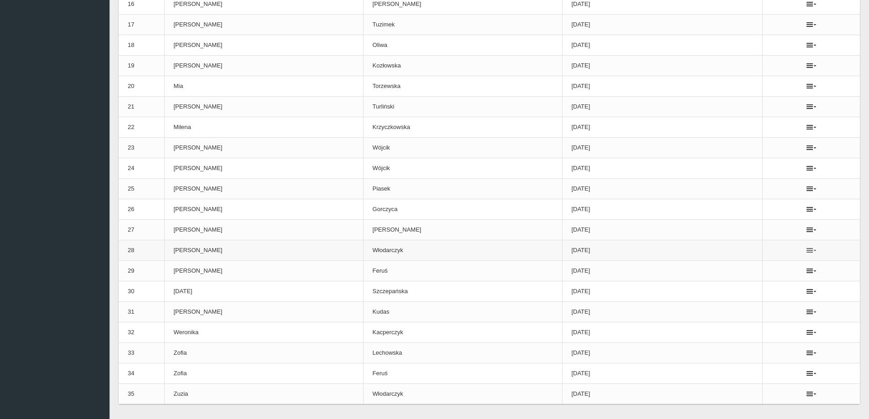
click at [807, 253] on icon at bounding box center [812, 250] width 10 height 7
click at [764, 264] on link "Usuń" at bounding box center [757, 267] width 91 height 16
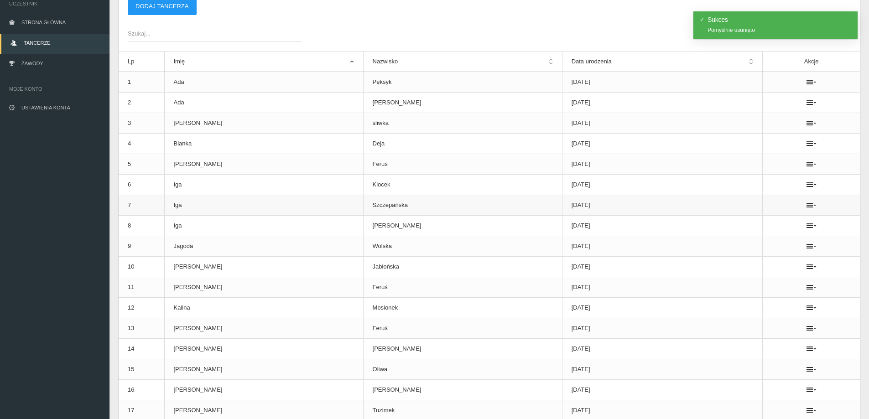
scroll to position [0, 0]
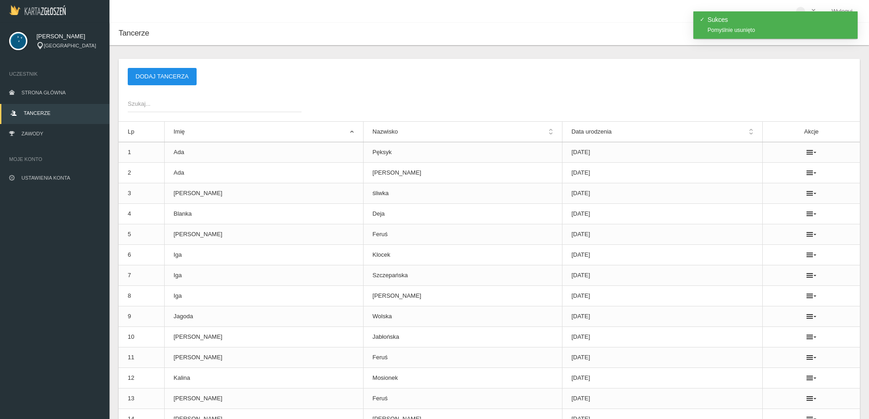
click at [163, 79] on button "Dodaj tancerza" at bounding box center [162, 76] width 69 height 17
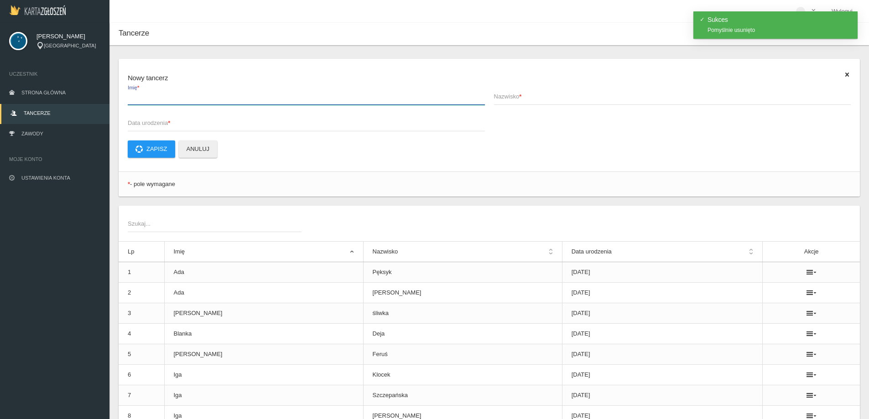
click at [170, 105] on input "Imię *" at bounding box center [306, 96] width 357 height 17
type input "[PERSON_NAME]"
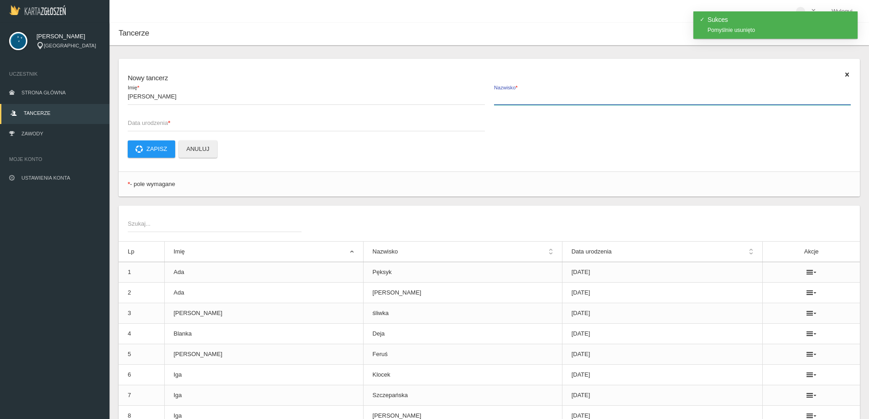
click at [520, 103] on input "Nazwisko *" at bounding box center [672, 96] width 357 height 17
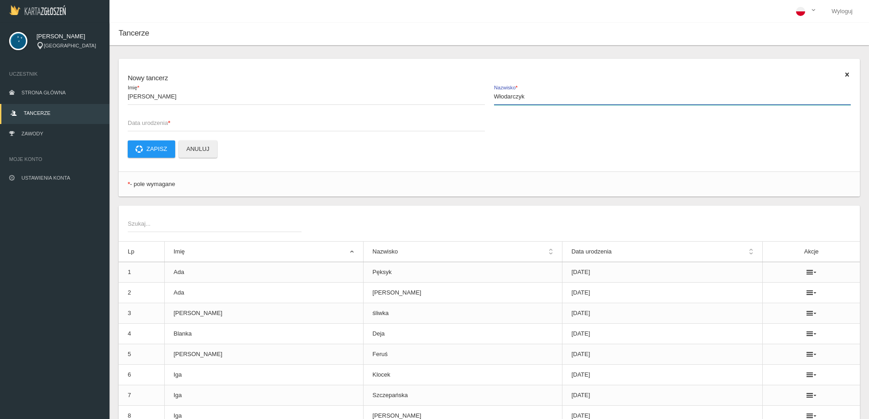
type input "Włodarczyk"
click at [141, 121] on span "Data urodzenia *" at bounding box center [302, 123] width 348 height 9
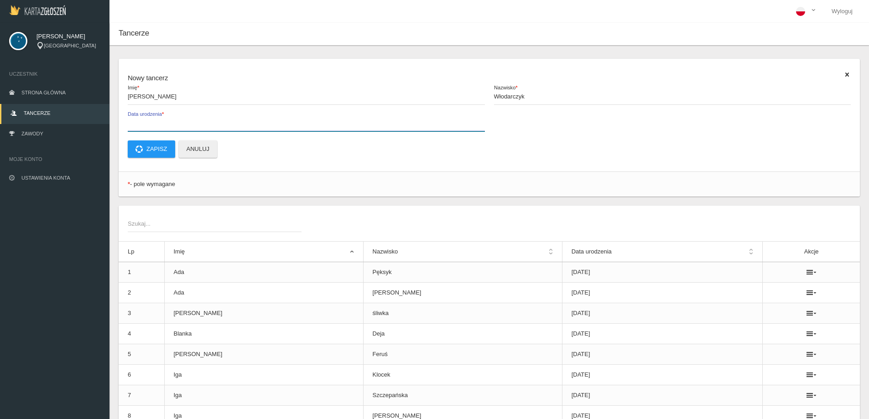
click at [141, 121] on input "Data urodzenia *" at bounding box center [306, 122] width 357 height 17
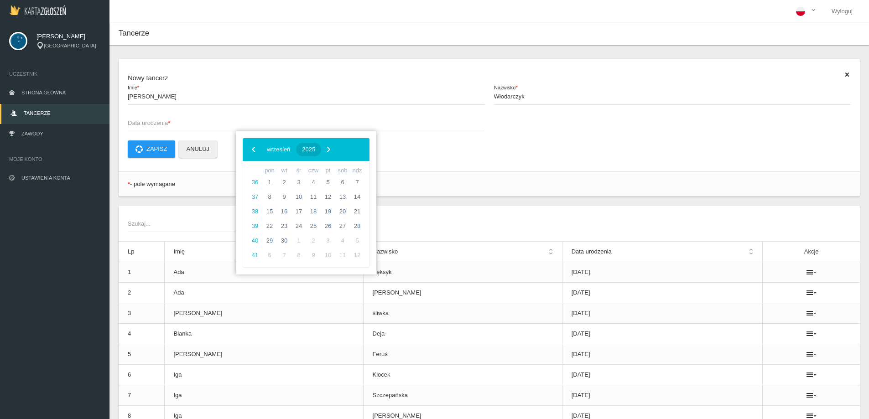
click at [315, 150] on span "2025" at bounding box center [308, 149] width 13 height 7
click at [257, 152] on span "‹" at bounding box center [254, 149] width 14 height 14
click at [263, 249] on span "2014" at bounding box center [262, 250] width 21 height 21
click at [355, 226] on span "wrzesień" at bounding box center [345, 225] width 37 height 15
click at [329, 209] on span "19" at bounding box center [328, 211] width 15 height 15
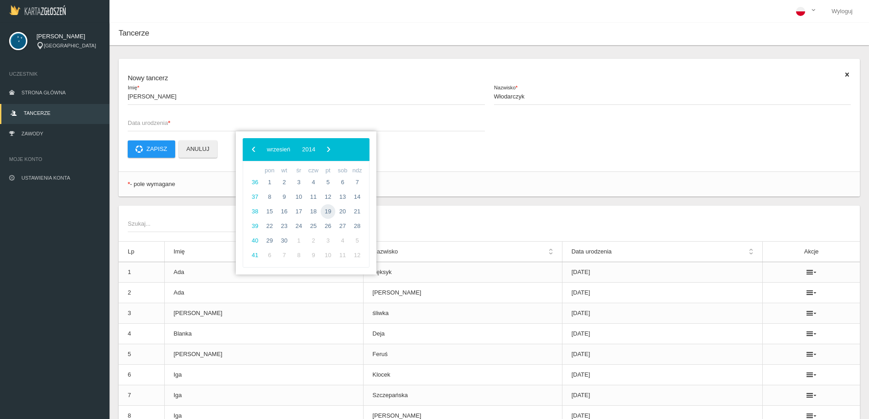
type input "[DATE]"
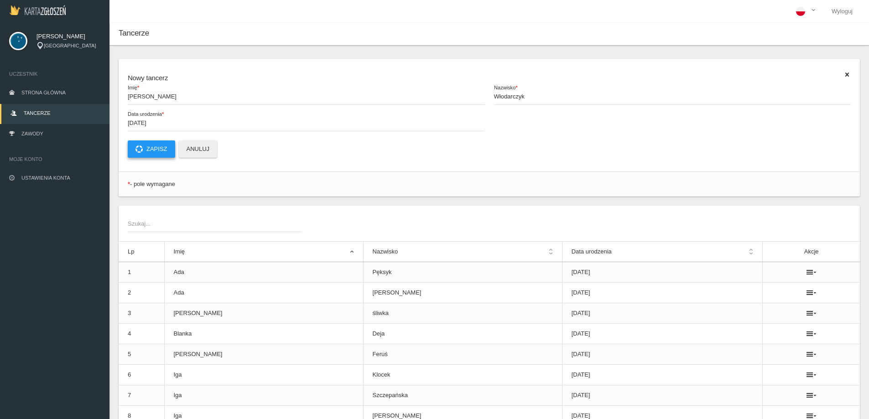
click at [146, 149] on button "Zapisz" at bounding box center [151, 149] width 47 height 17
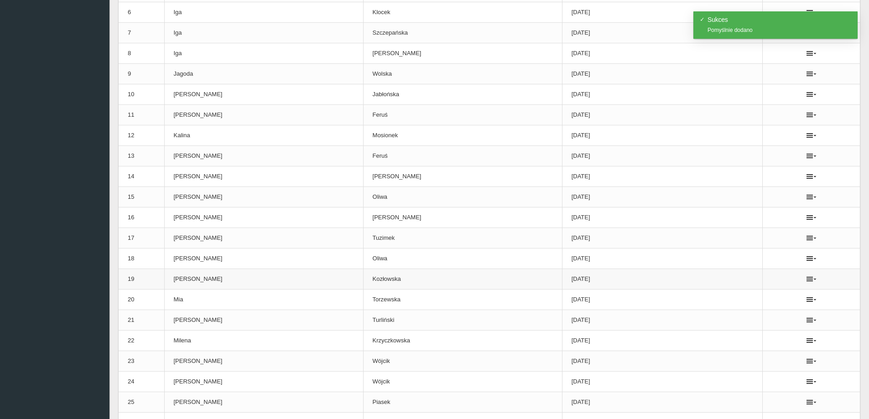
scroll to position [365, 0]
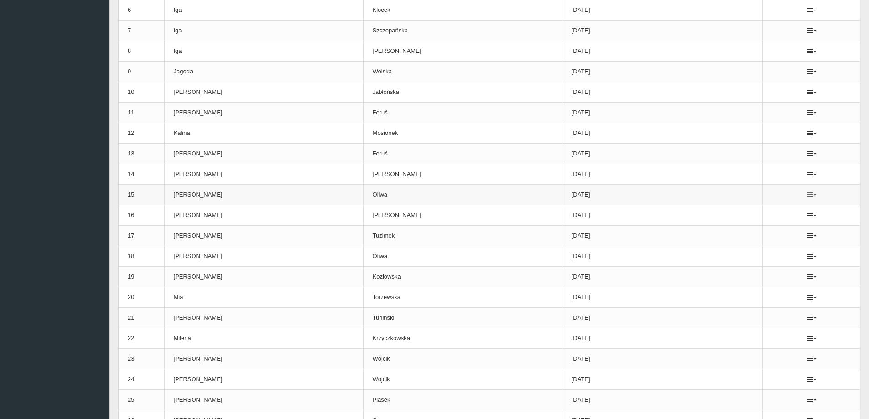
click at [807, 197] on icon at bounding box center [812, 194] width 10 height 7
click at [774, 206] on link "Usuń" at bounding box center [757, 211] width 91 height 16
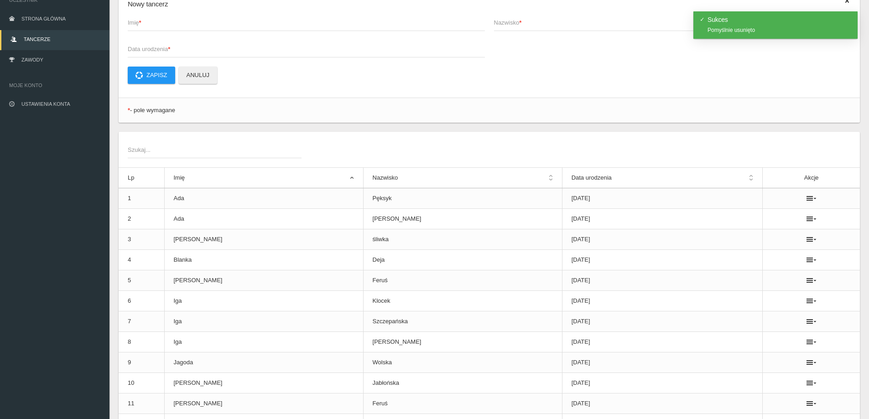
scroll to position [0, 0]
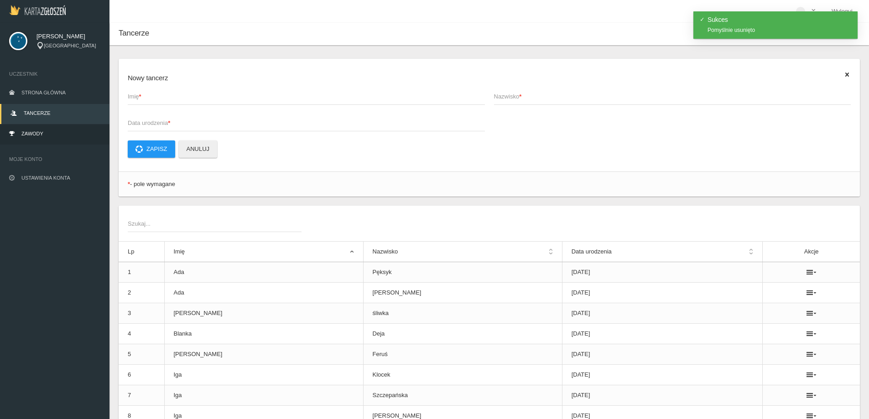
click at [29, 129] on link "Zawody" at bounding box center [55, 135] width 110 height 20
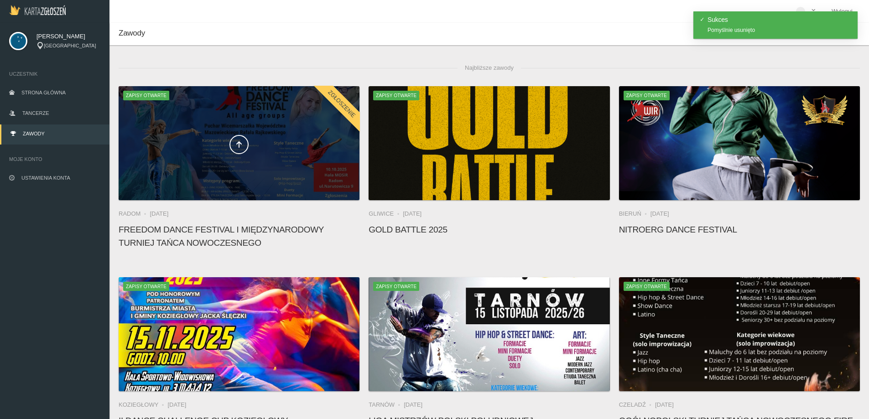
click at [183, 126] on div at bounding box center [239, 143] width 241 height 114
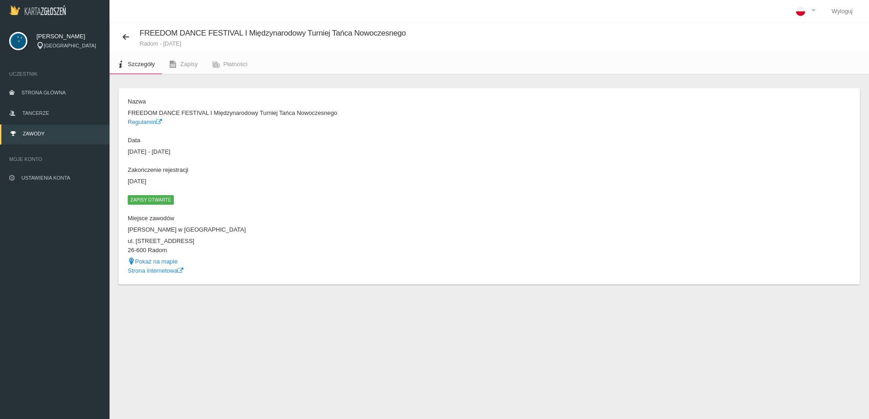
click at [168, 199] on span "Zapisy otwarte" at bounding box center [151, 199] width 46 height 9
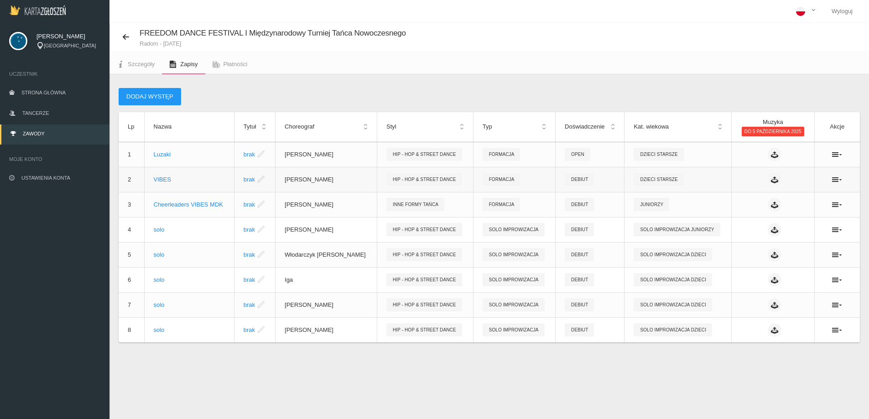
click at [837, 184] on td at bounding box center [838, 179] width 46 height 25
click at [840, 181] on icon at bounding box center [837, 179] width 10 height 7
click at [810, 193] on link "Edytuj" at bounding box center [791, 196] width 91 height 16
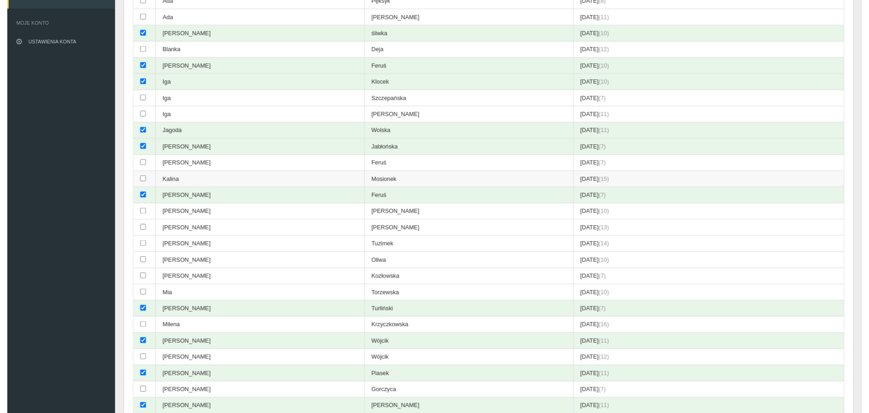
scroll to position [137, 0]
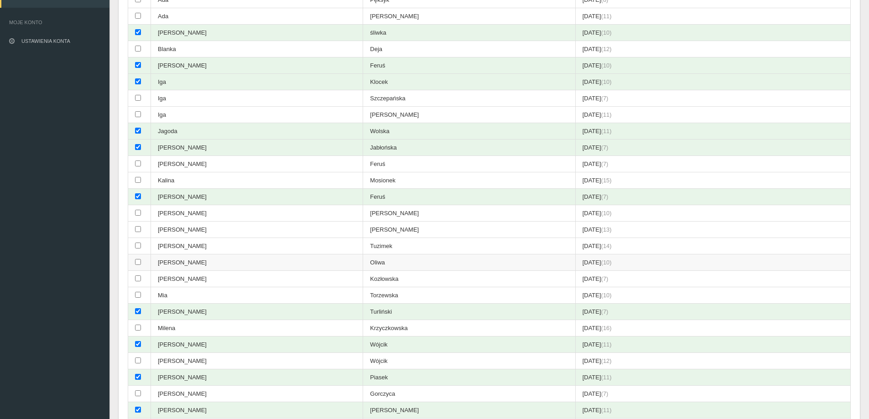
click at [131, 267] on td at bounding box center [139, 263] width 23 height 16
checkbox input "true"
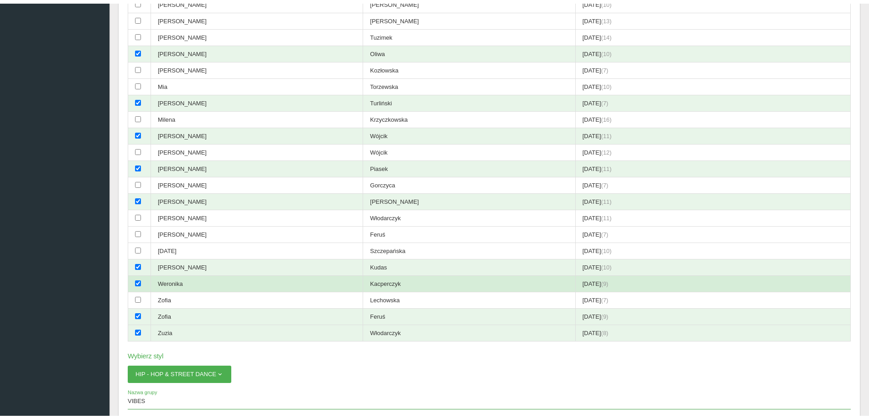
scroll to position [365, 0]
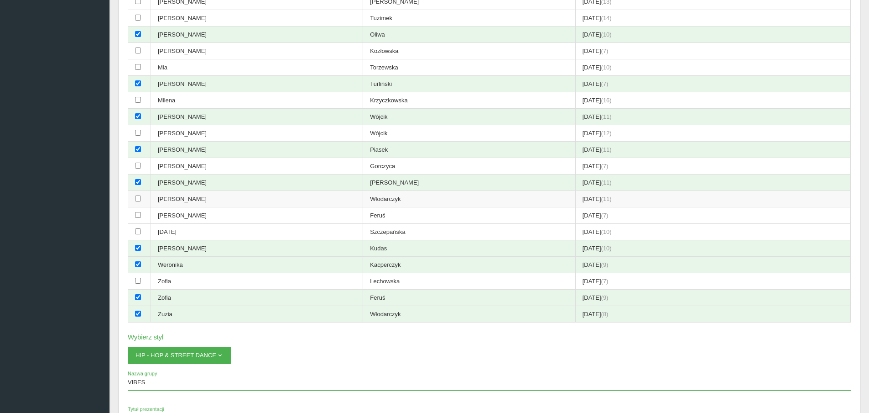
click at [139, 201] on input "checkbox" at bounding box center [138, 198] width 6 height 6
checkbox input "true"
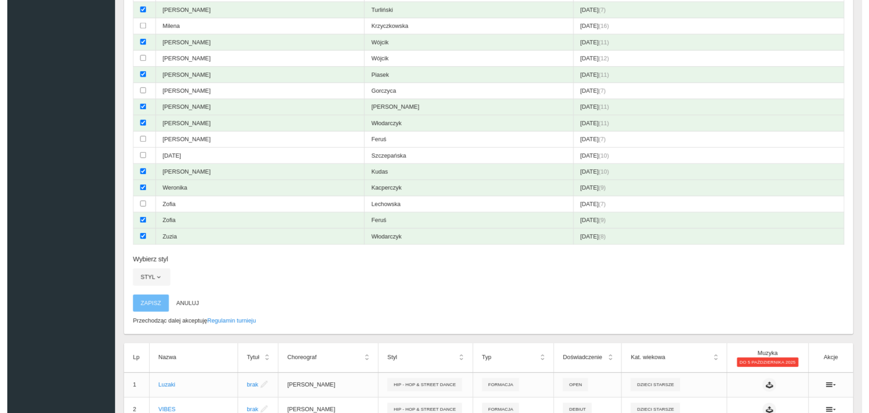
scroll to position [411, 0]
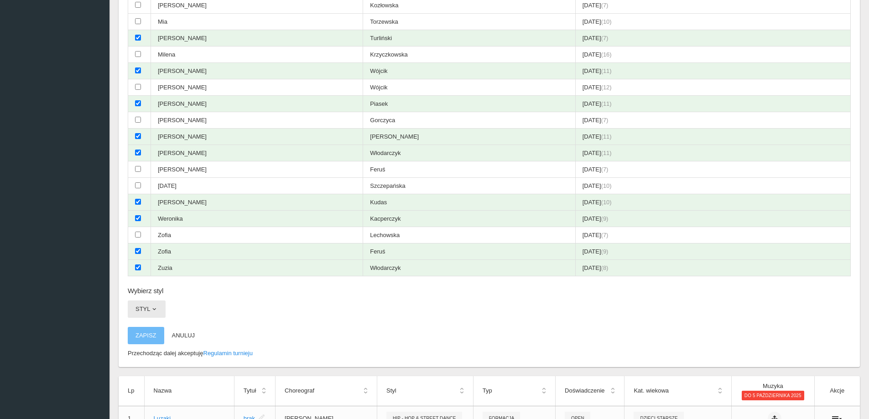
click at [159, 308] on button "Styl" at bounding box center [147, 309] width 38 height 17
click at [164, 349] on link "Hip - Hop & Street Dance" at bounding box center [169, 348] width 82 height 16
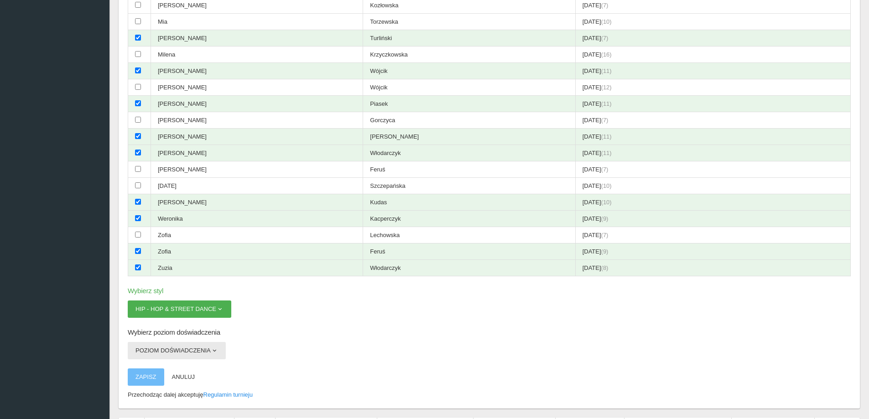
click at [173, 354] on button "Poziom doświadczenia" at bounding box center [177, 350] width 98 height 17
click at [162, 368] on link "Debiut" at bounding box center [169, 372] width 82 height 16
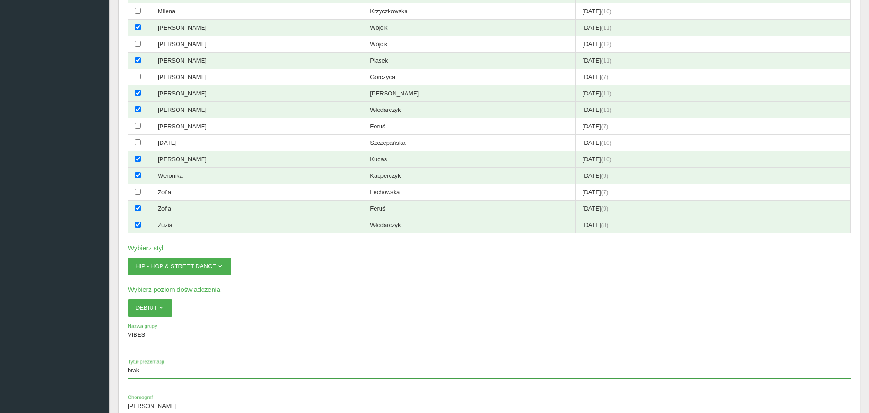
scroll to position [548, 0]
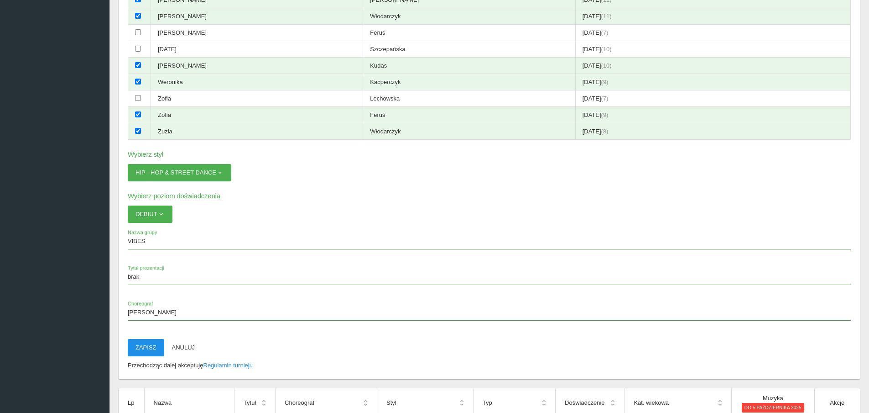
click at [151, 345] on button "Zapisz" at bounding box center [146, 347] width 37 height 17
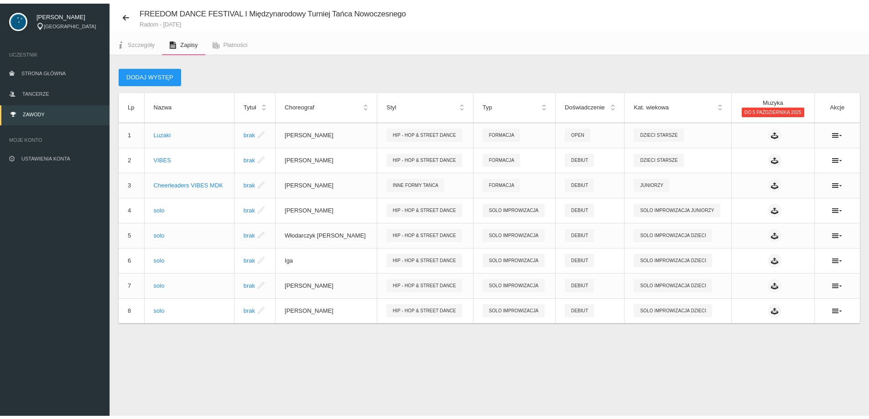
scroll to position [23, 0]
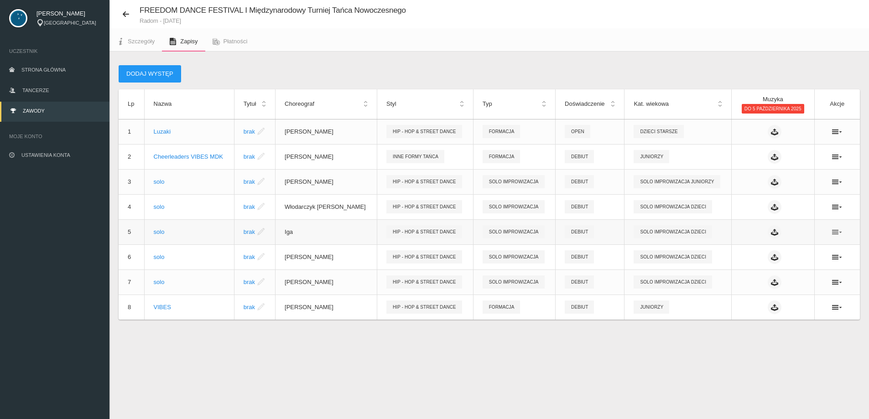
click at [836, 235] on icon at bounding box center [837, 232] width 10 height 7
click at [792, 249] on link "Edytuj" at bounding box center [791, 248] width 91 height 16
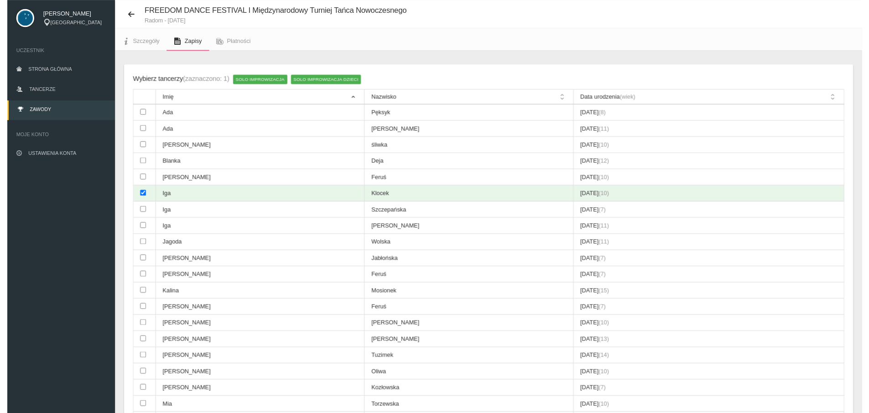
scroll to position [548, 0]
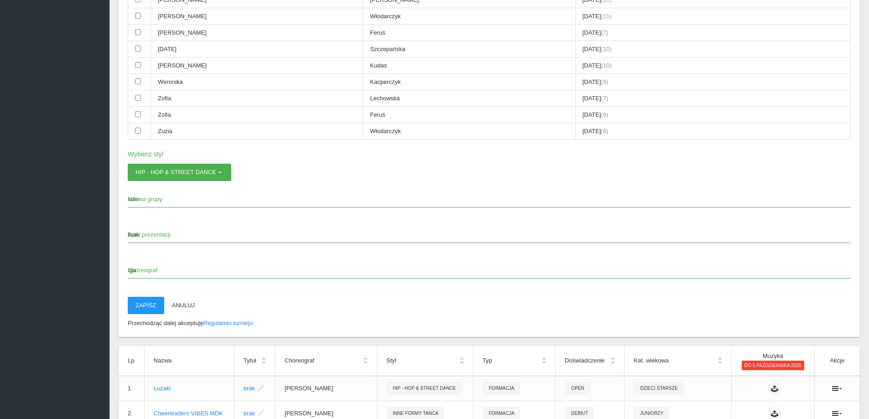
click at [154, 271] on span "Choreograf" at bounding box center [485, 270] width 714 height 9
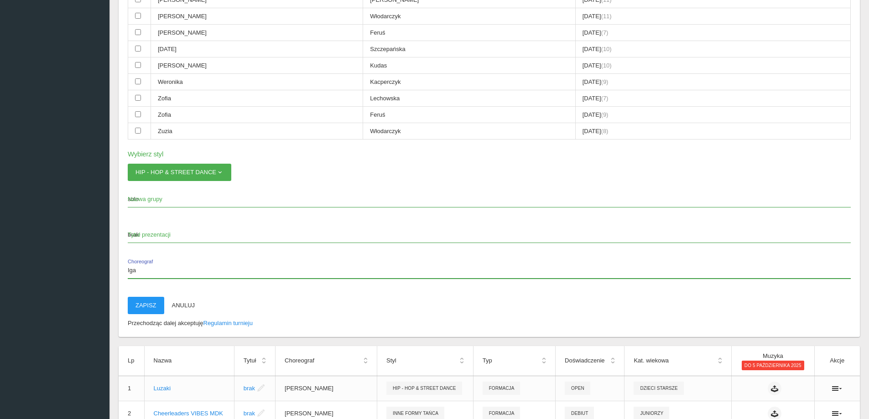
click at [154, 271] on input "Iga" at bounding box center [489, 269] width 723 height 17
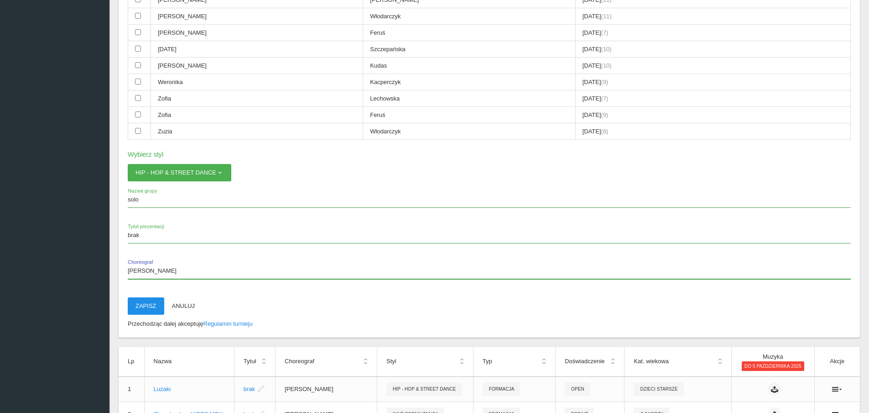
type input "[PERSON_NAME]"
click at [152, 303] on button "Zapisz" at bounding box center [146, 305] width 37 height 17
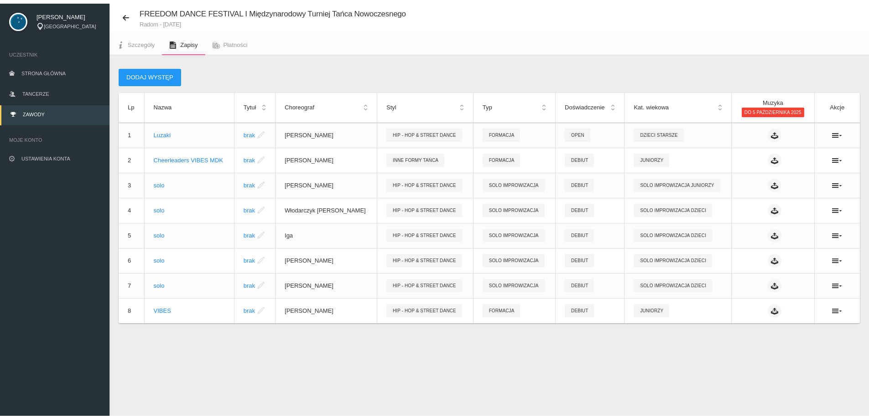
scroll to position [23, 0]
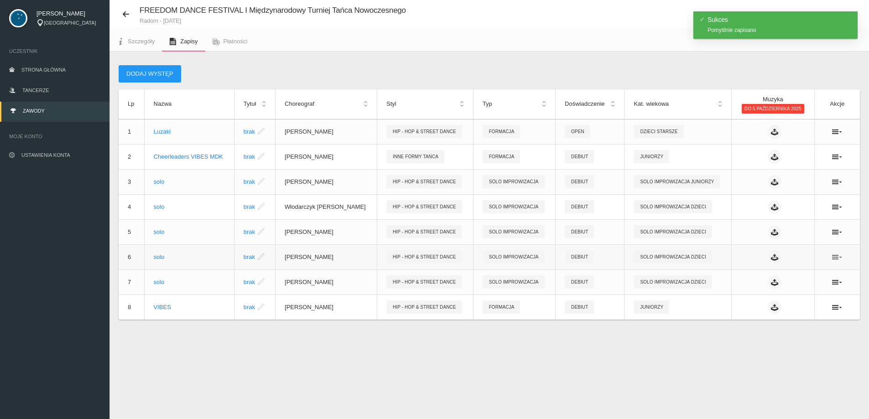
click at [836, 256] on icon at bounding box center [837, 257] width 10 height 7
click at [774, 273] on link "Edytuj" at bounding box center [791, 274] width 91 height 16
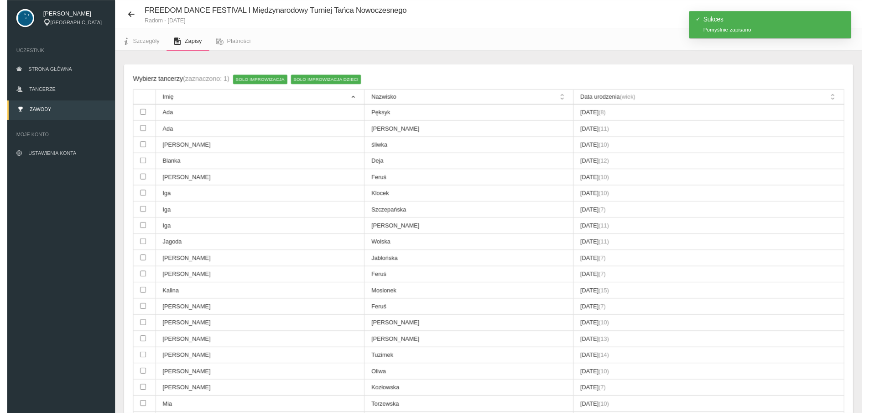
scroll to position [548, 0]
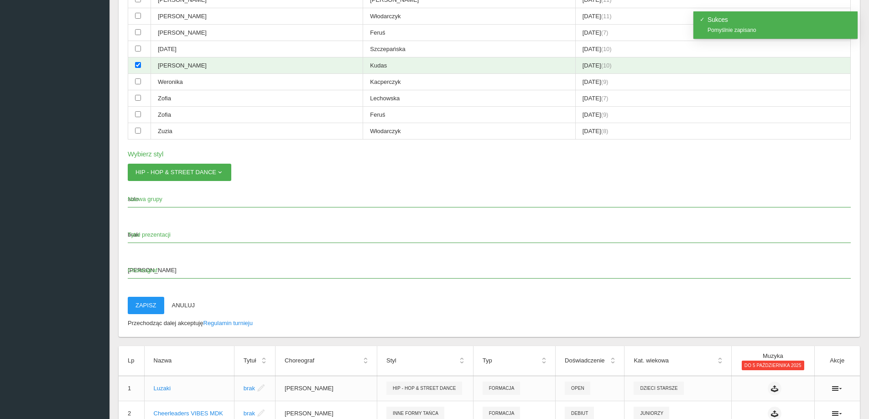
click at [177, 274] on span "Choreograf" at bounding box center [485, 270] width 714 height 9
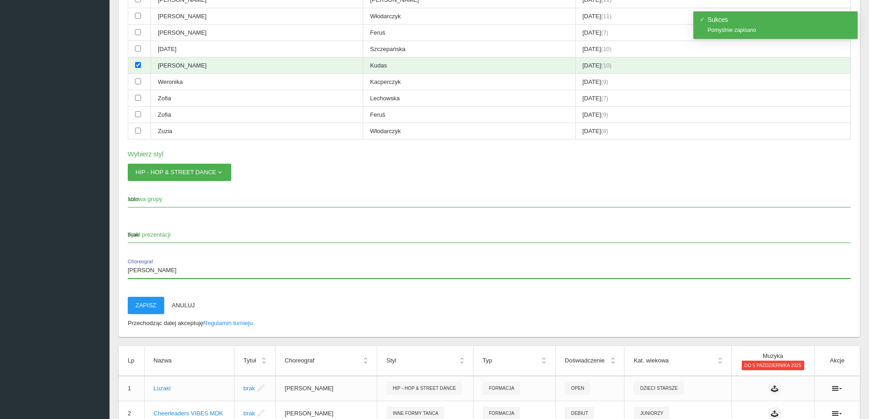
click at [177, 274] on input "[PERSON_NAME]" at bounding box center [489, 269] width 723 height 17
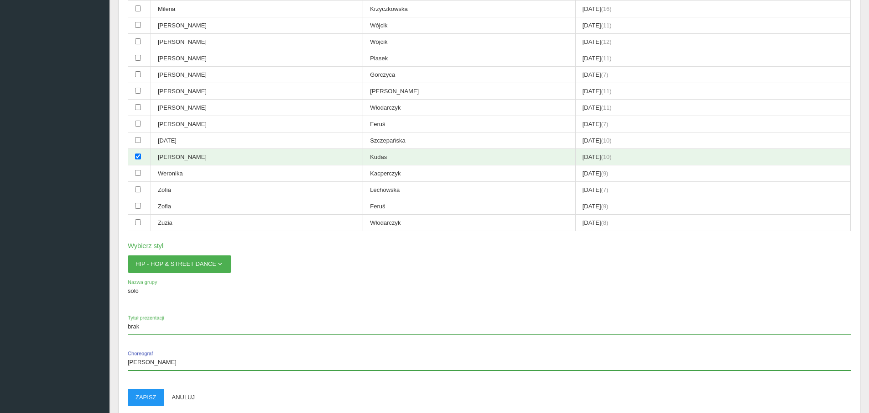
scroll to position [639, 0]
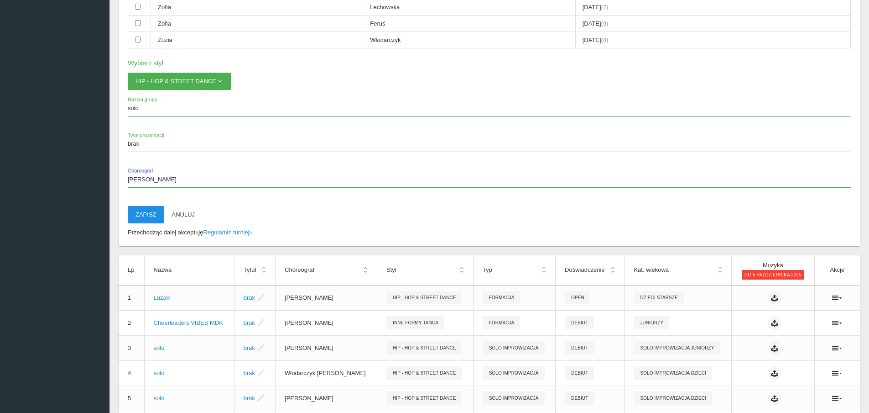
type input "[PERSON_NAME]"
click at [137, 214] on button "Zapisz" at bounding box center [146, 214] width 37 height 17
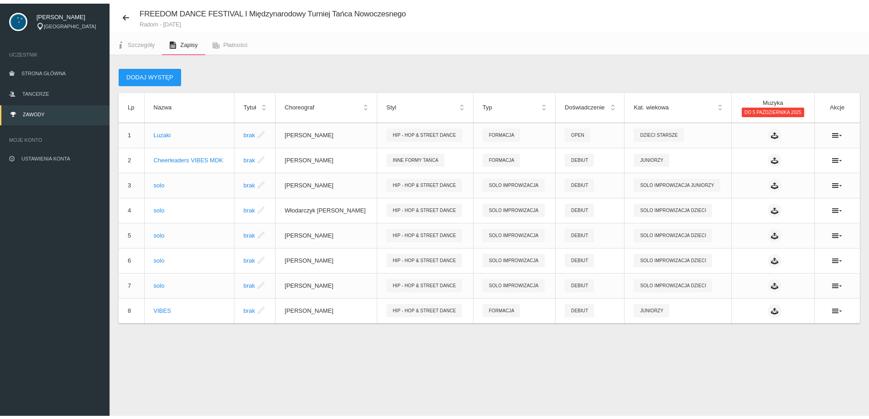
scroll to position [23, 0]
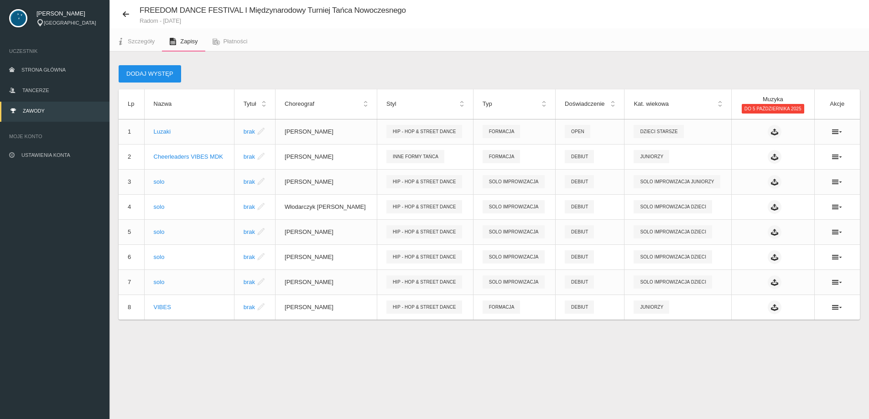
click at [152, 71] on button "Dodaj występ" at bounding box center [150, 73] width 63 height 17
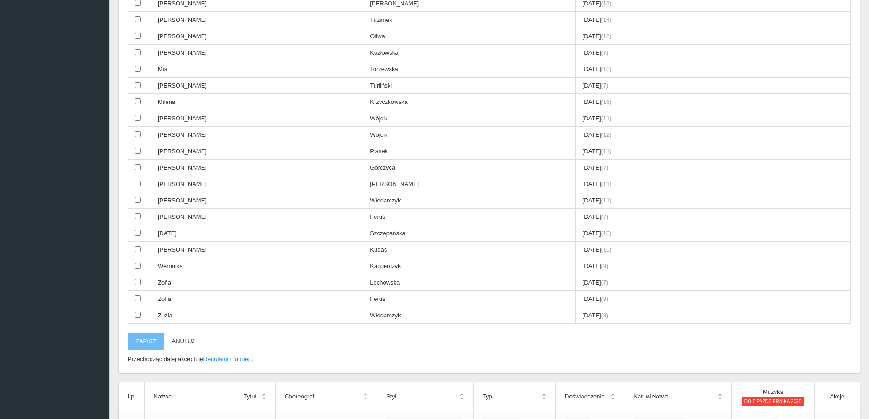
scroll to position [388, 0]
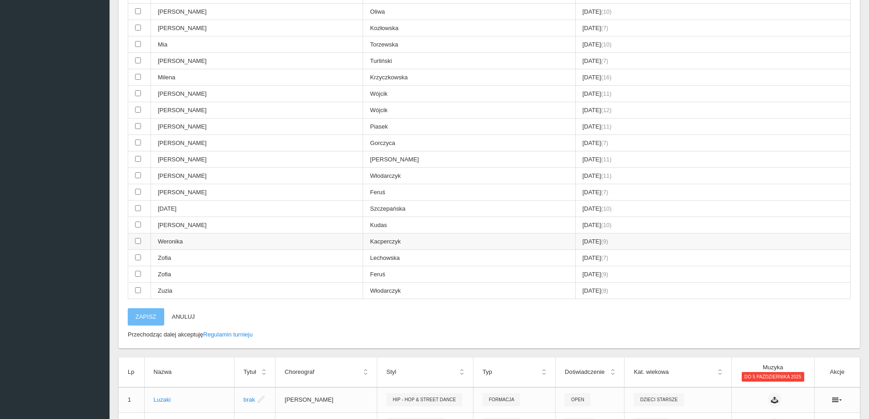
click at [136, 241] on input "checkbox" at bounding box center [138, 241] width 6 height 6
checkbox input "true"
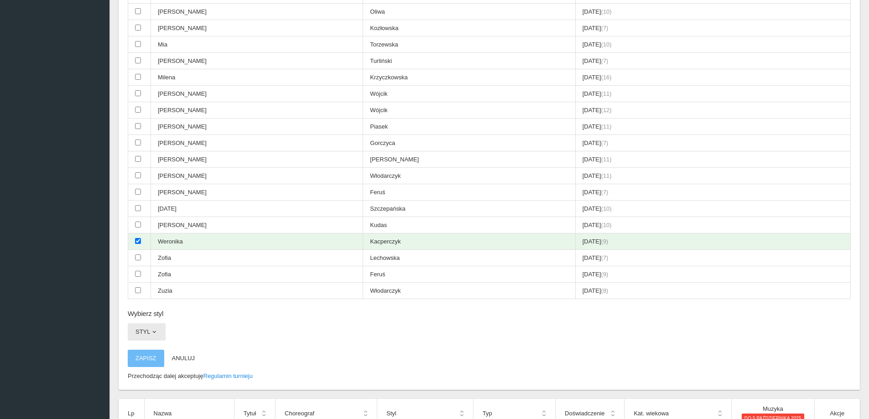
click at [154, 327] on button "Styl" at bounding box center [147, 332] width 38 height 17
click at [164, 368] on link "Hip - Hop & Street Dance" at bounding box center [169, 370] width 82 height 16
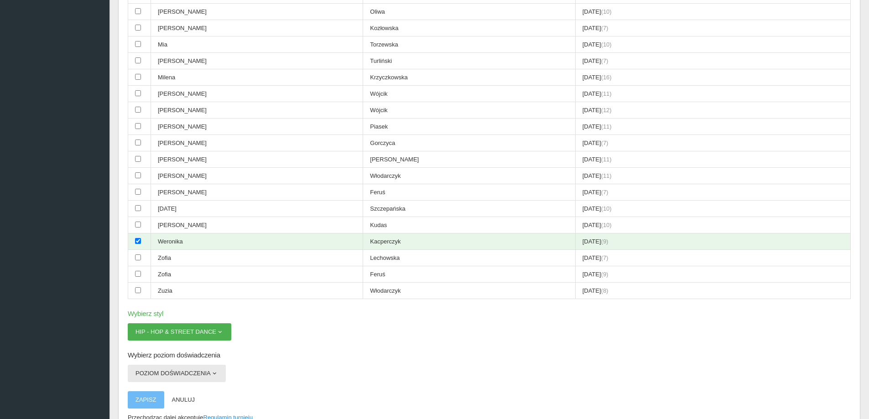
click at [173, 368] on button "Poziom doświadczenia" at bounding box center [177, 373] width 98 height 17
click at [169, 390] on link "Debiut" at bounding box center [169, 395] width 82 height 16
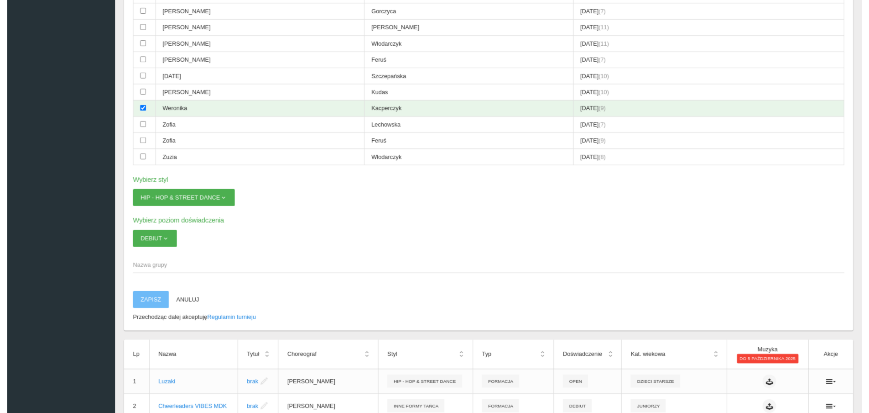
scroll to position [525, 0]
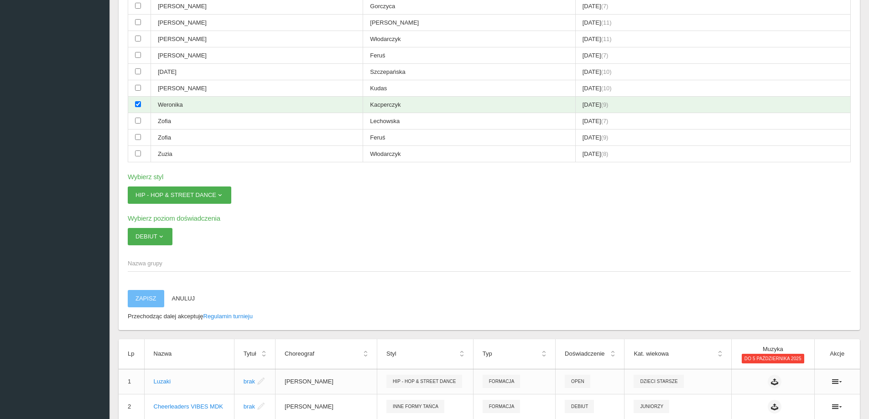
click at [140, 266] on span "Nazwa grupy" at bounding box center [485, 263] width 714 height 9
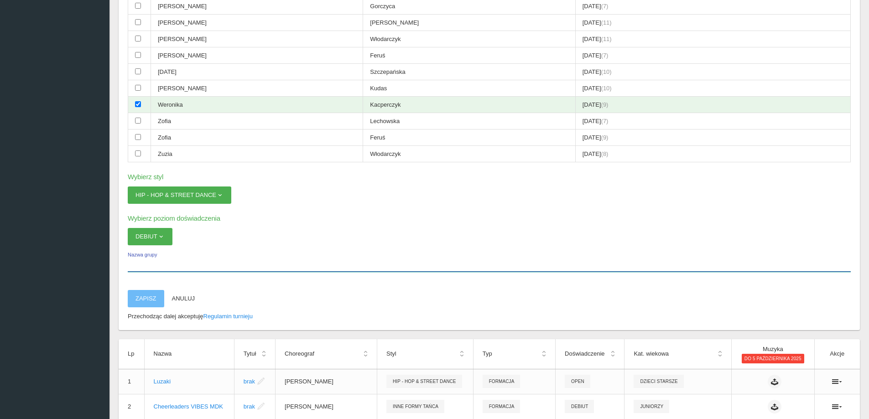
click at [140, 266] on input "Nazwa grupy" at bounding box center [489, 263] width 723 height 17
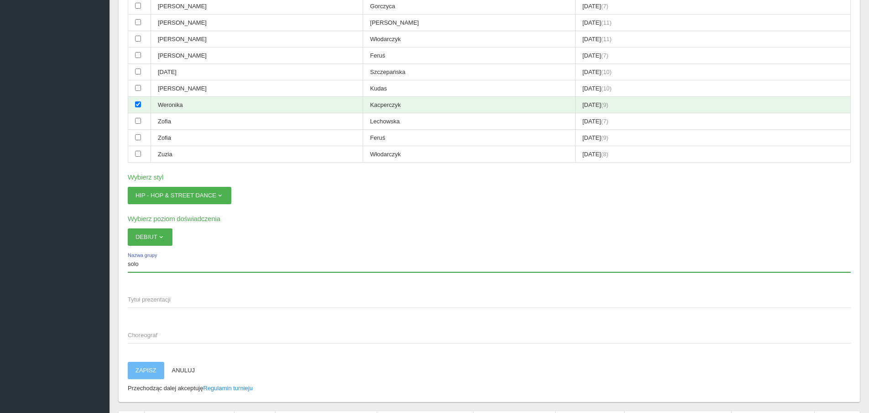
type input "solo"
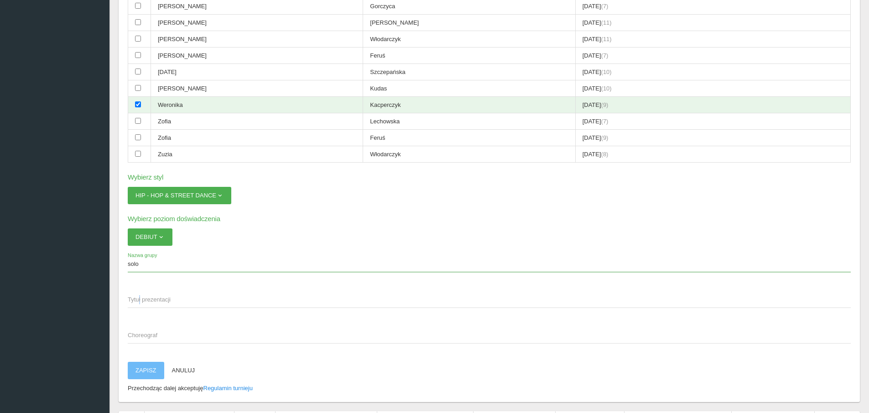
click at [137, 298] on span "Tytuł prezentacji" at bounding box center [485, 299] width 714 height 9
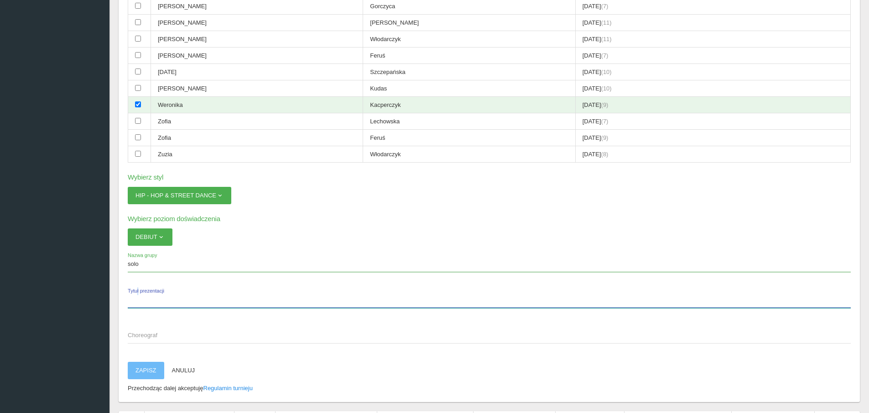
click at [137, 298] on input "Tytuł prezentacji" at bounding box center [489, 298] width 723 height 17
type input "brak"
click at [153, 337] on span "Choreograf" at bounding box center [485, 334] width 714 height 9
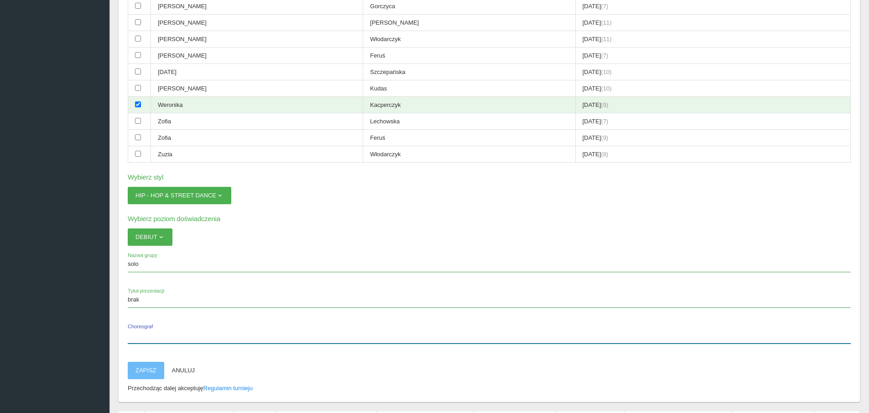
click at [153, 337] on input "Choreograf" at bounding box center [489, 334] width 723 height 17
type input "[PERSON_NAME]"
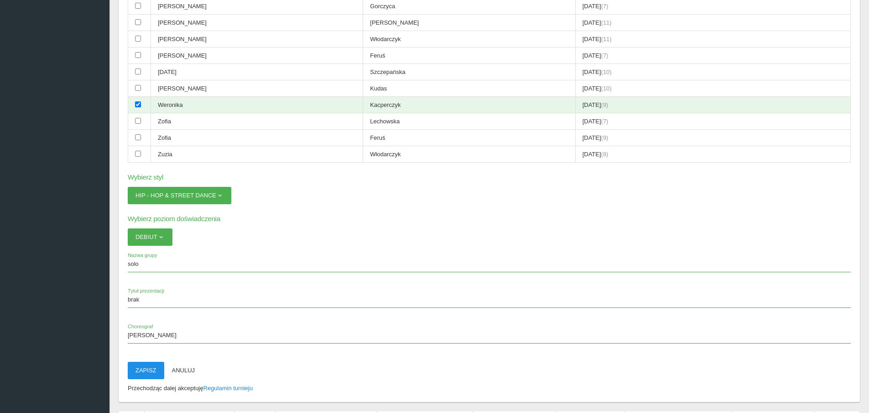
click at [146, 366] on button "Zapisz" at bounding box center [146, 369] width 37 height 17
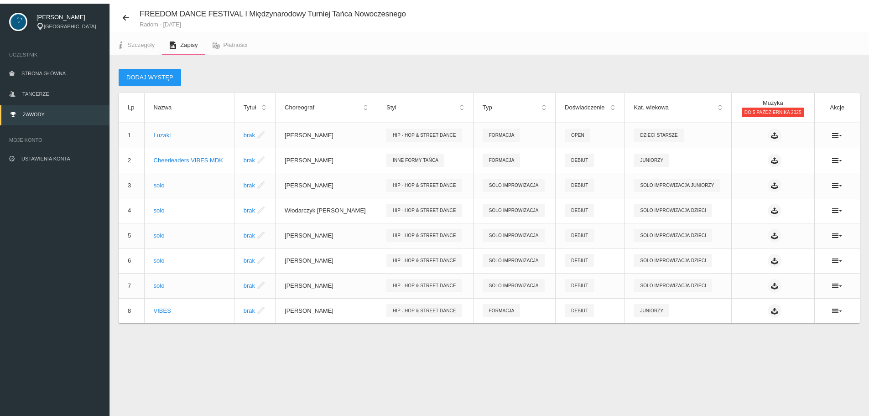
scroll to position [23, 0]
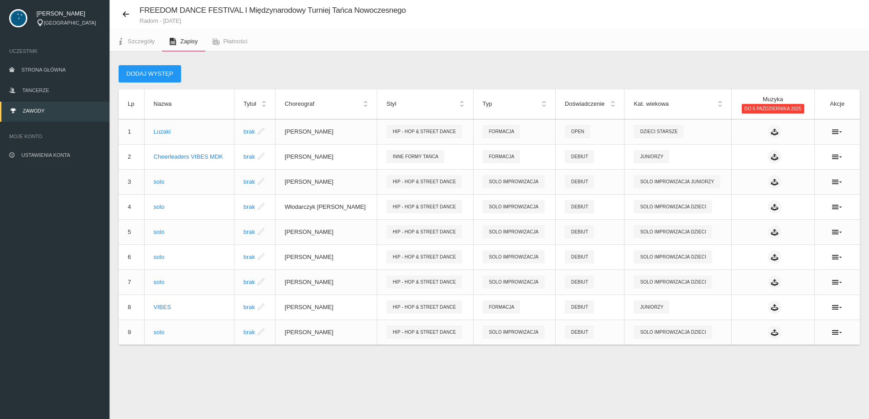
drag, startPoint x: 419, startPoint y: 75, endPoint x: 423, endPoint y: 46, distance: 28.9
click at [419, 75] on div "Dodaj występ" at bounding box center [490, 73] width 742 height 17
